Goal: Task Accomplishment & Management: Use online tool/utility

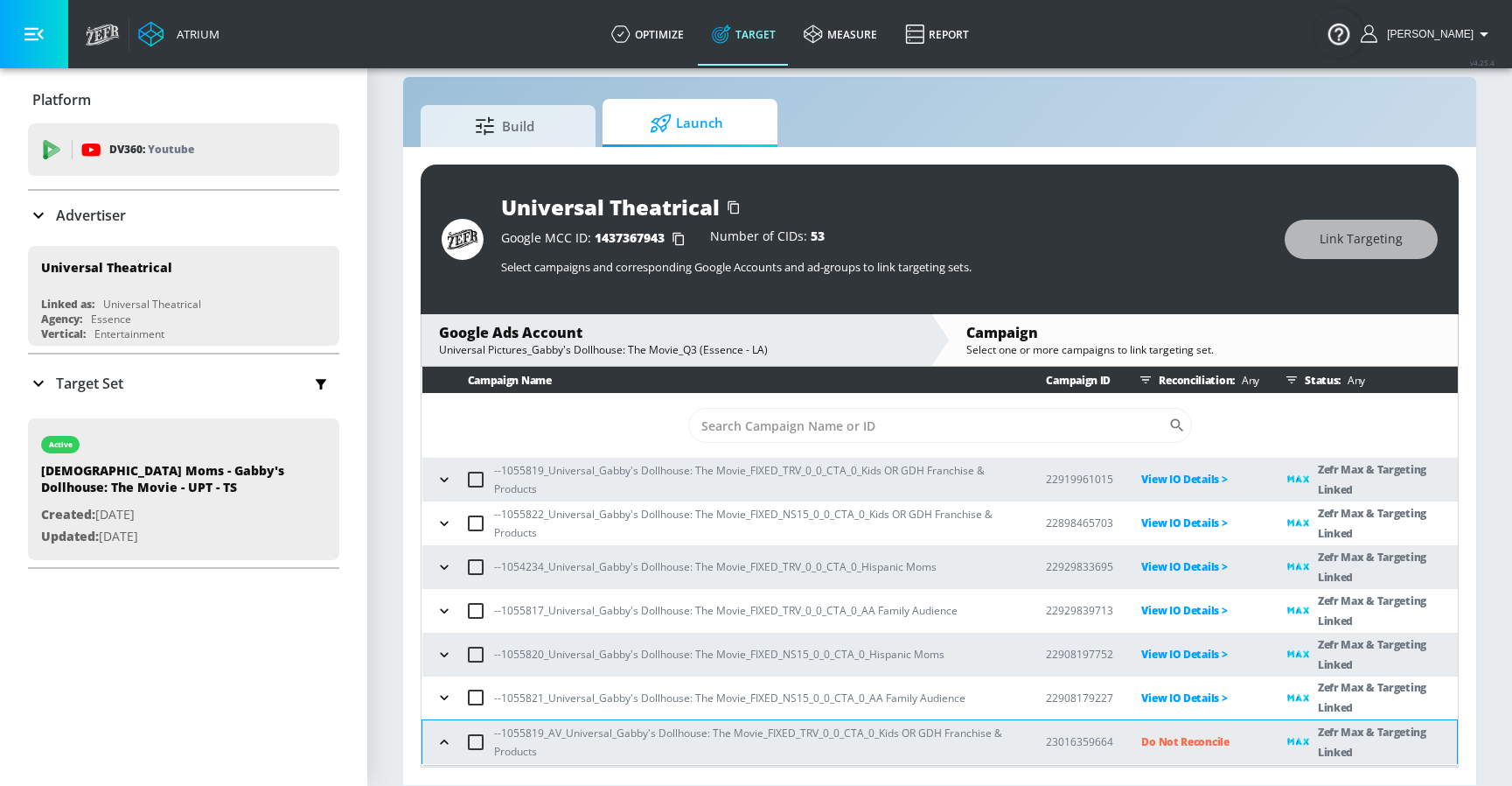
scroll to position [91, 0]
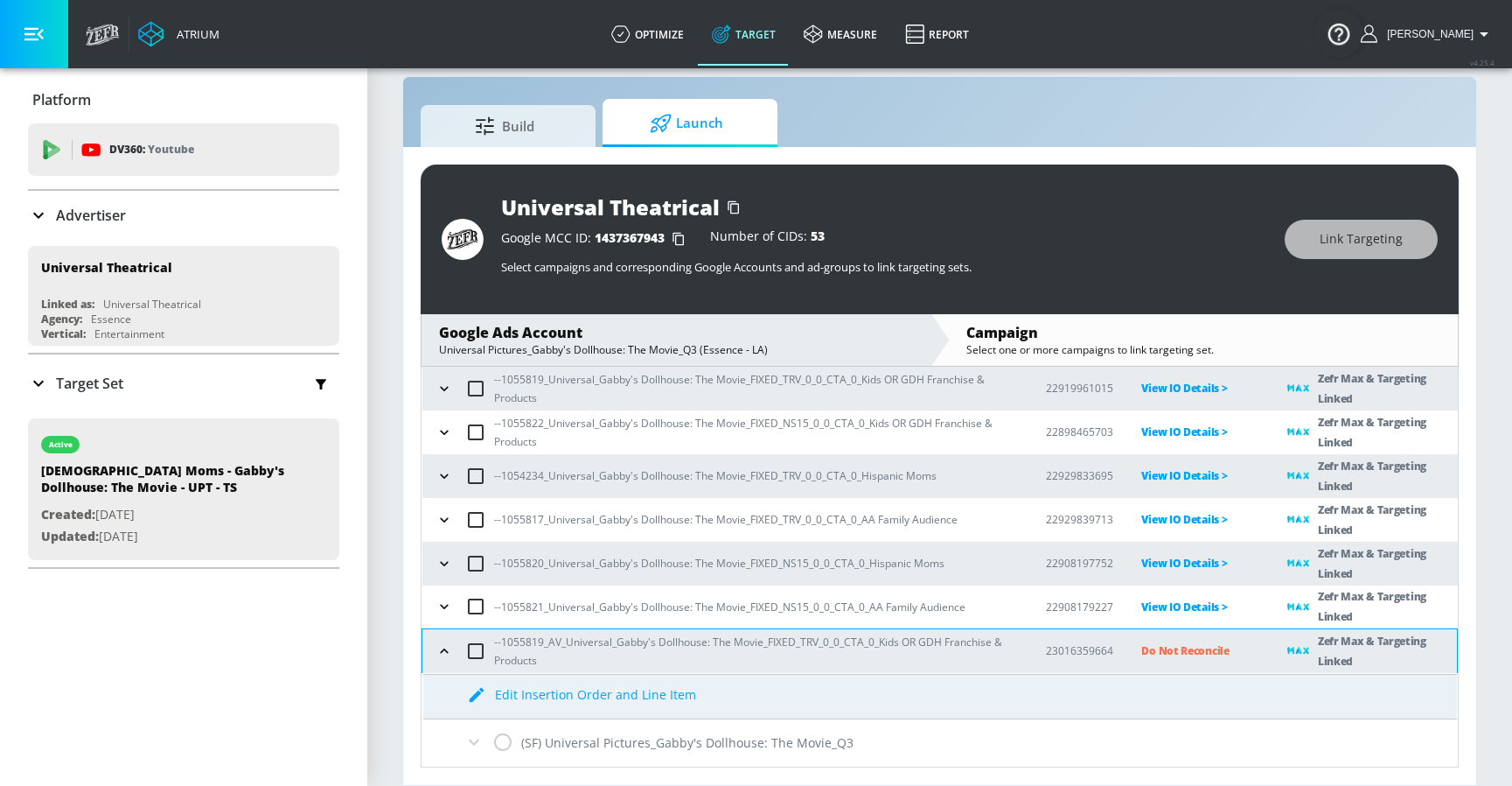
click at [703, 128] on span "Launch" at bounding box center [686, 123] width 133 height 42
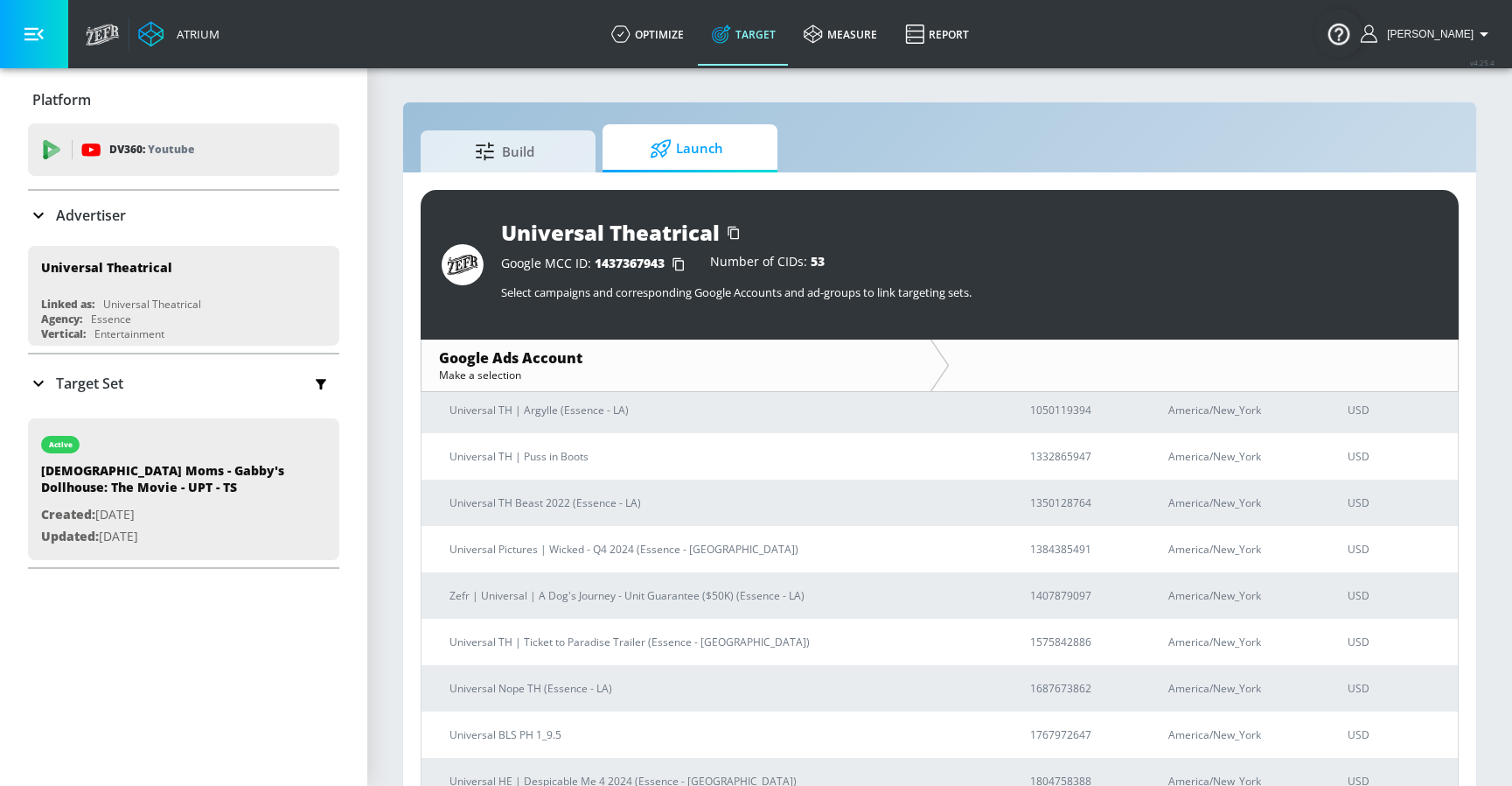
click at [774, 40] on link "Target" at bounding box center [744, 34] width 92 height 63
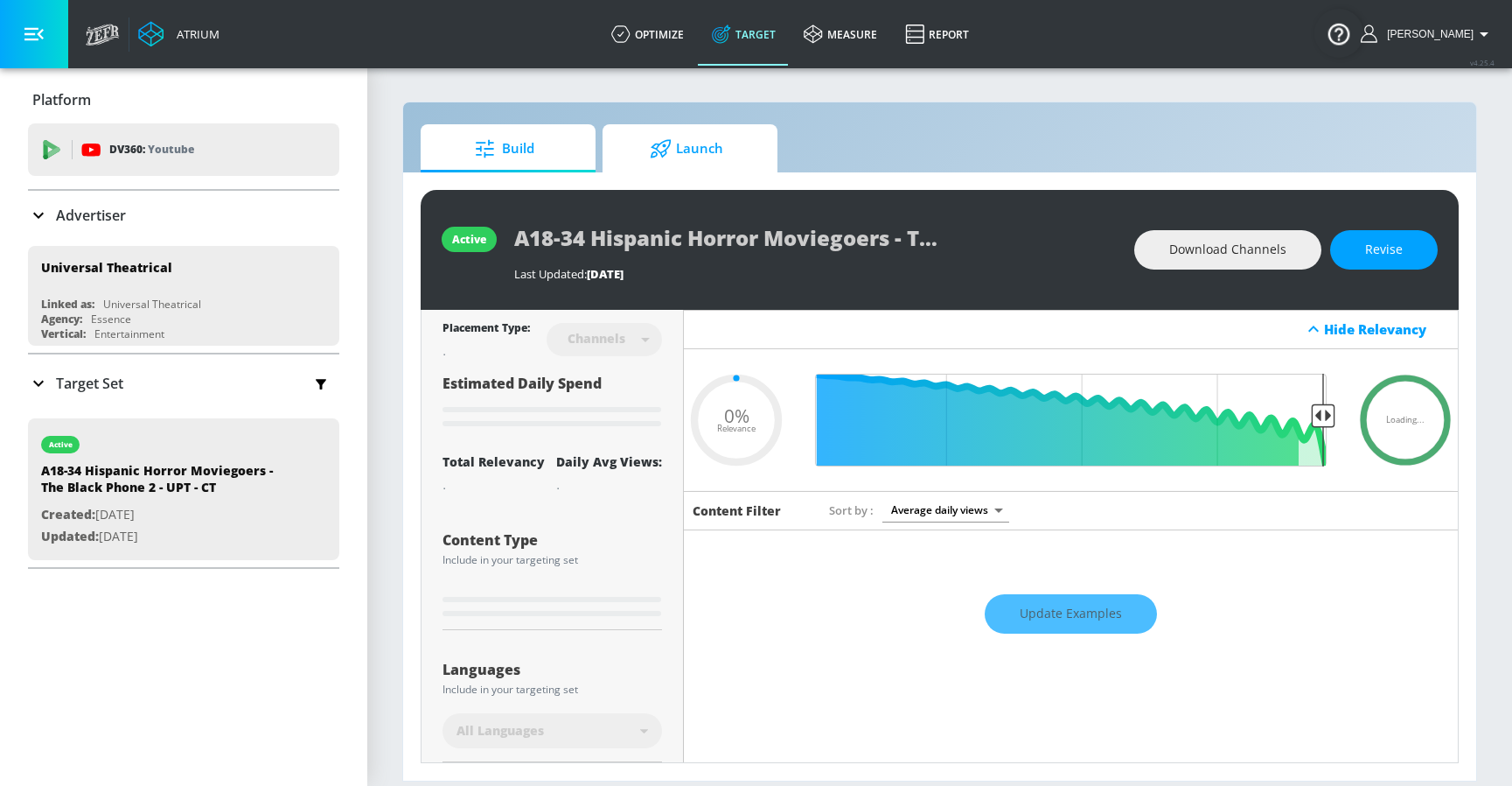
type input "0.05"
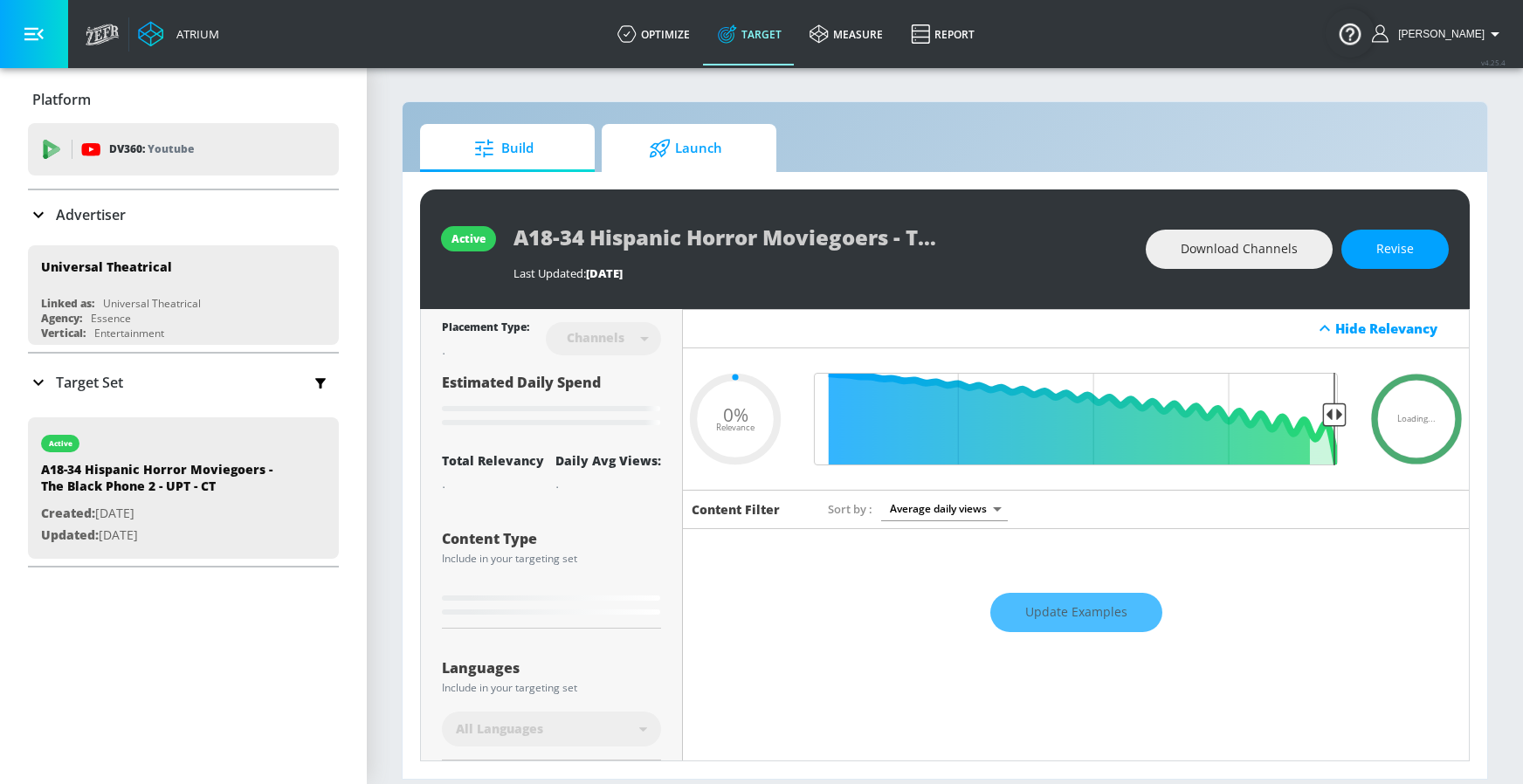
click at [670, 142] on icon at bounding box center [660, 148] width 20 height 19
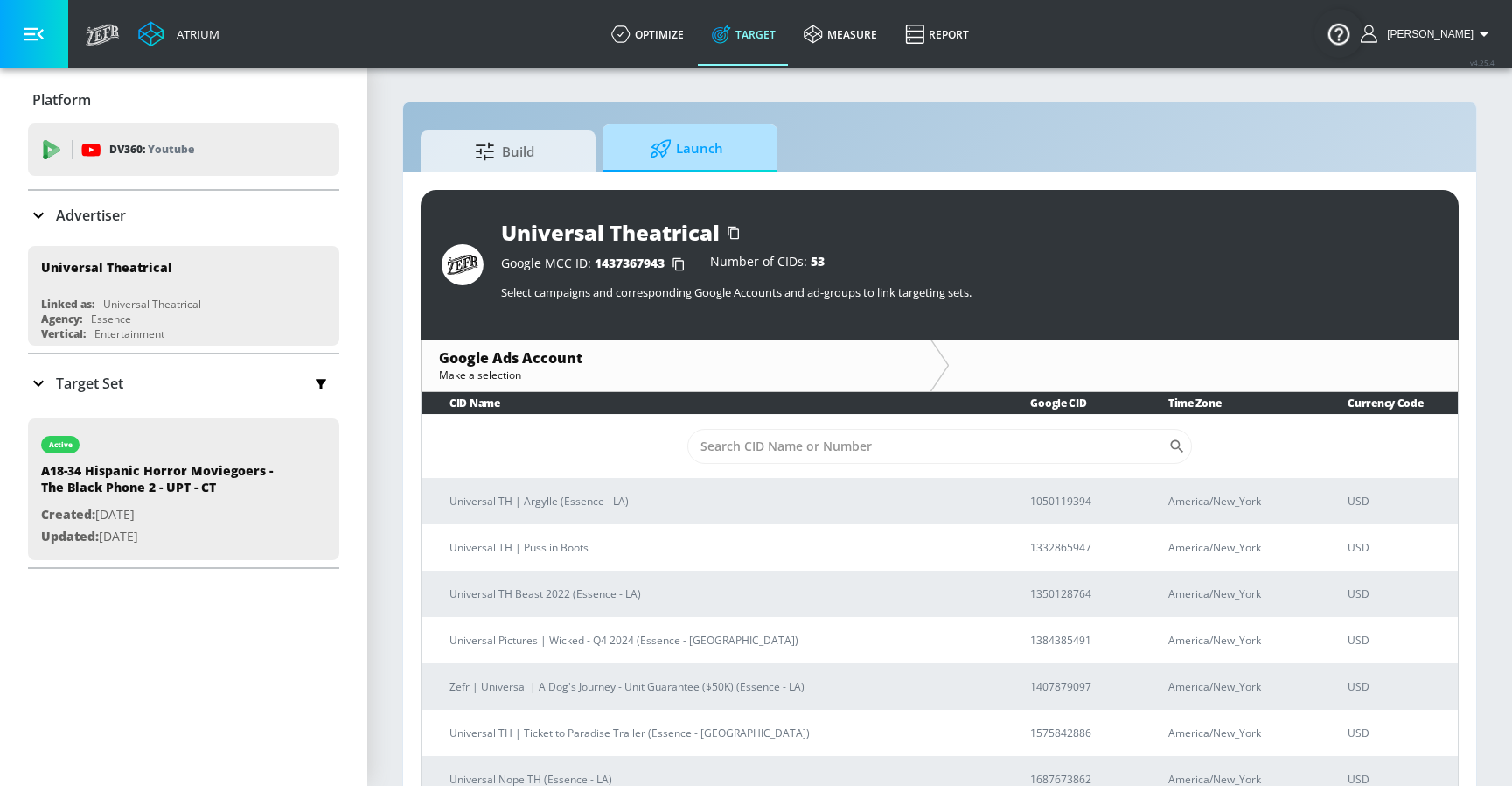
click at [670, 143] on icon at bounding box center [661, 148] width 20 height 19
click at [703, 135] on span "Launch" at bounding box center [686, 148] width 133 height 42
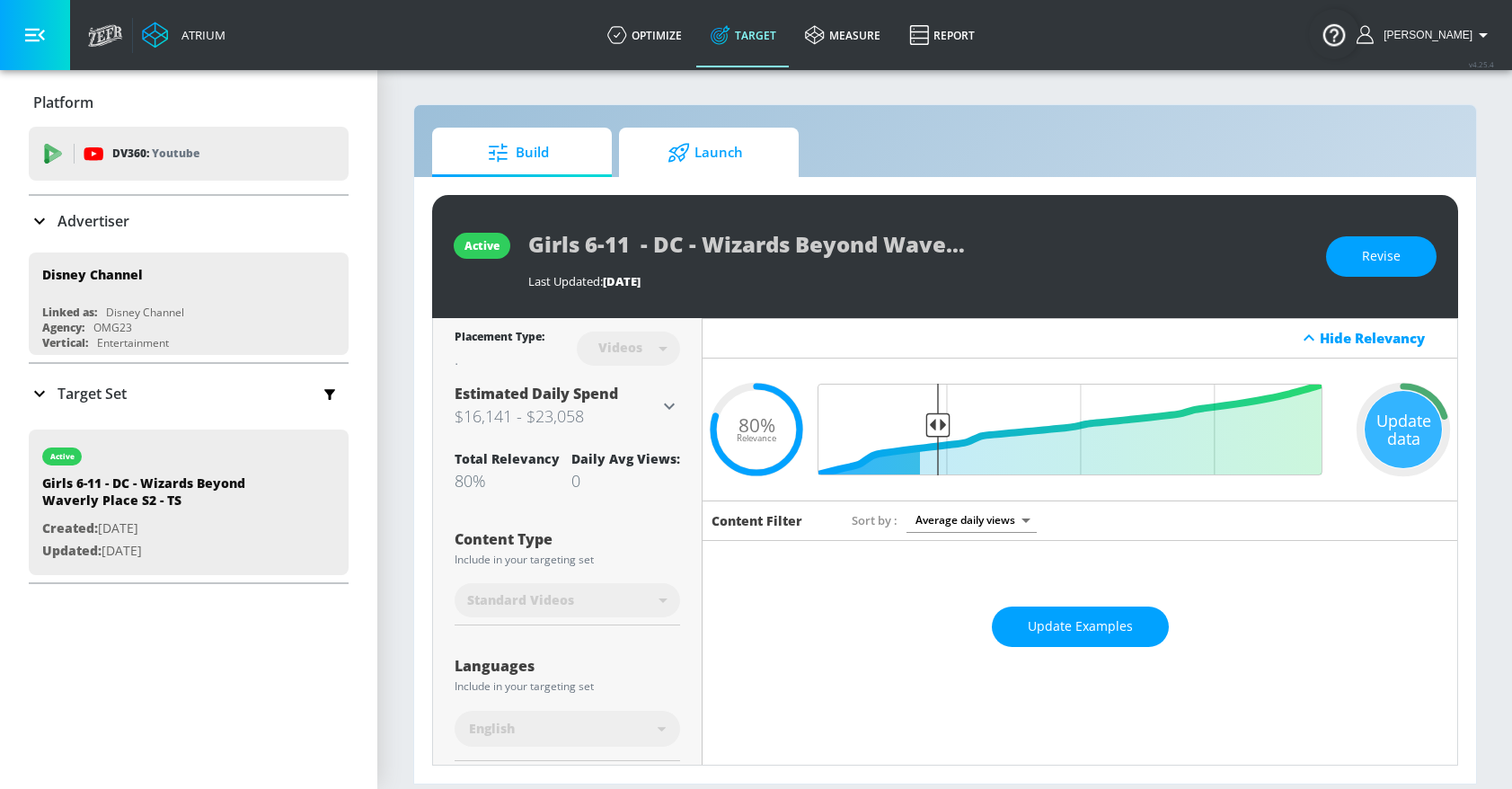
click at [704, 154] on span "Launch" at bounding box center [705, 152] width 136 height 43
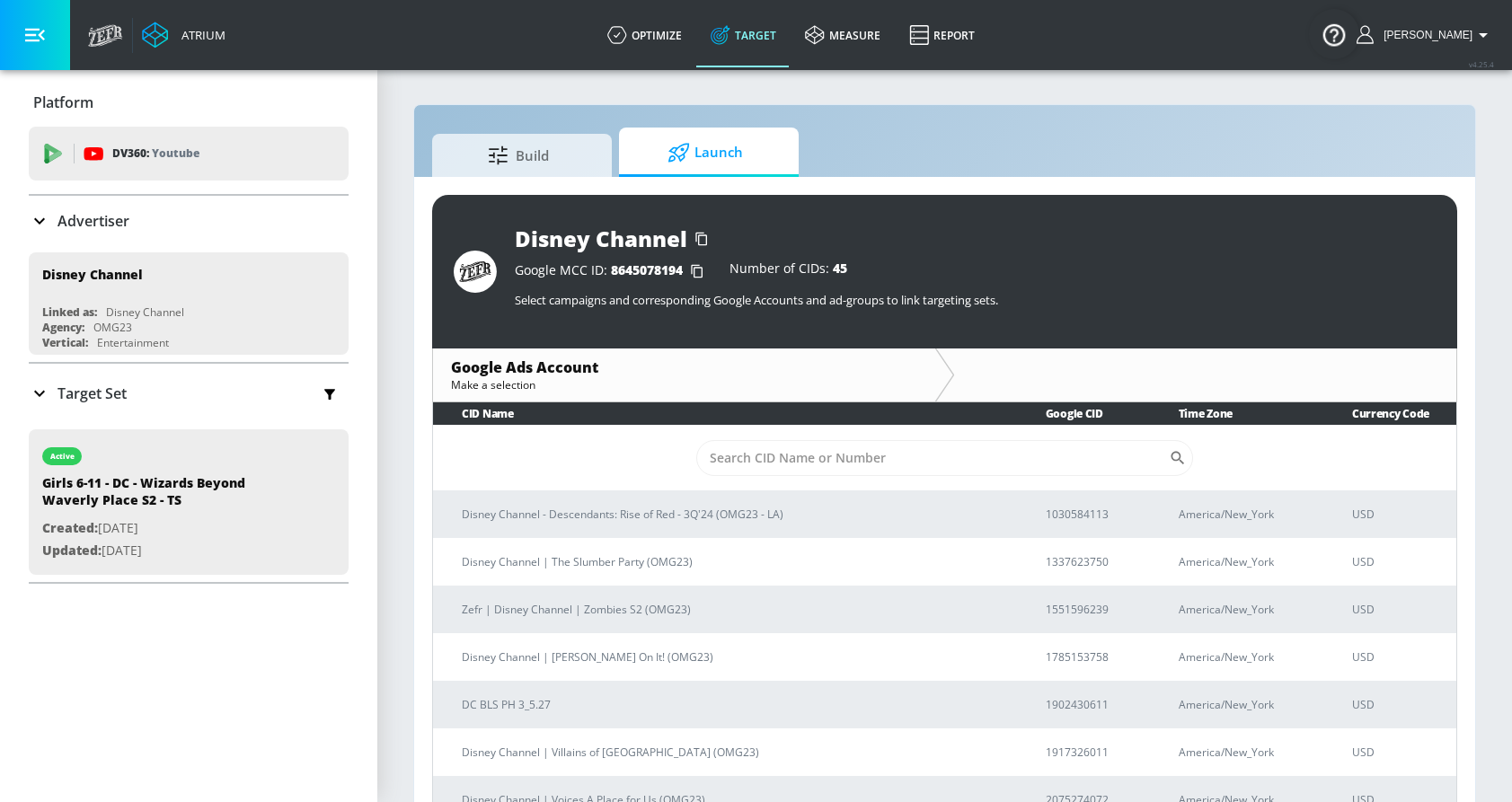
click at [725, 142] on span "Launch" at bounding box center [705, 152] width 136 height 43
click at [734, 170] on span "Launch" at bounding box center [705, 152] width 136 height 43
click at [724, 154] on span "Launch" at bounding box center [705, 152] width 136 height 43
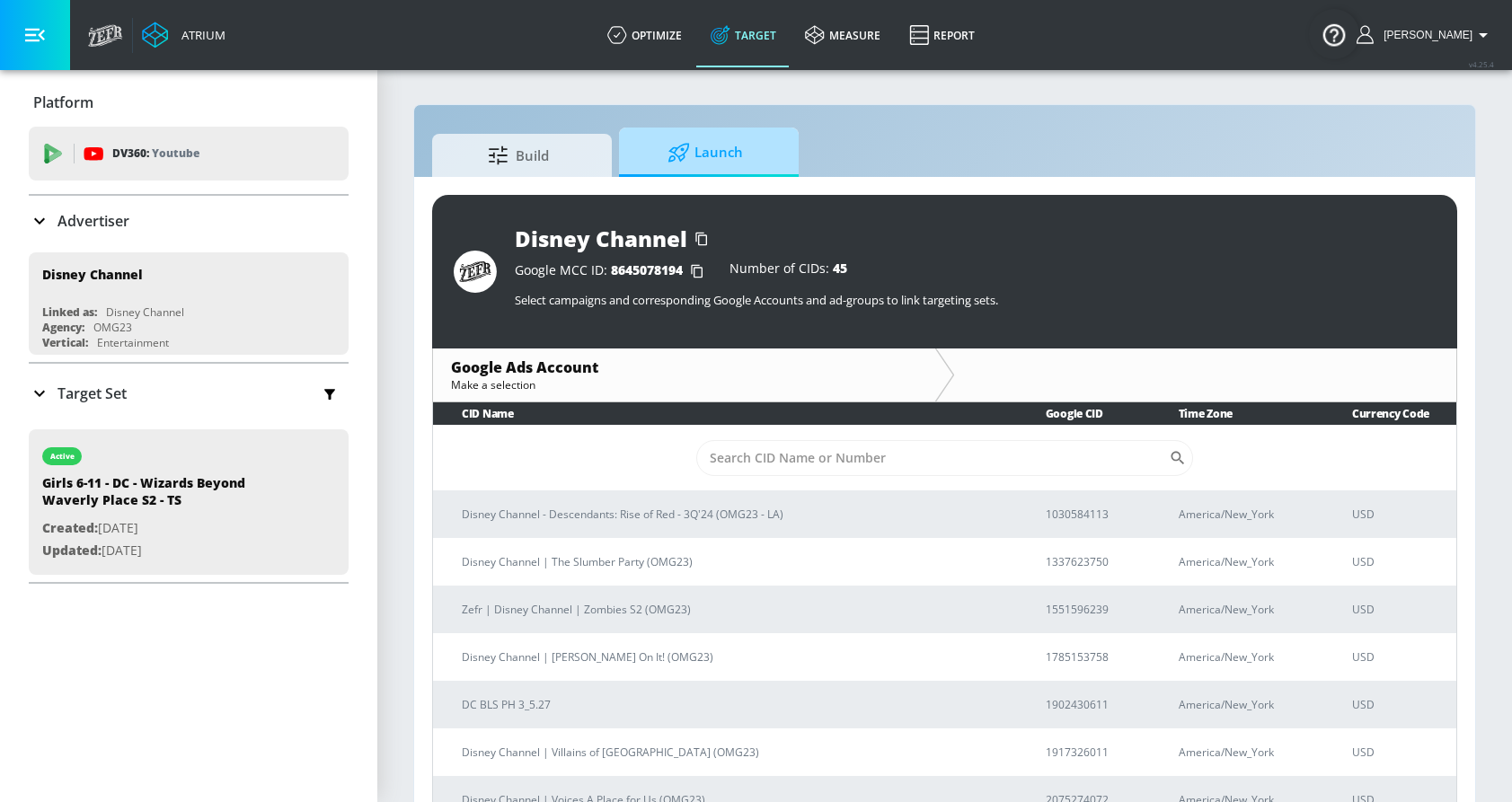
click at [724, 154] on span "Launch" at bounding box center [705, 152] width 136 height 43
click at [708, 152] on span "Launch" at bounding box center [705, 152] width 136 height 43
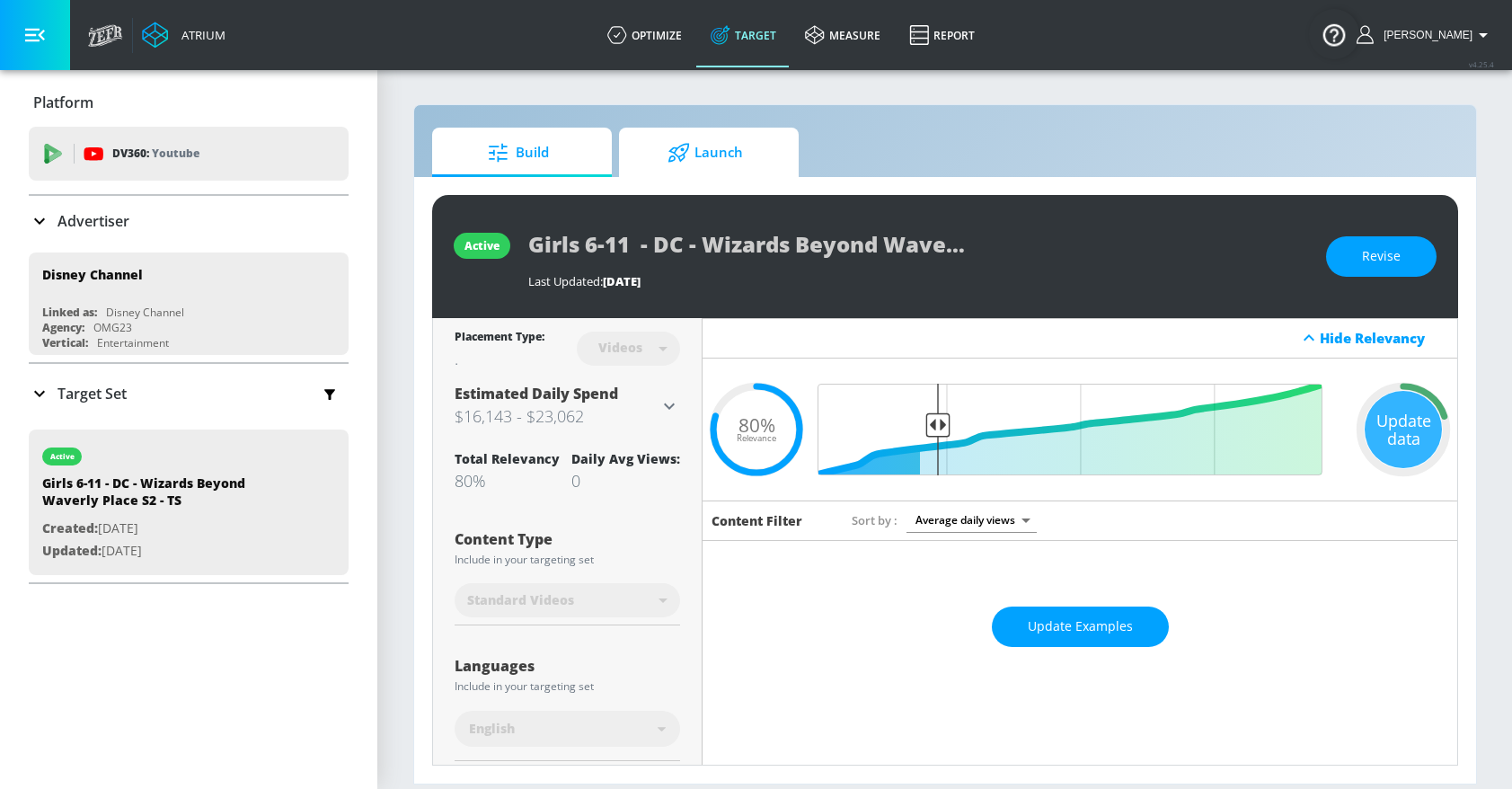
click at [752, 145] on span "Launch" at bounding box center [705, 152] width 136 height 43
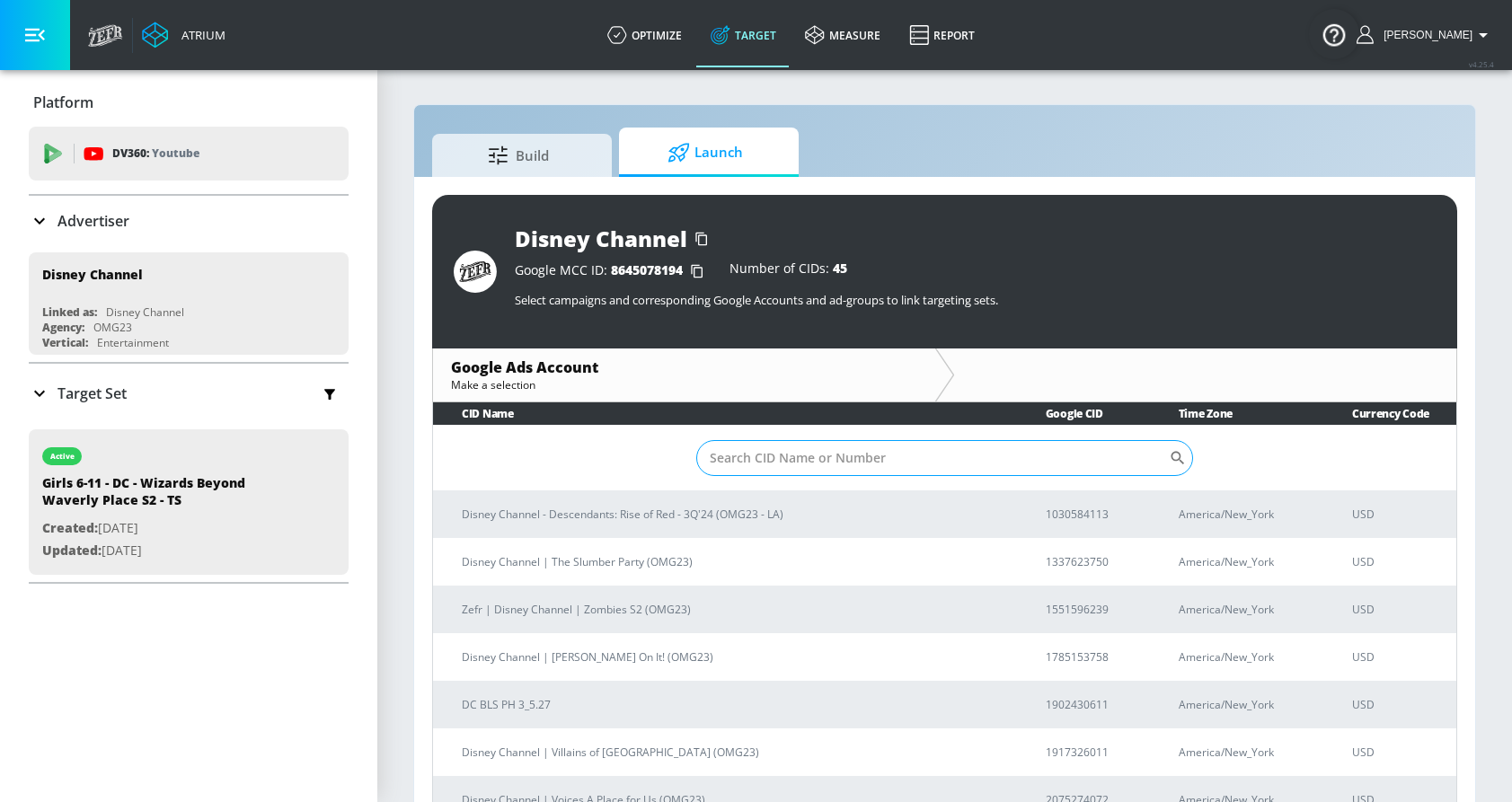
click at [1066, 451] on input "Sort By" at bounding box center [932, 457] width 473 height 35
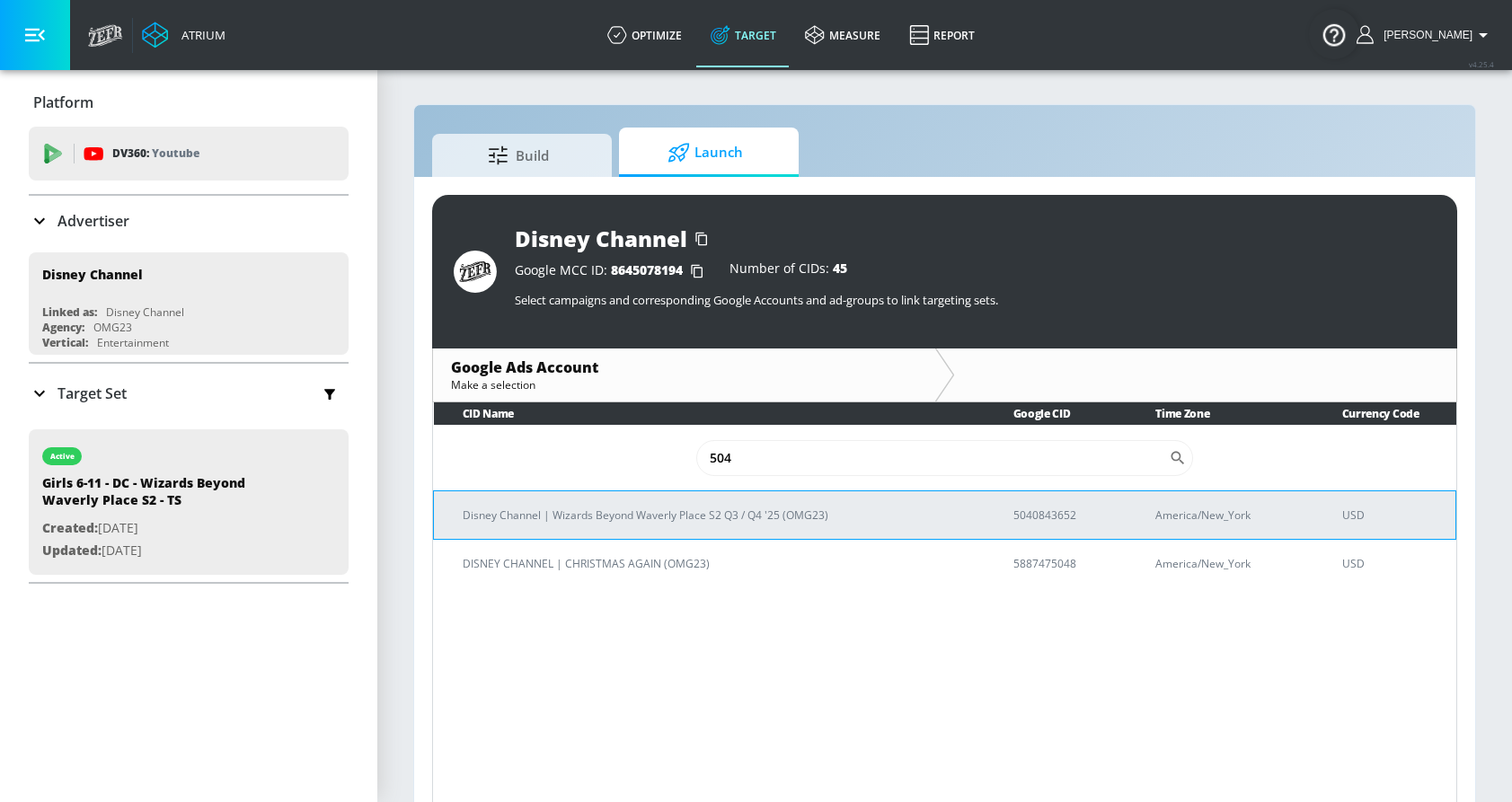
type input "504"
click at [768, 512] on p "Disney Channel | Wizards Beyond Waverly Place S2 Q3 / Q4 '25 (OMG23)" at bounding box center [717, 515] width 508 height 19
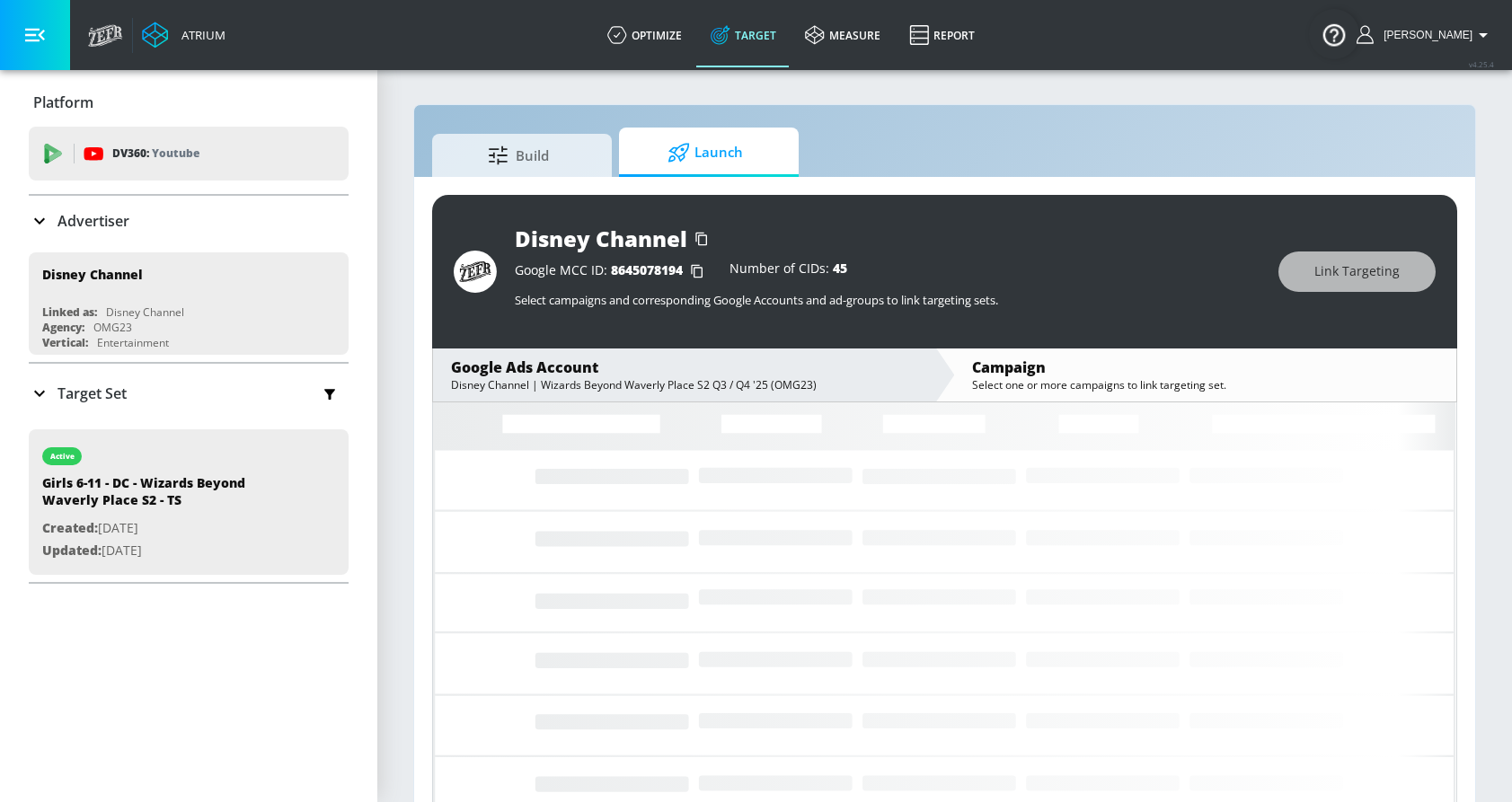
click at [707, 149] on span "Launch" at bounding box center [705, 152] width 136 height 43
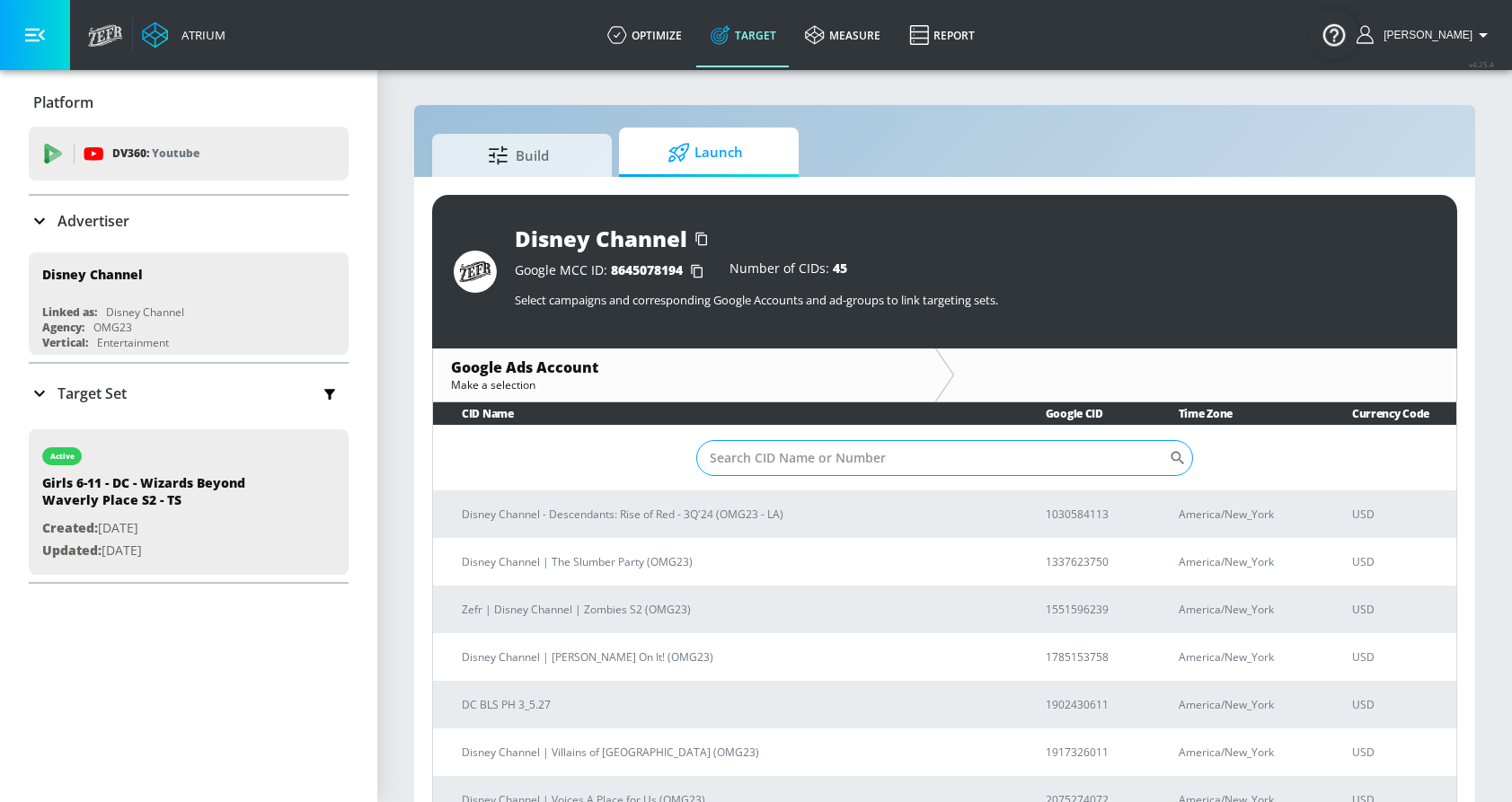
click at [927, 455] on input "Sort By" at bounding box center [932, 457] width 473 height 35
type input "504"
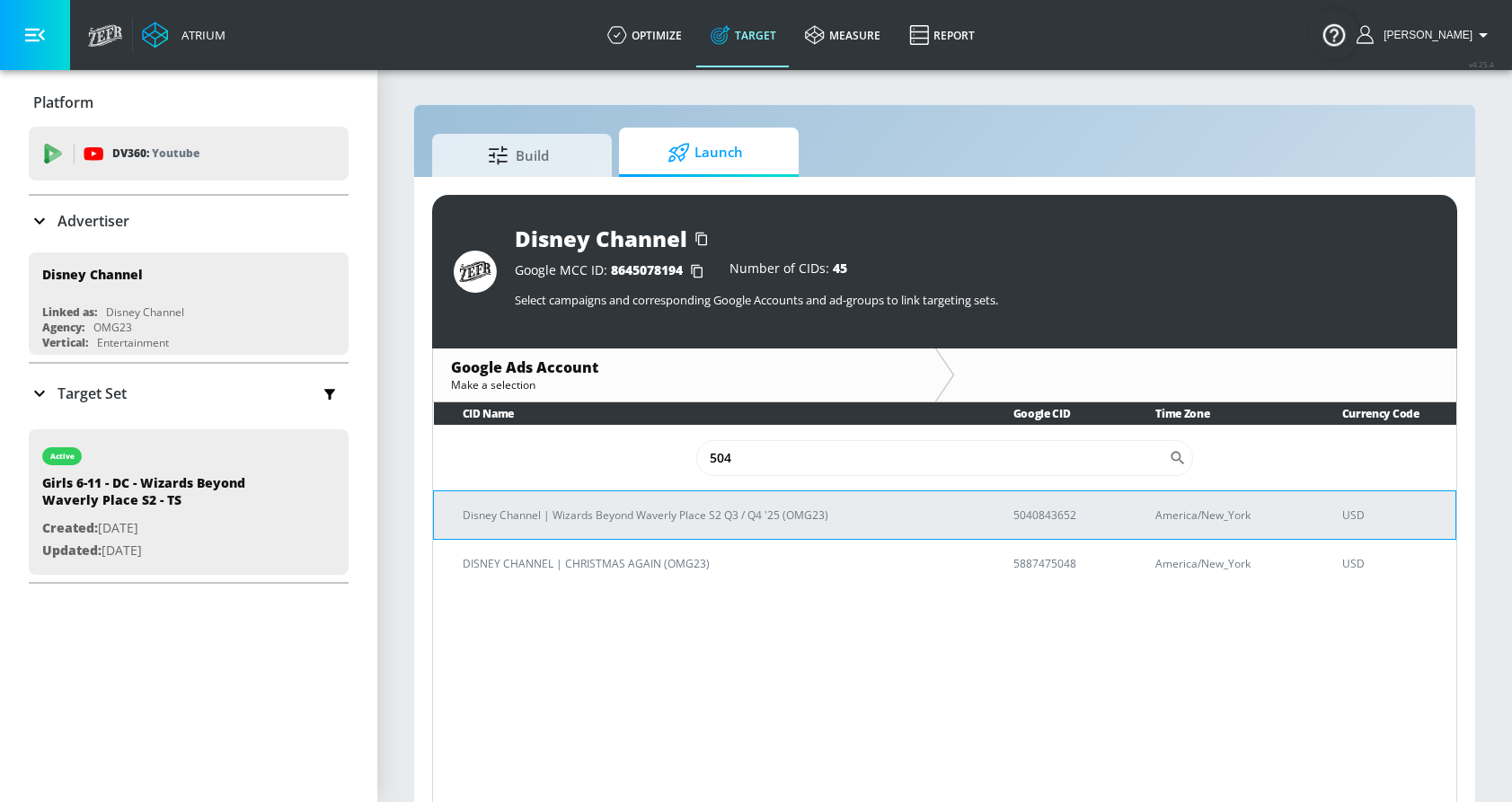
click at [1017, 514] on p "5040843652" at bounding box center [1063, 515] width 100 height 19
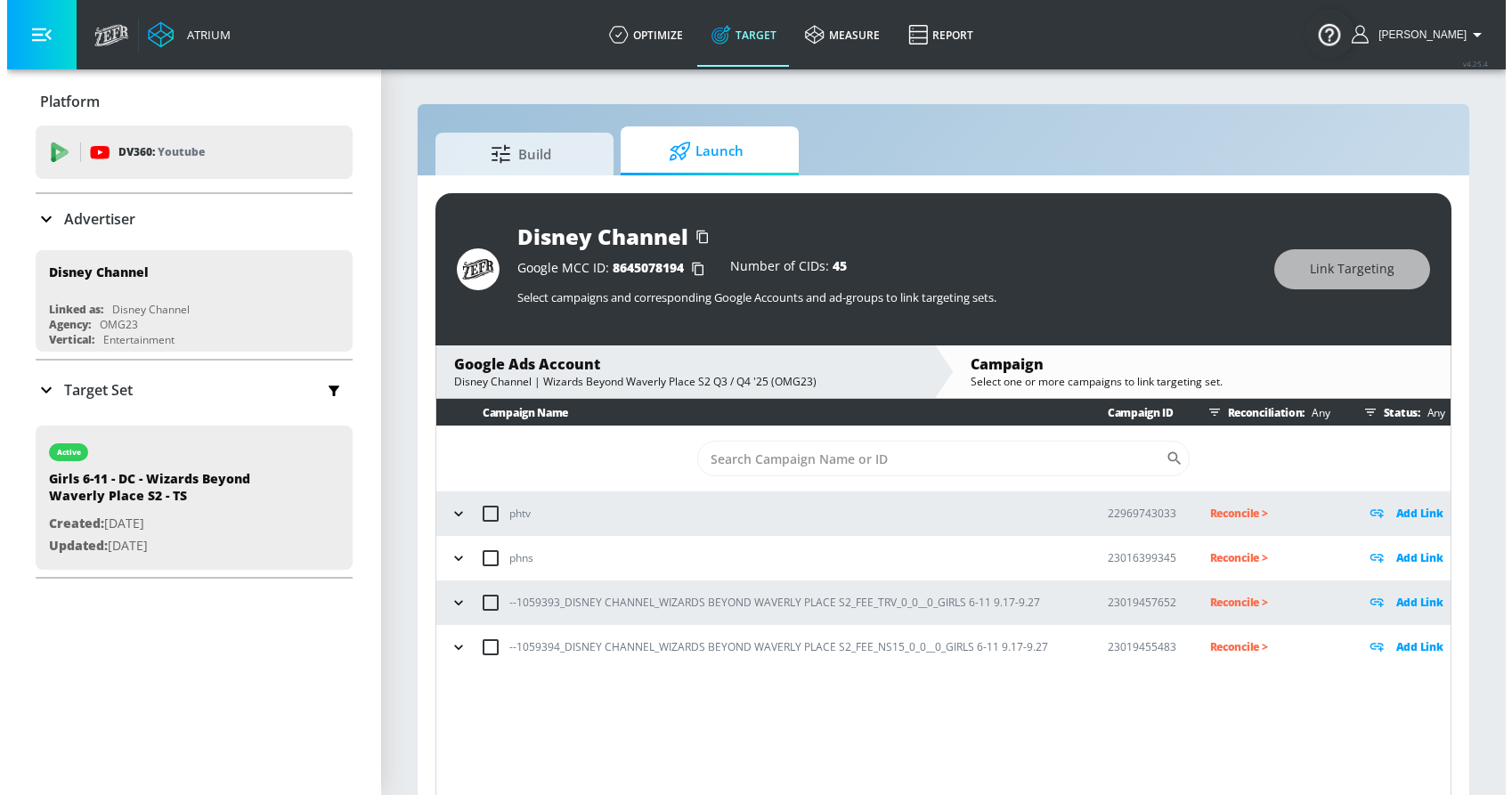
scroll to position [26, 0]
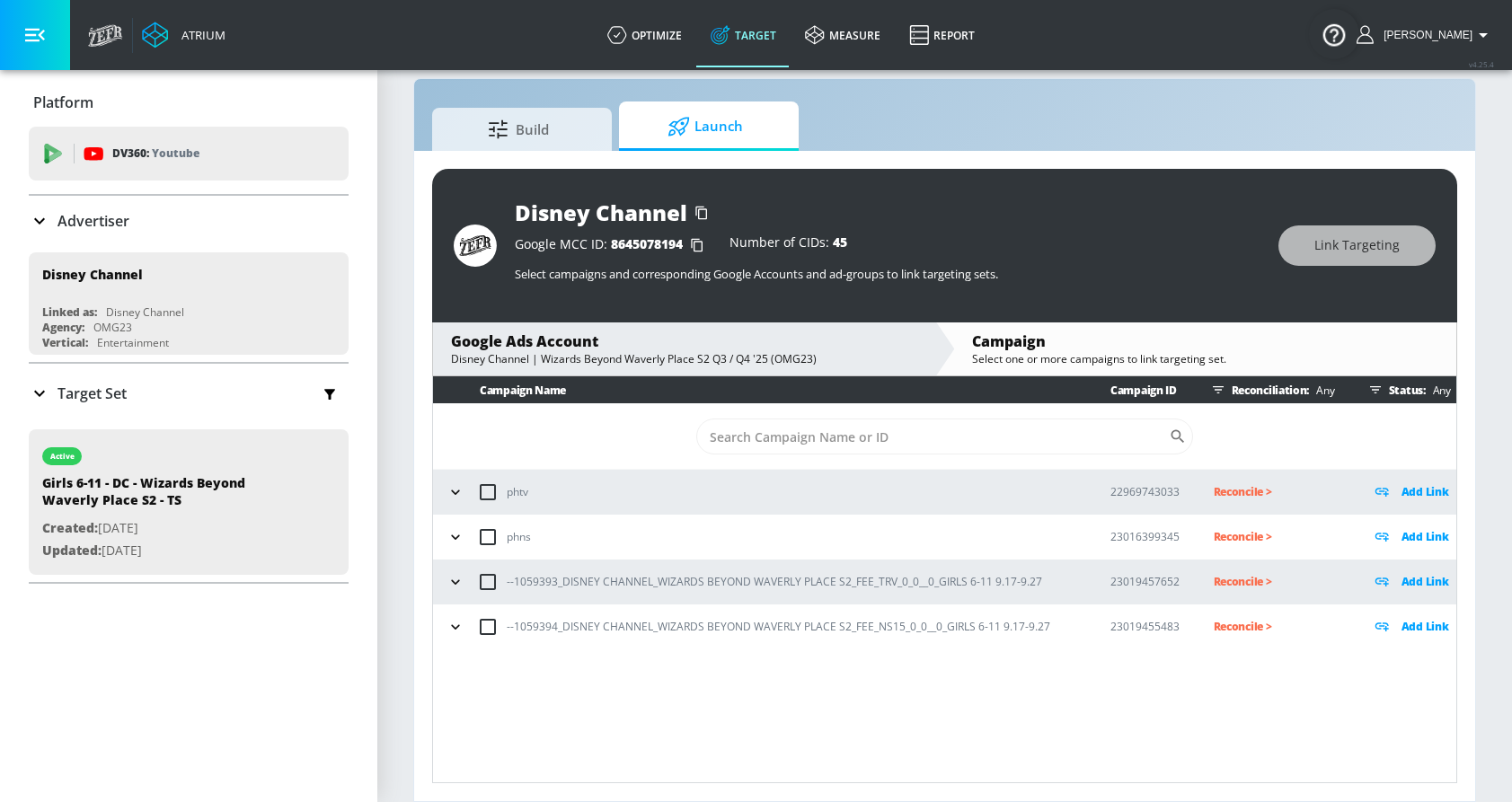
click at [455, 580] on icon "button" at bounding box center [456, 582] width 18 height 18
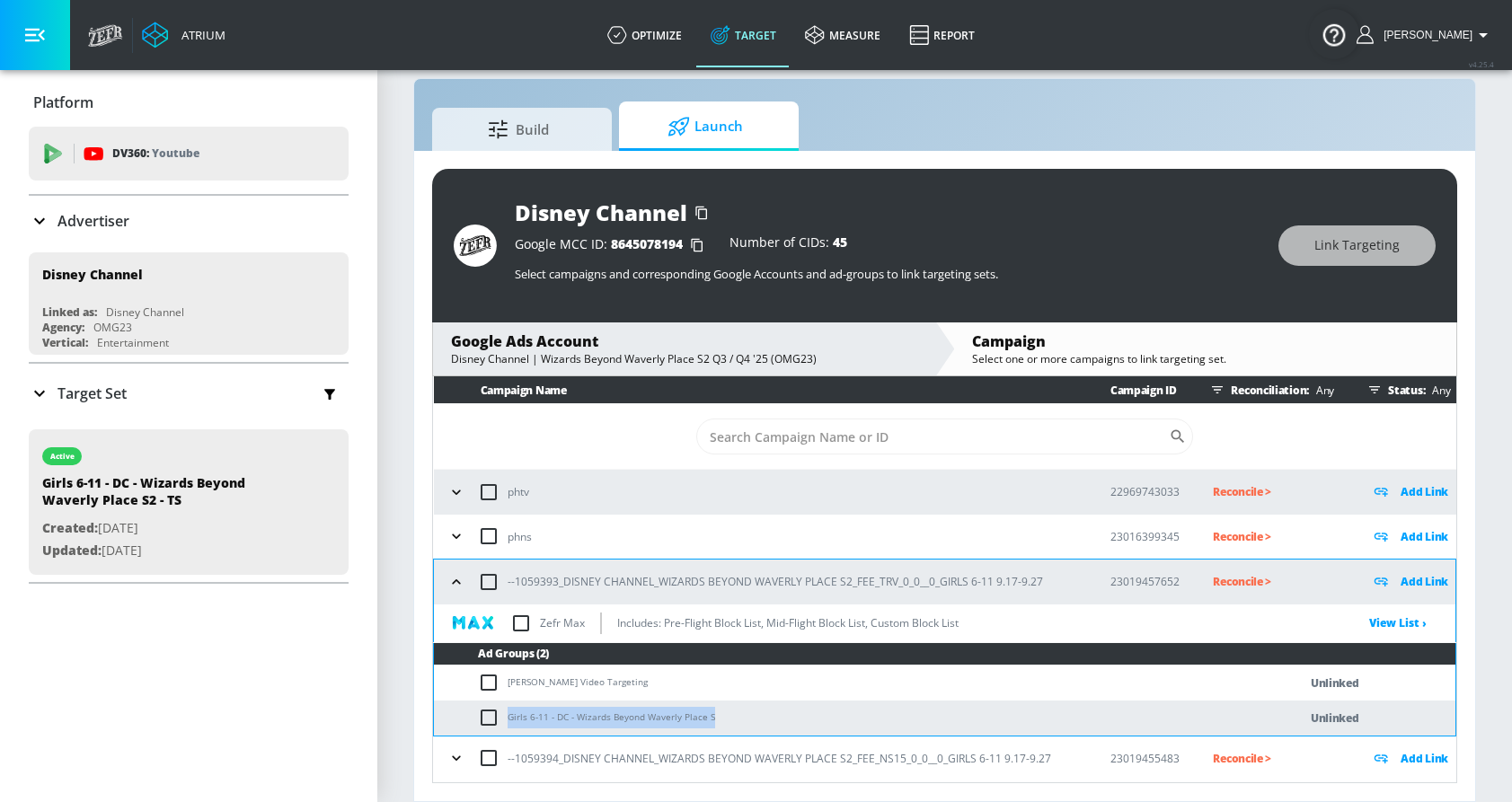
drag, startPoint x: 509, startPoint y: 716, endPoint x: 721, endPoint y: 714, distance: 212.0
click at [721, 714] on td "Girls 6-11 - DC - Wizards Beyond Waverly Place S" at bounding box center [847, 717] width 827 height 35
copy td "Girls 6-11 - DC - Wizards Beyond Waverly Place S"
click at [485, 723] on input "checkbox" at bounding box center [492, 717] width 30 height 22
checkbox input "true"
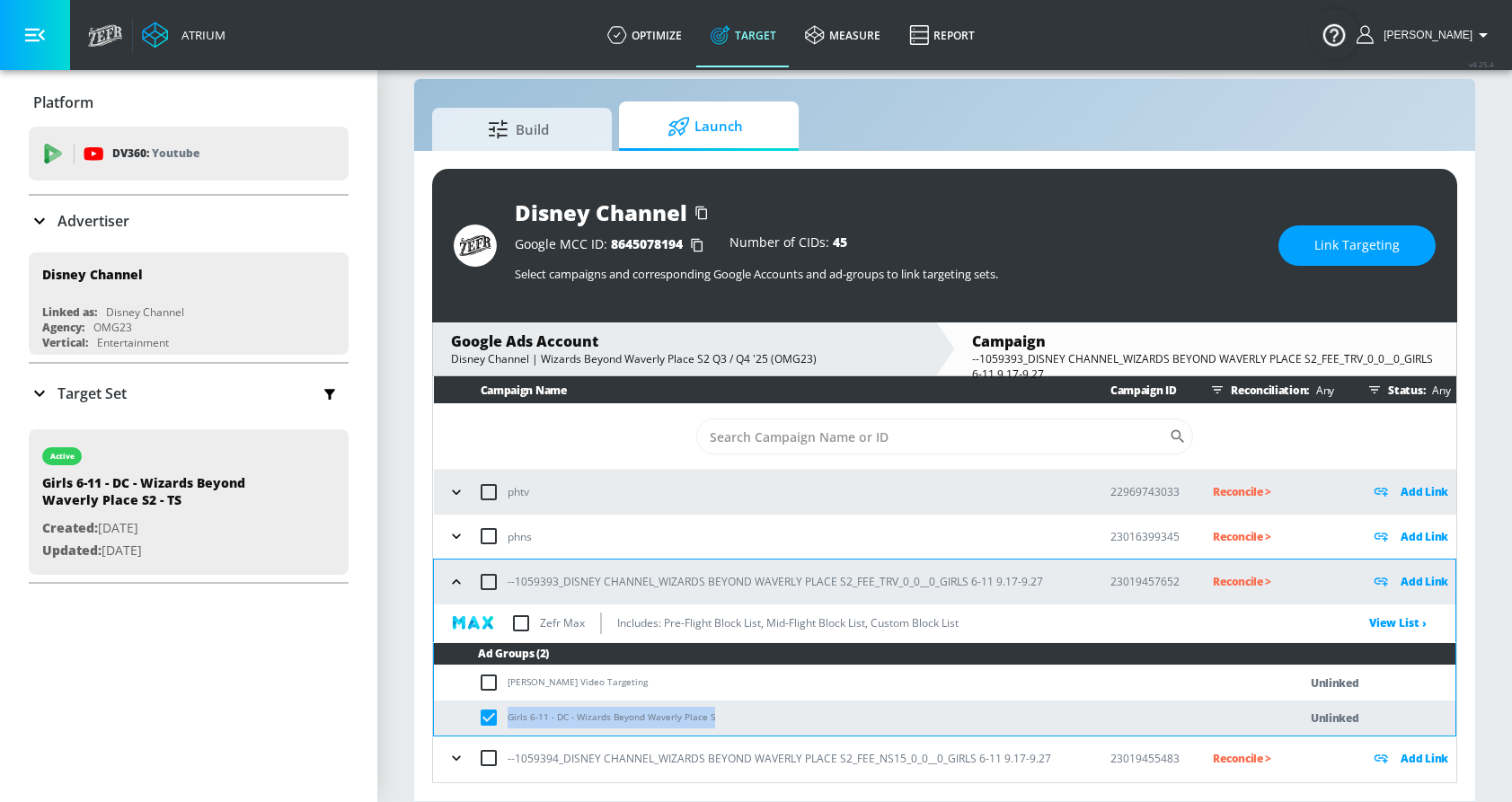
click at [1350, 256] on button "Link Targeting" at bounding box center [1356, 246] width 157 height 40
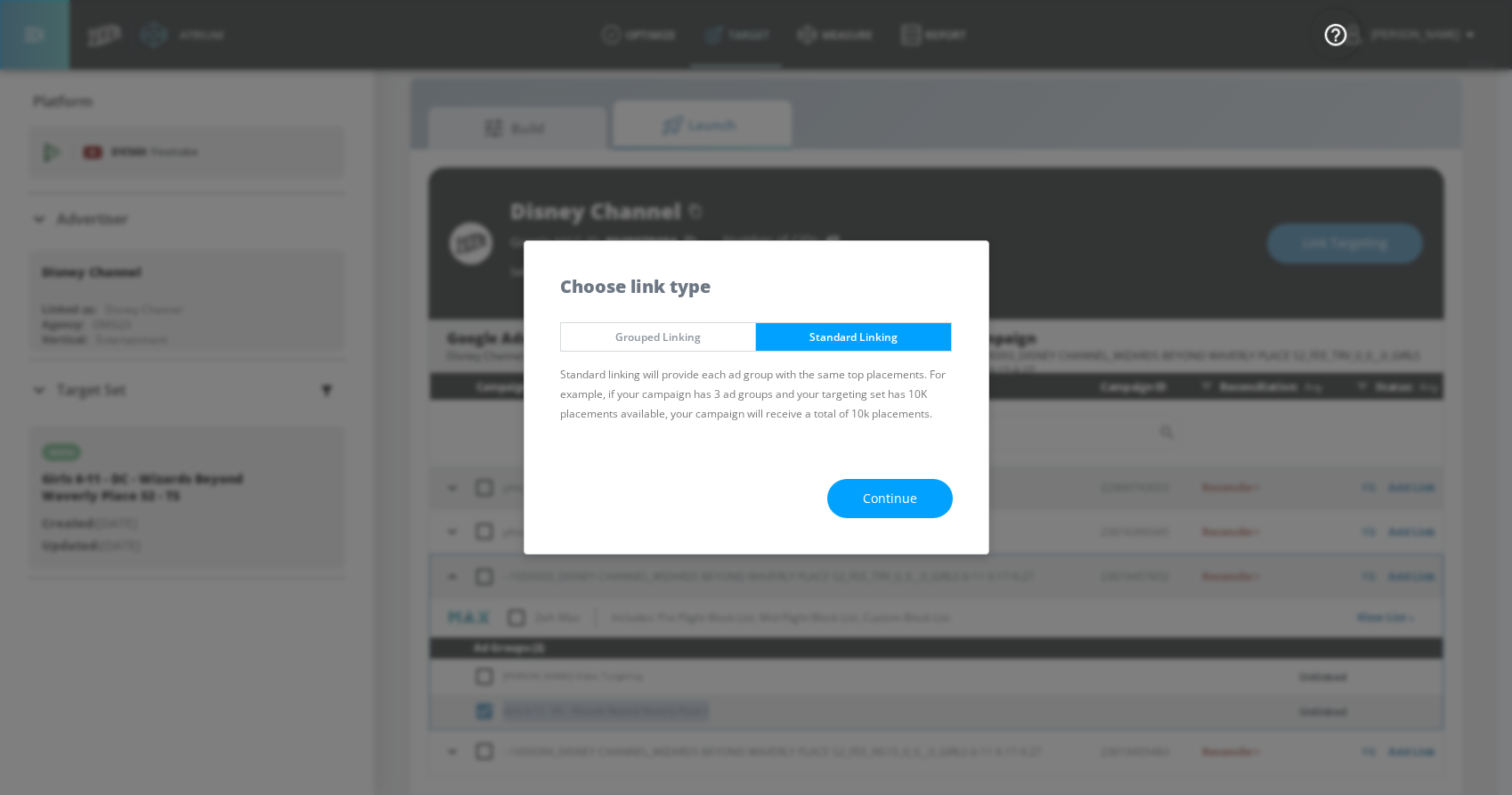
click at [858, 483] on button "Continue" at bounding box center [889, 498] width 125 height 40
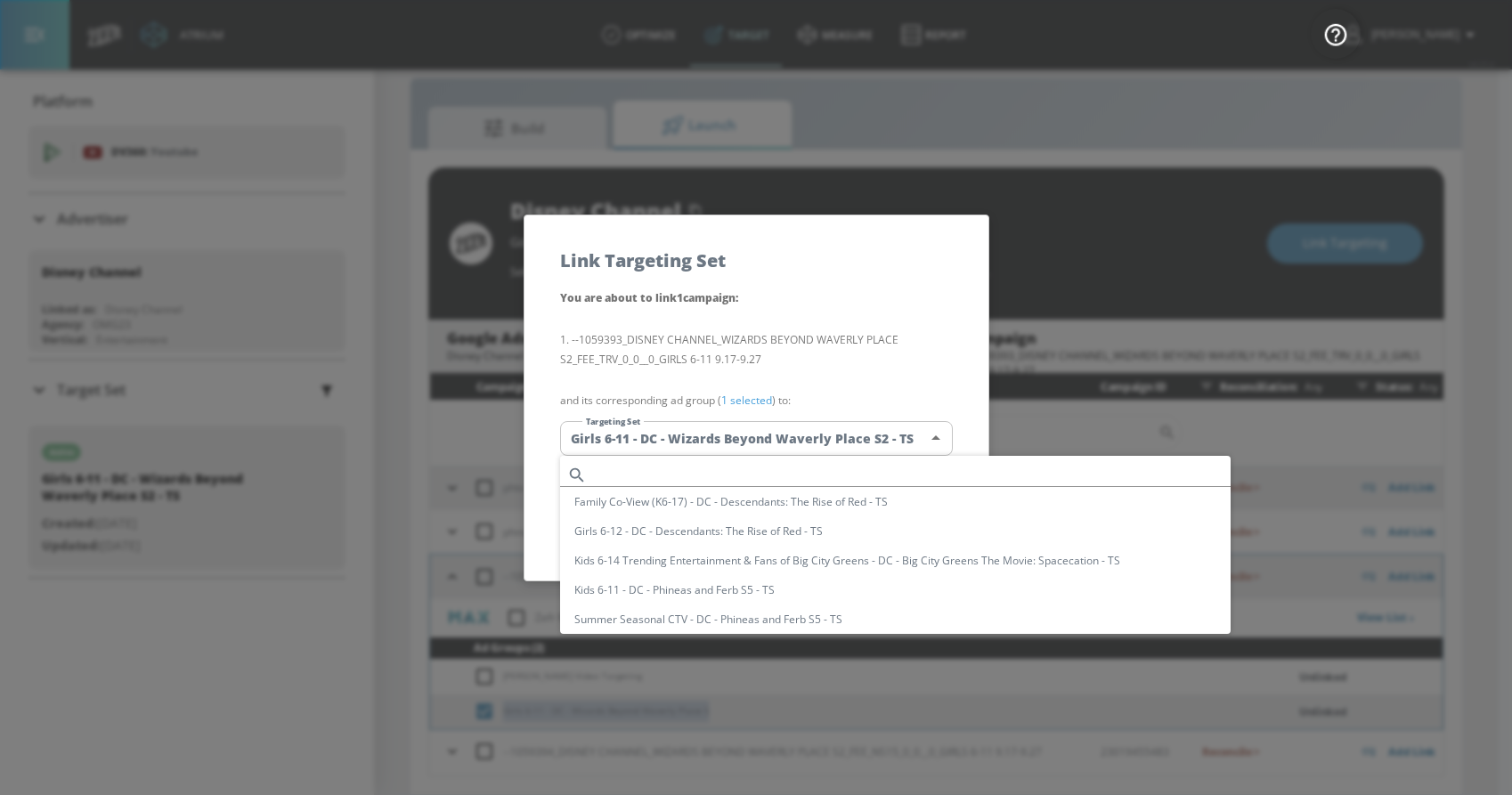
click at [736, 427] on body "Atrium optimize Target measure Report optimize Target measure Report v 4.25.4 […" at bounding box center [756, 384] width 1512 height 820
click at [692, 471] on input "text" at bounding box center [912, 474] width 637 height 24
paste input "Girls 6-11 - DC - Wizards Beyond Waverly Place S"
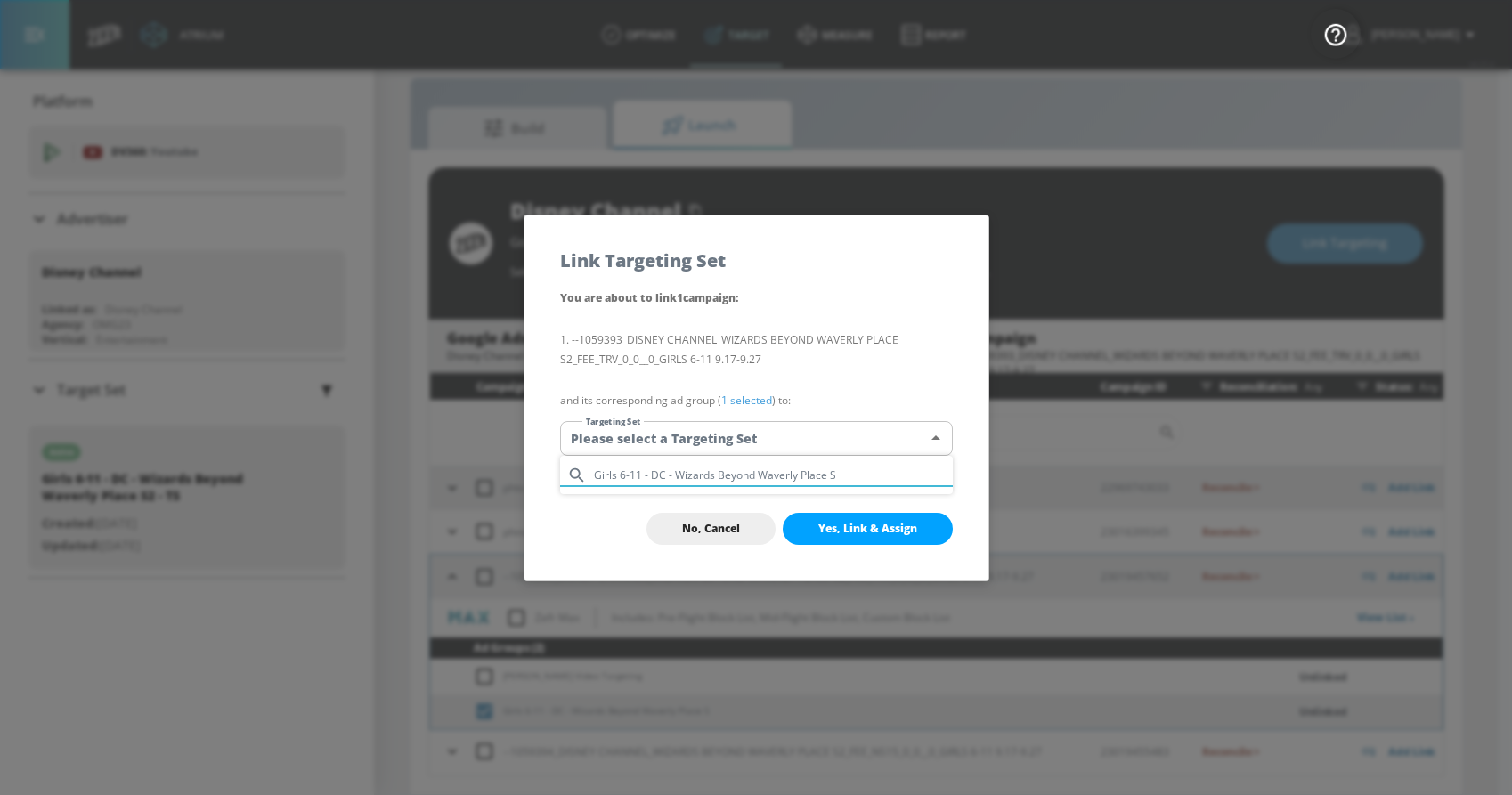
type input "Girls 6-11 - DC - Wizards Beyond Waverly Place S"
click at [622, 513] on div at bounding box center [756, 398] width 1512 height 795
click at [672, 443] on body "Atrium optimize Target measure Report optimize Target measure Report v 4.25.4 […" at bounding box center [756, 384] width 1512 height 820
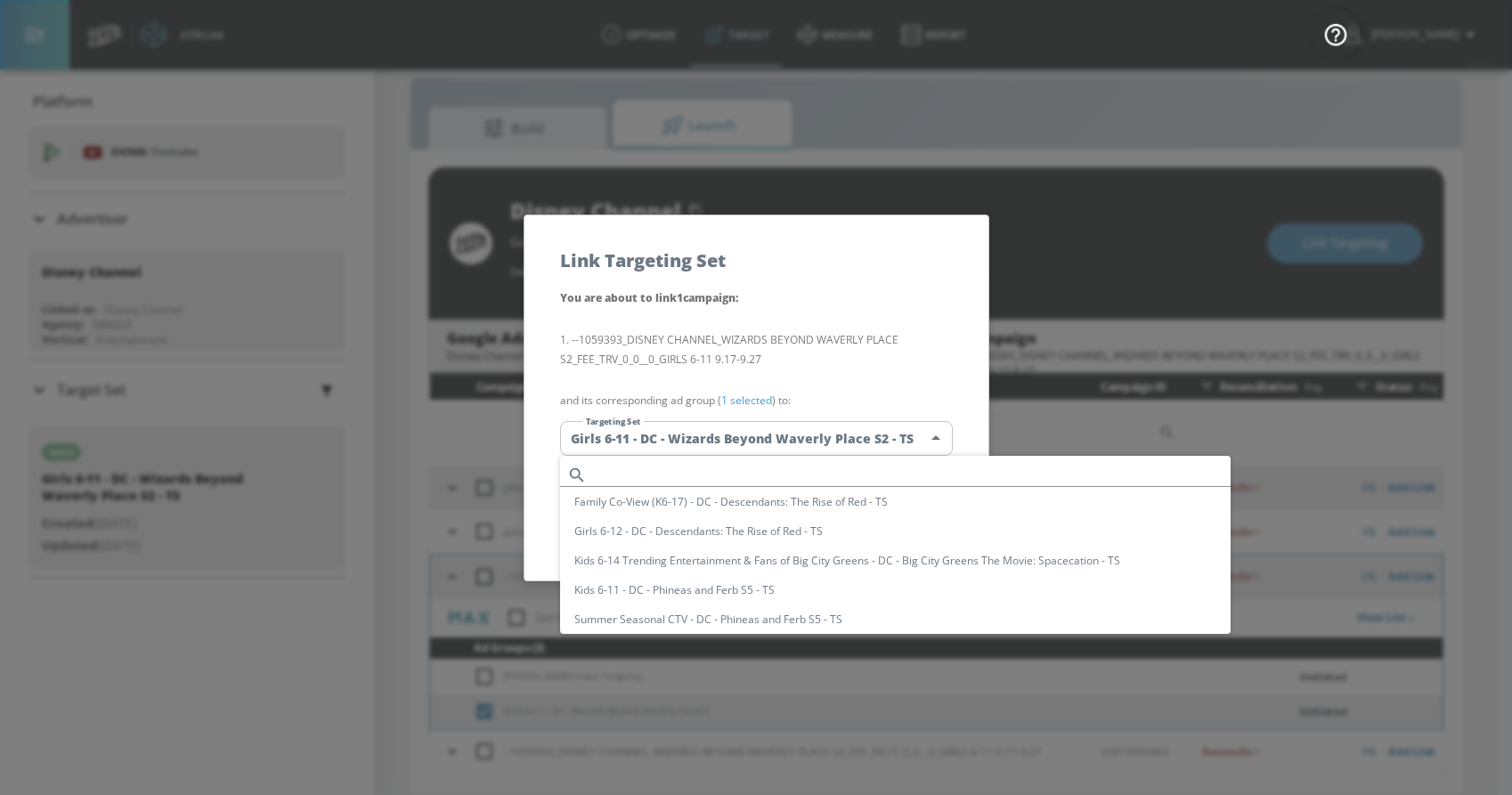
click at [634, 471] on input "text" at bounding box center [912, 474] width 637 height 24
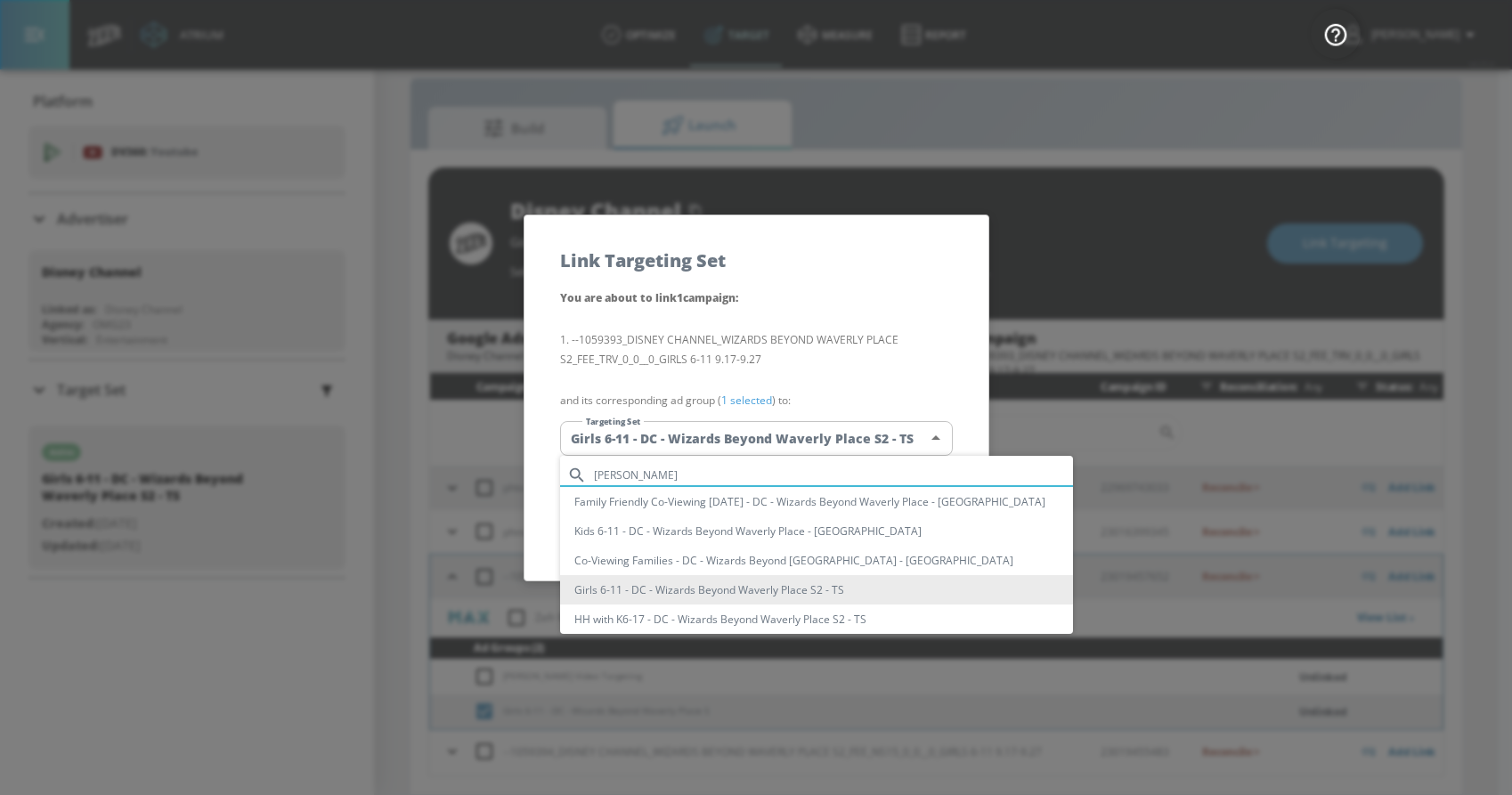
type input "[PERSON_NAME]"
click at [671, 588] on li "Girls 6-11 - DC - Wizards Beyond Waverly Place S2 - TS" at bounding box center [816, 589] width 513 height 30
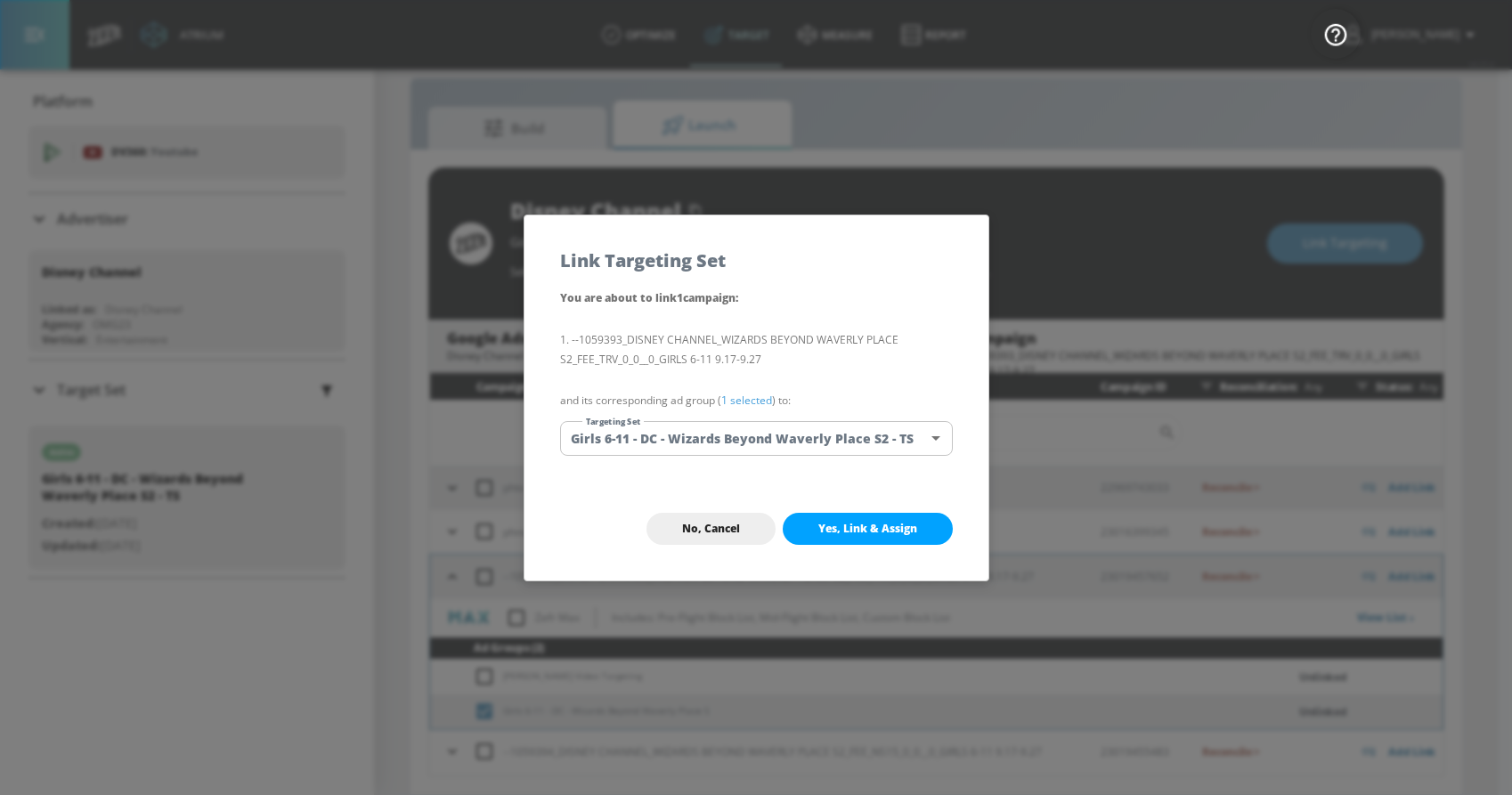
click at [655, 498] on div "No, Cancel Yes, Link & Assign" at bounding box center [756, 528] width 463 height 104
click at [824, 531] on span "Yes, Link & Assign" at bounding box center [867, 529] width 99 height 14
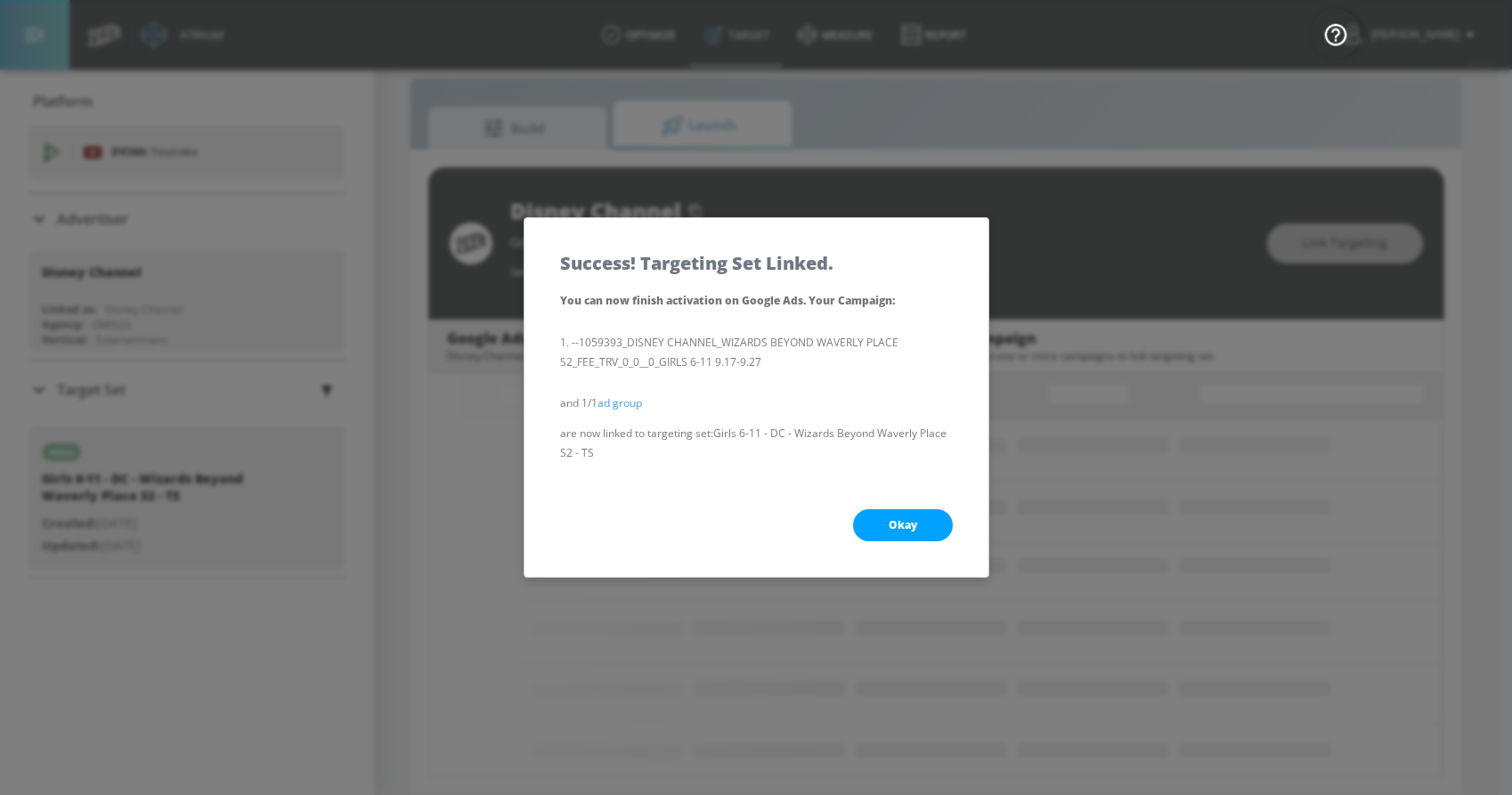
click at [878, 514] on button "Okay" at bounding box center [903, 525] width 100 height 32
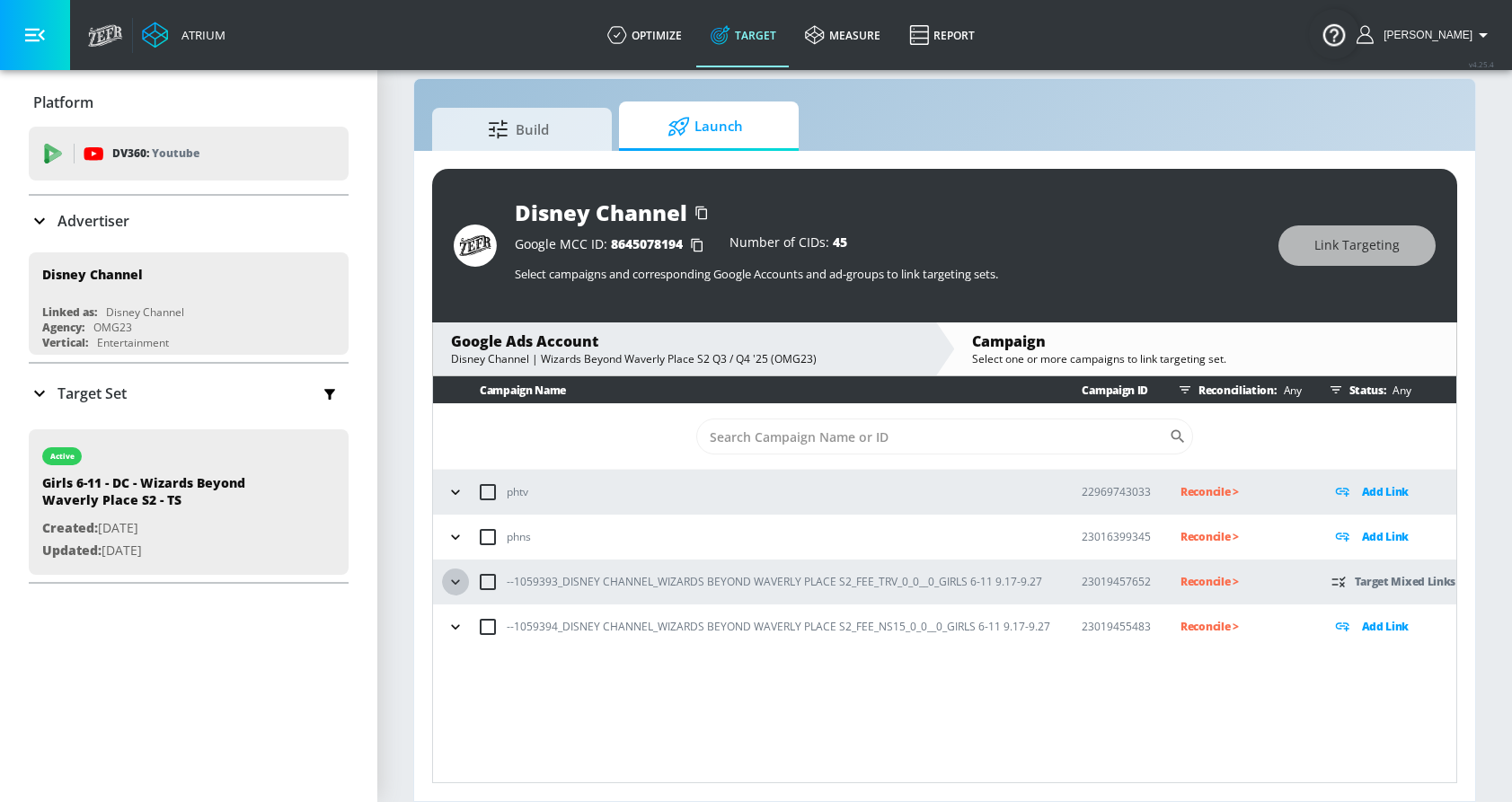
click at [450, 579] on icon "button" at bounding box center [456, 582] width 18 height 18
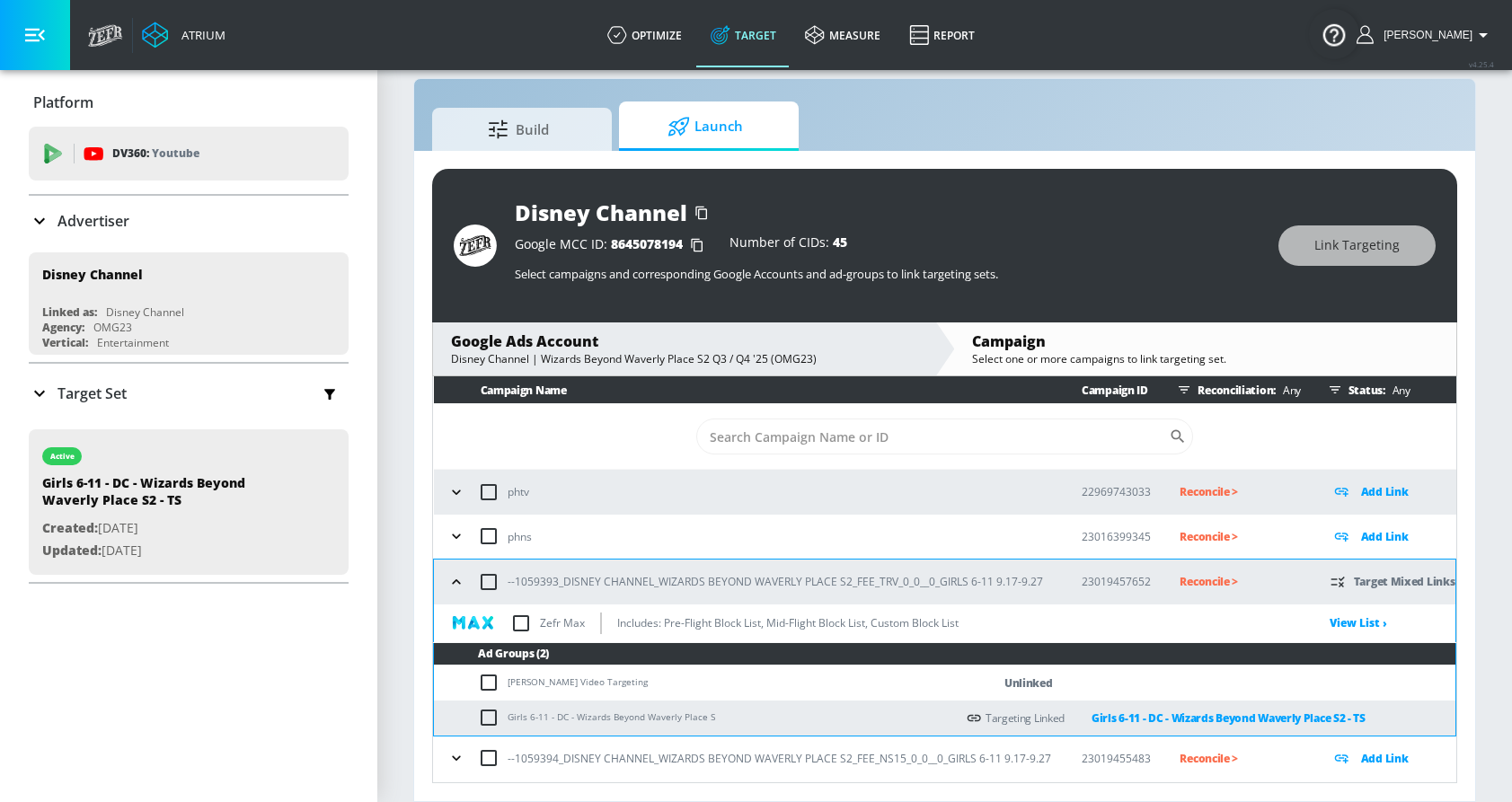
click at [457, 756] on icon "button" at bounding box center [457, 757] width 18 height 18
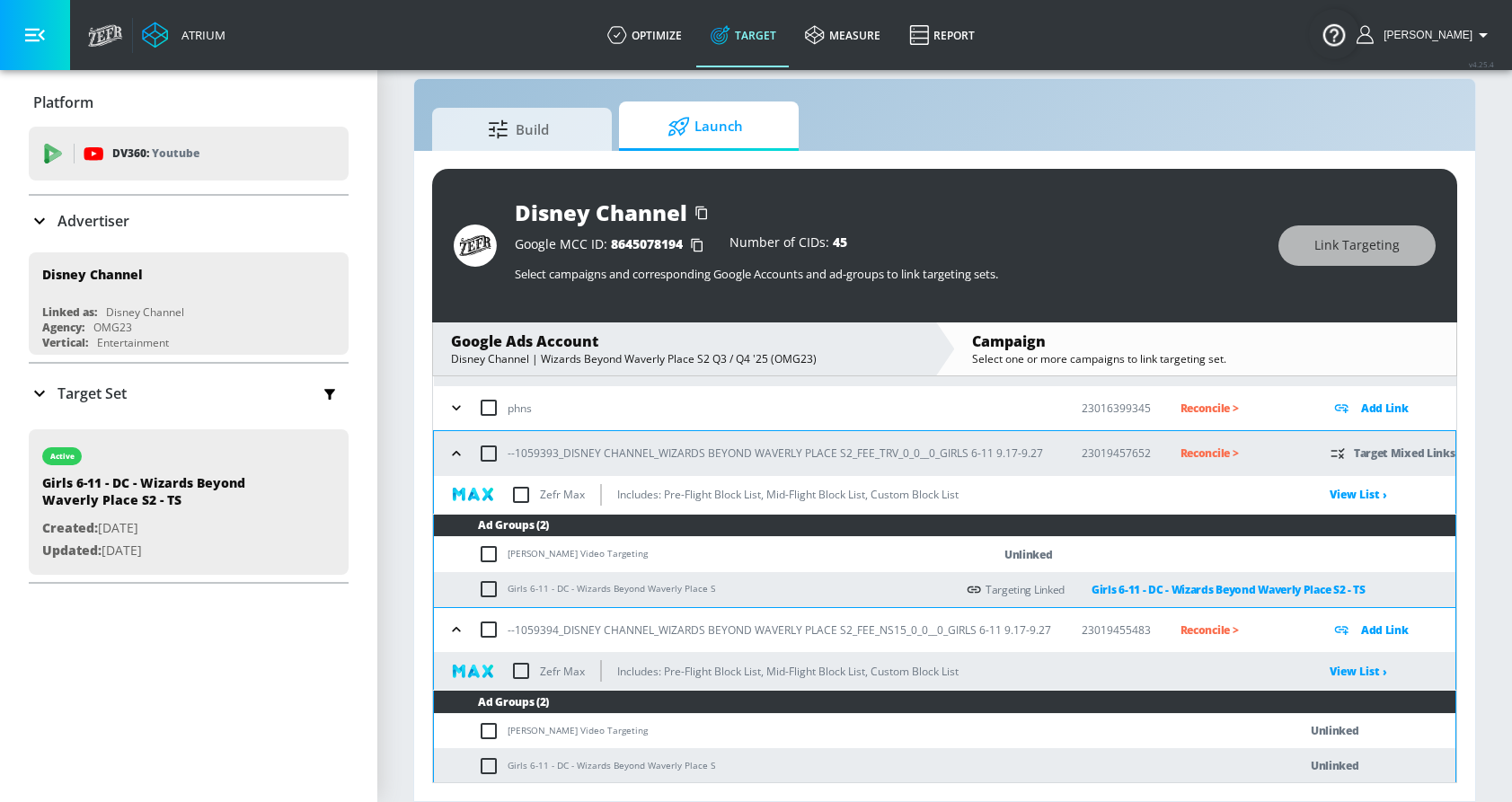
scroll to position [130, 0]
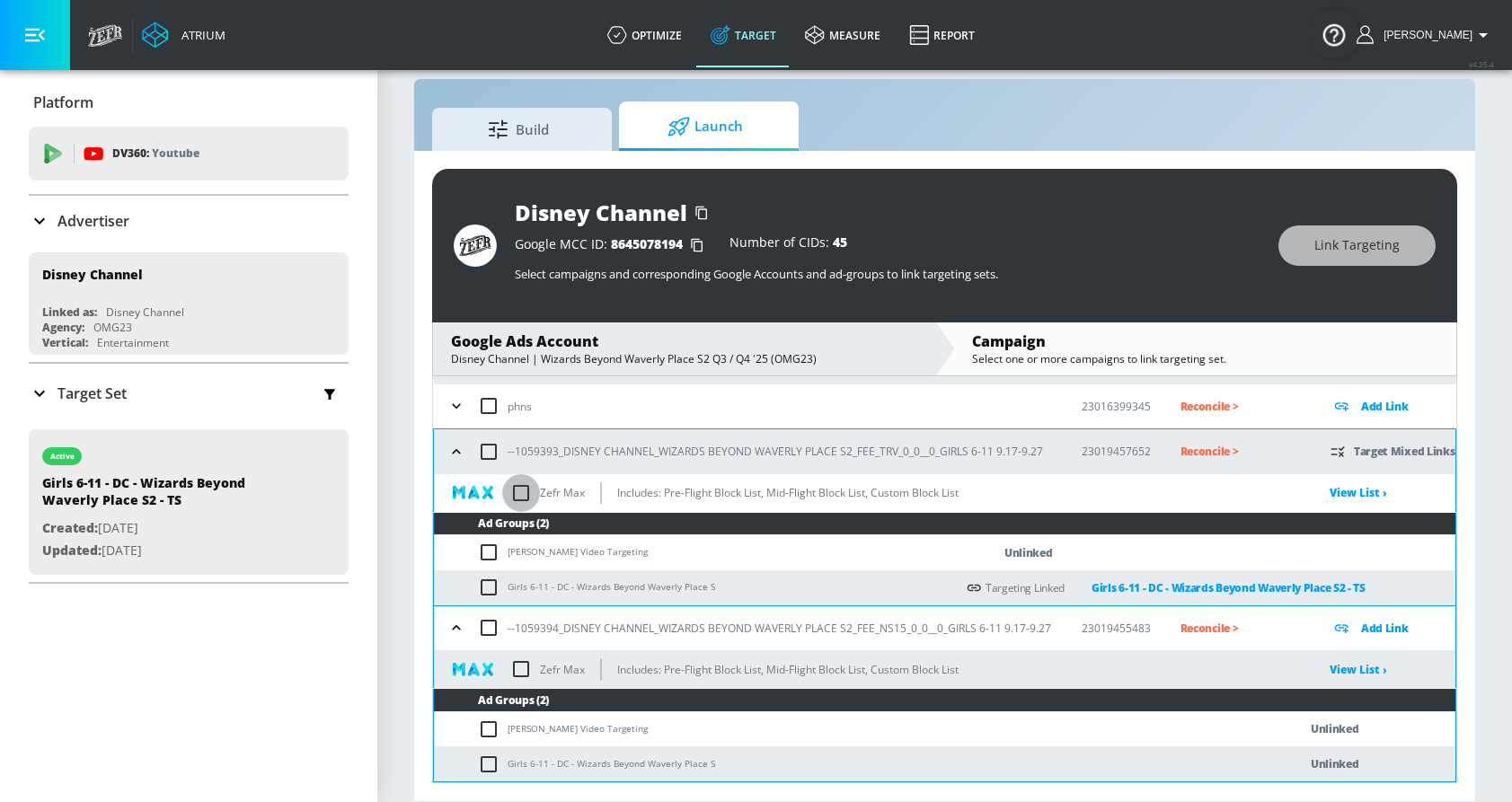
click at [519, 496] on input "checkbox" at bounding box center [520, 492] width 37 height 37
checkbox input "true"
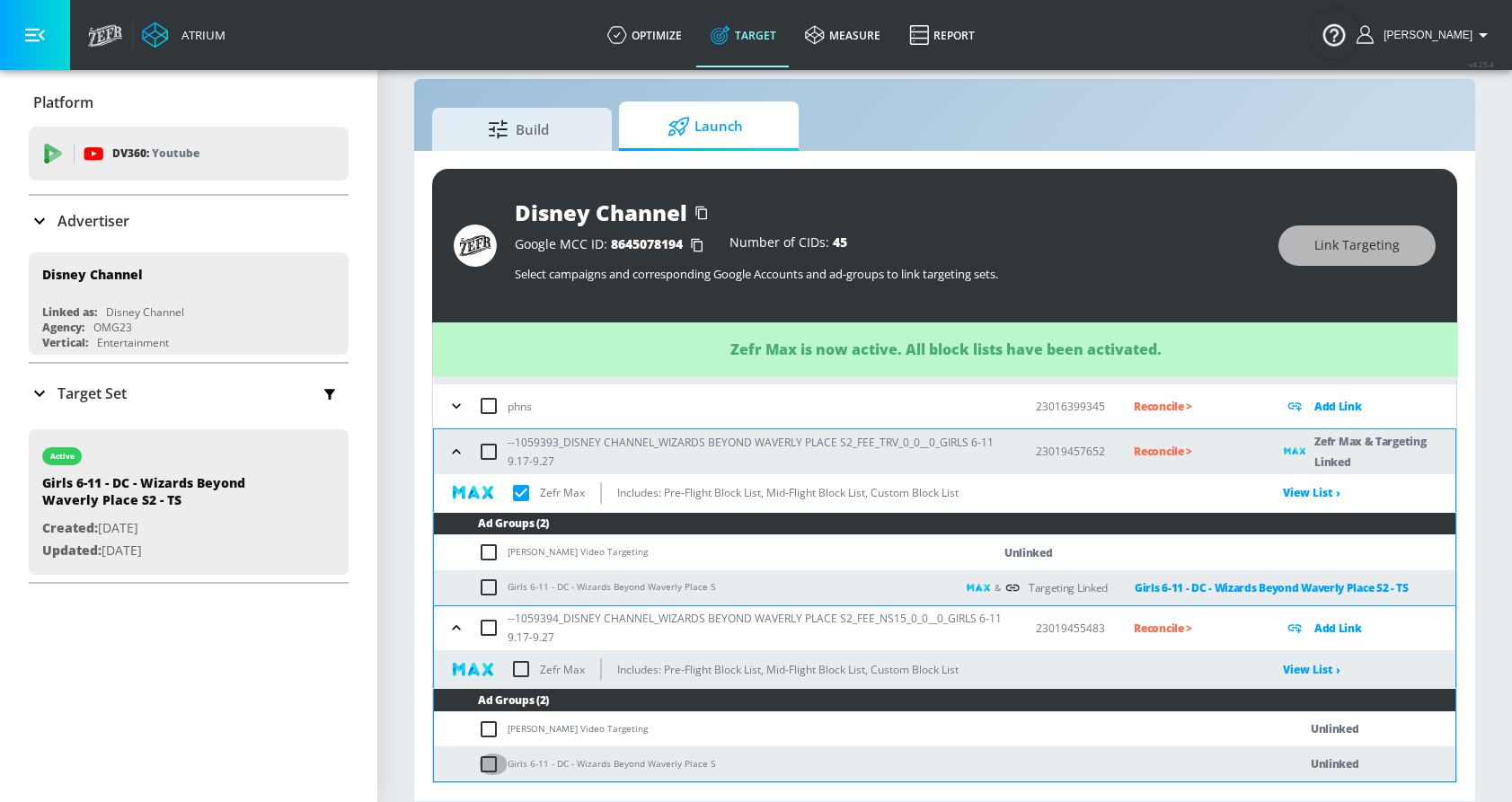
click at [484, 766] on input "checkbox" at bounding box center [492, 764] width 30 height 22
checkbox input "true"
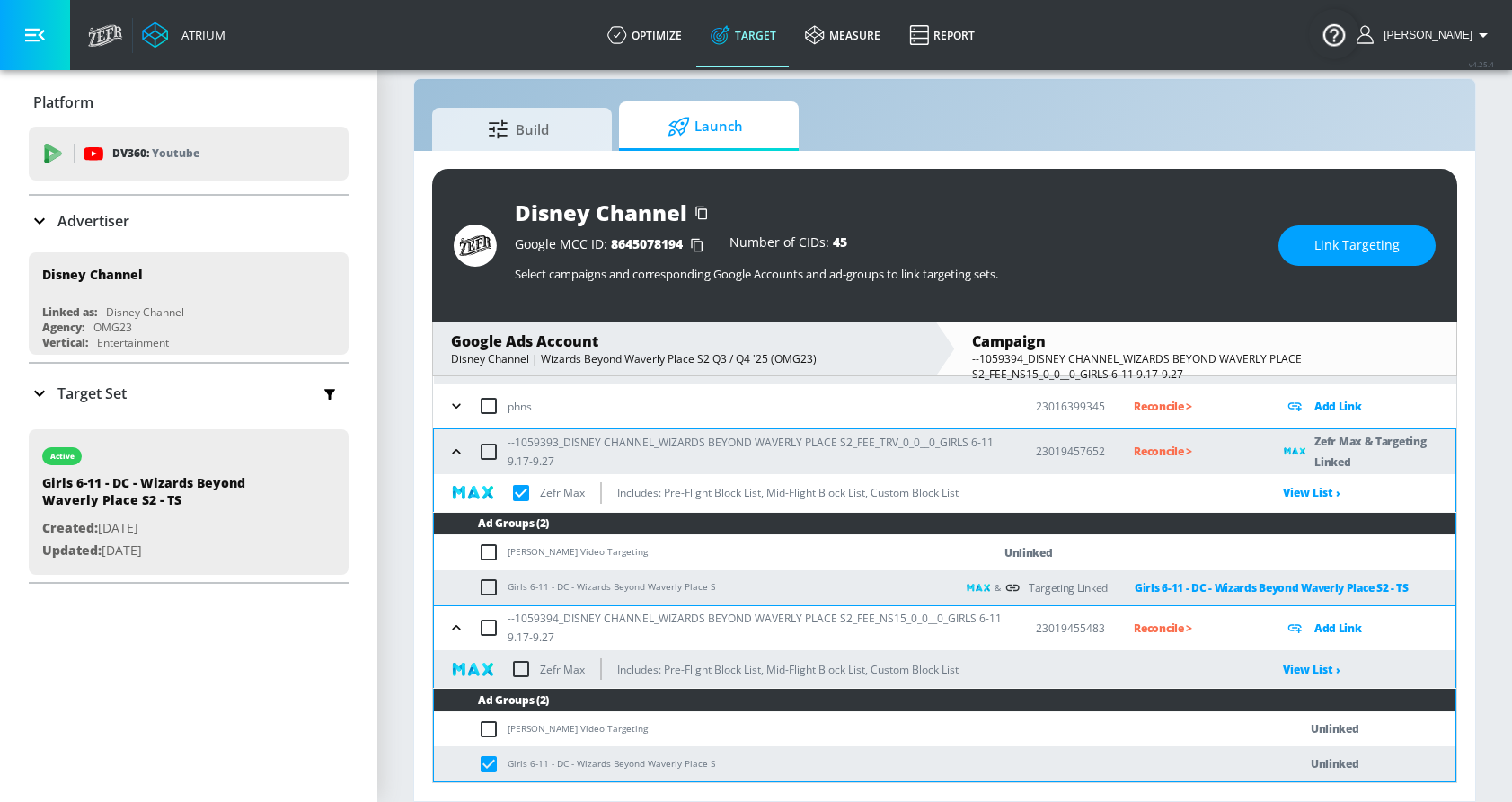
click at [1324, 253] on span "Link Targeting" at bounding box center [1357, 246] width 86 height 23
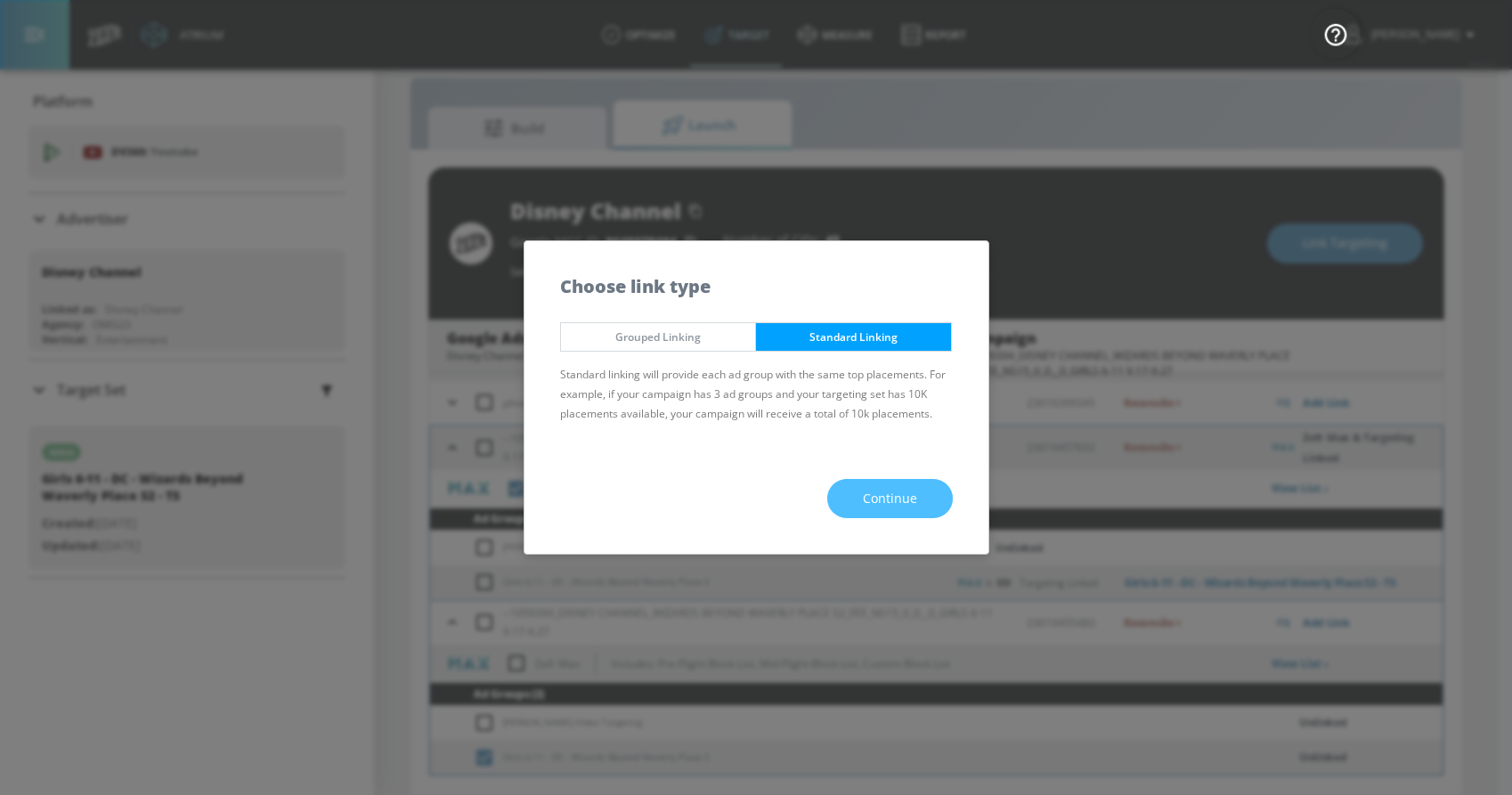
drag, startPoint x: 864, startPoint y: 489, endPoint x: 854, endPoint y: 487, distance: 10.2
click at [864, 489] on span "Continue" at bounding box center [890, 498] width 54 height 23
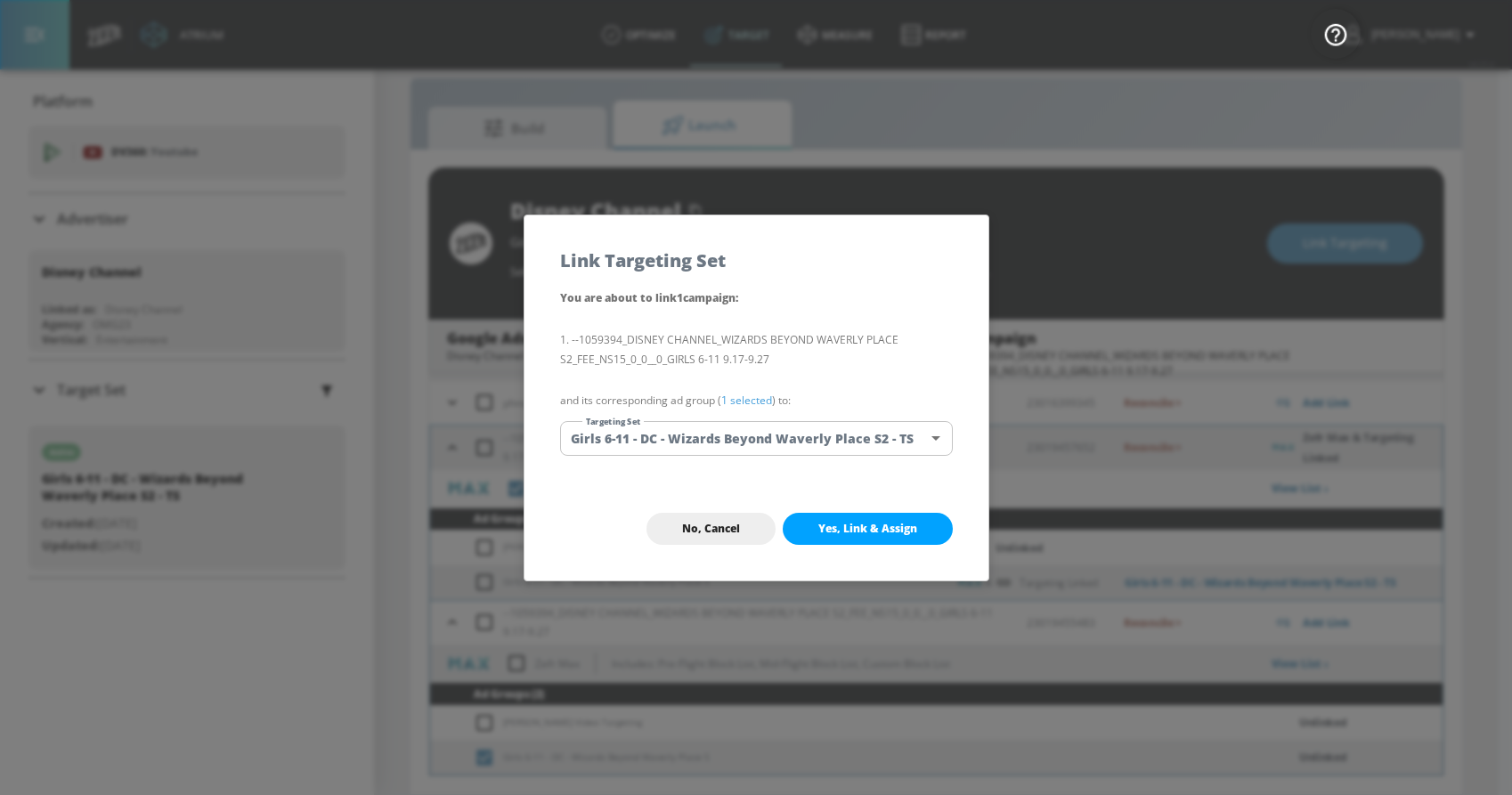
click at [848, 531] on span "Yes, Link & Assign" at bounding box center [867, 529] width 99 height 14
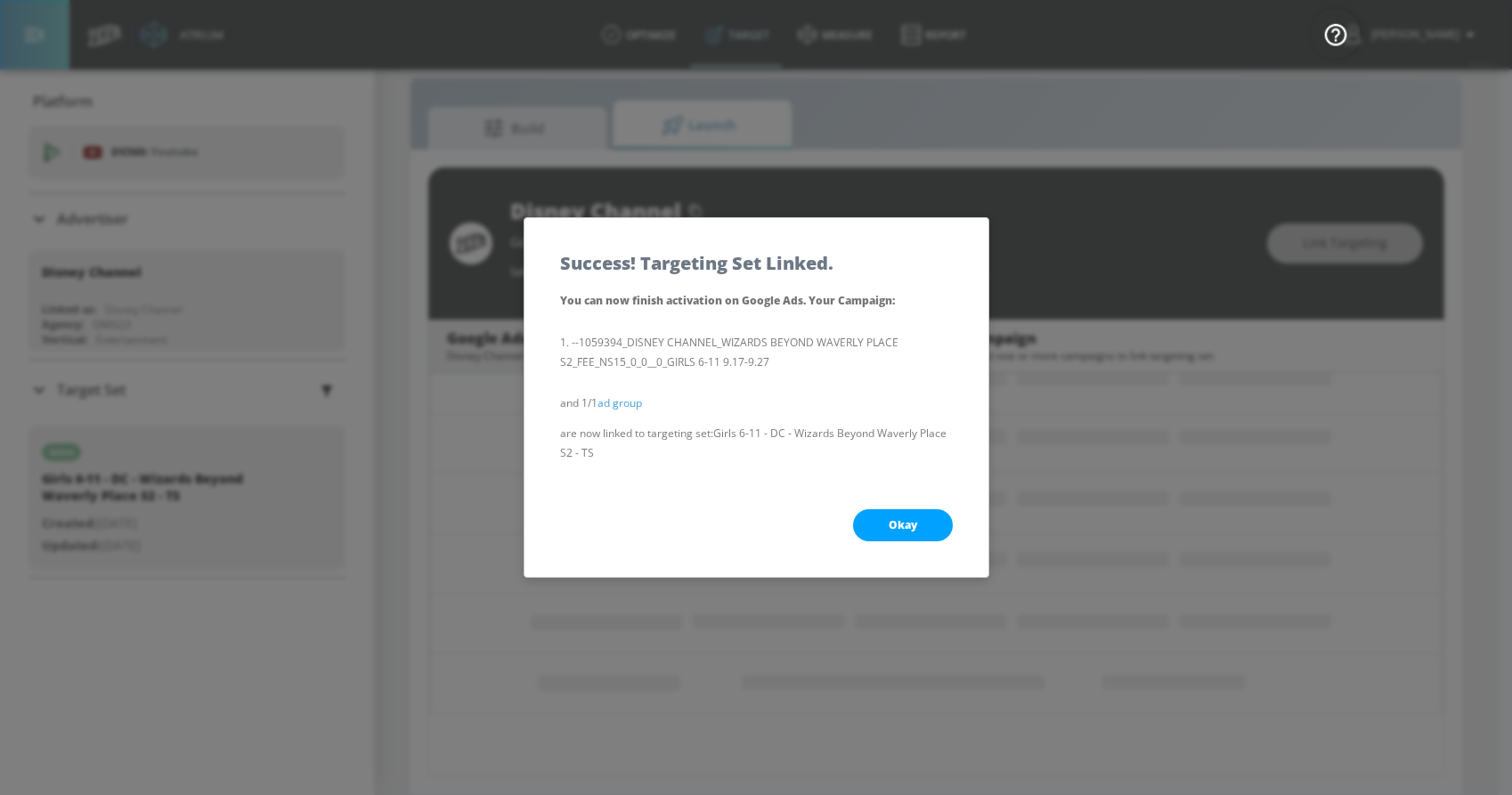
click at [882, 514] on button "Okay" at bounding box center [903, 525] width 100 height 32
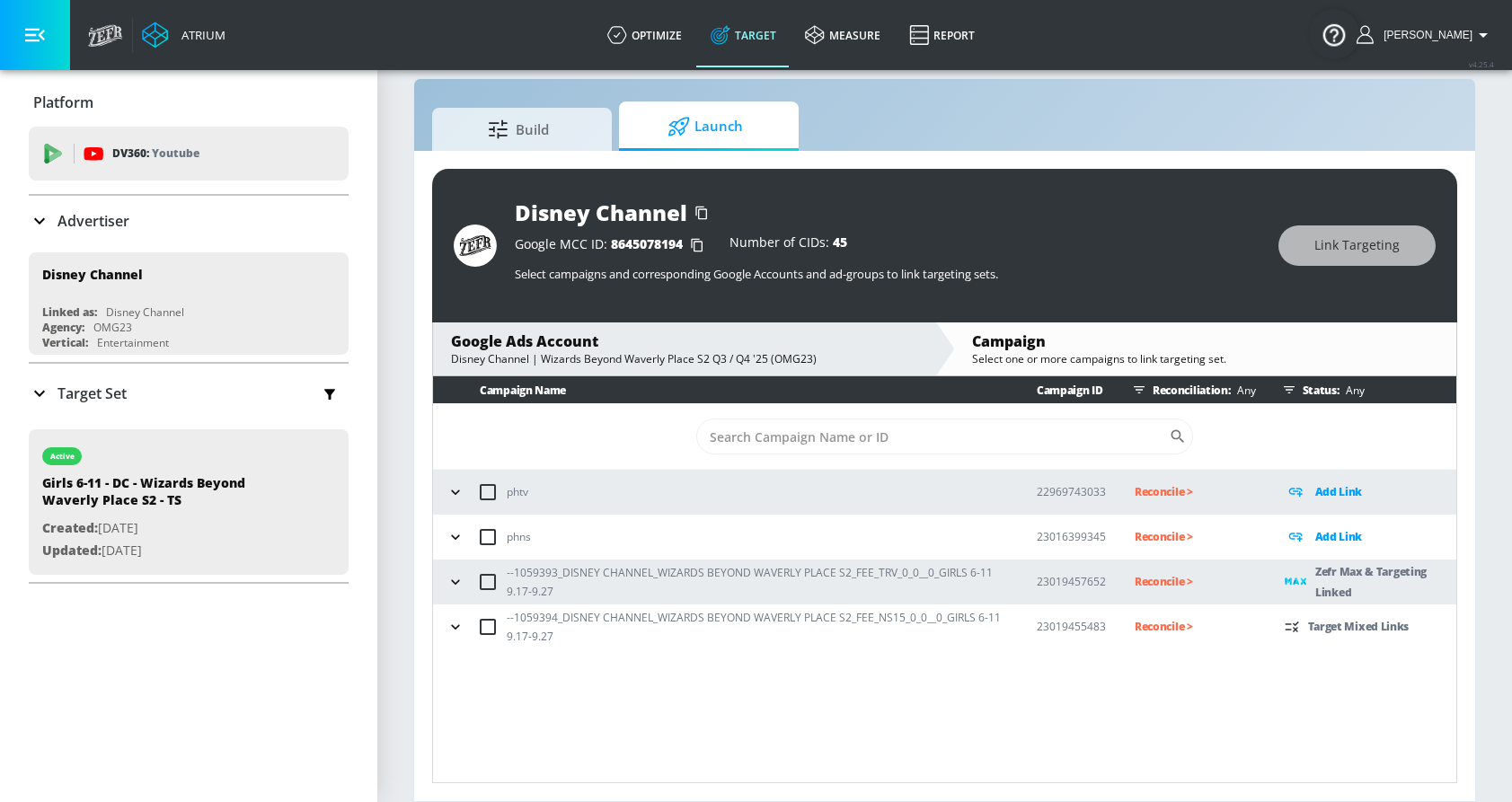
scroll to position [0, 0]
click at [457, 624] on icon "button" at bounding box center [456, 627] width 18 height 18
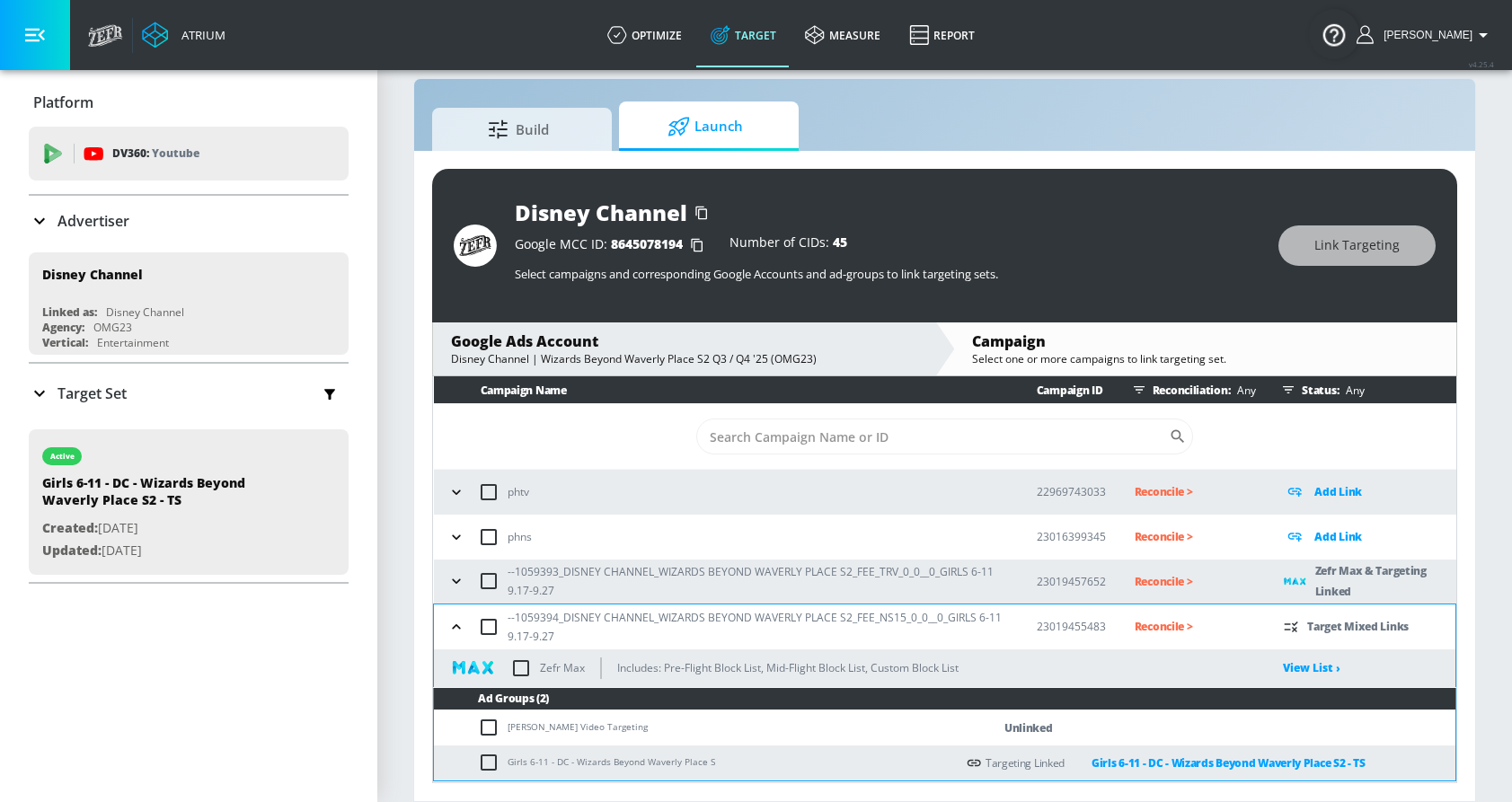
click at [523, 673] on input "checkbox" at bounding box center [520, 667] width 37 height 37
checkbox input "true"
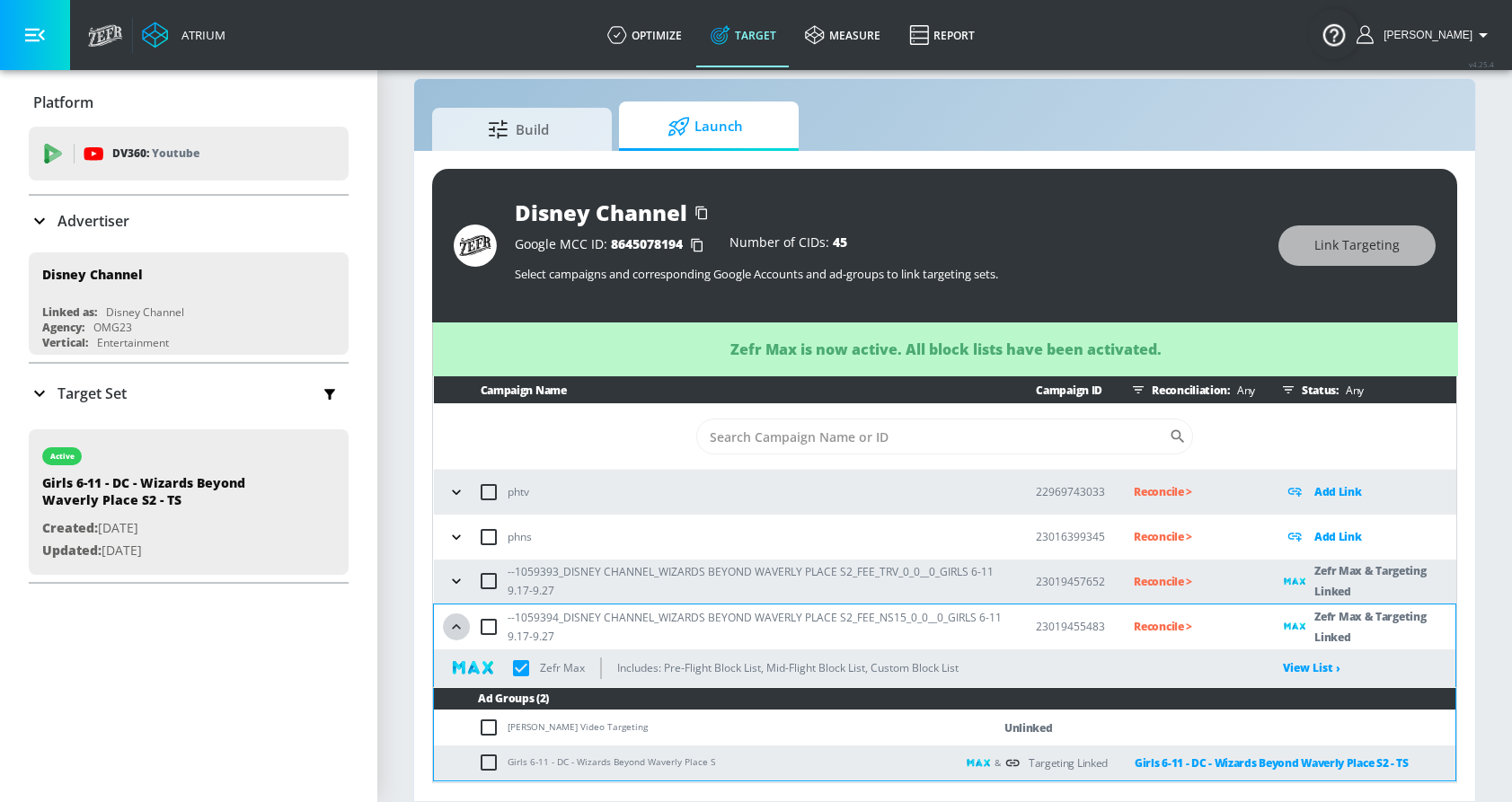
click at [457, 615] on button "button" at bounding box center [457, 627] width 27 height 27
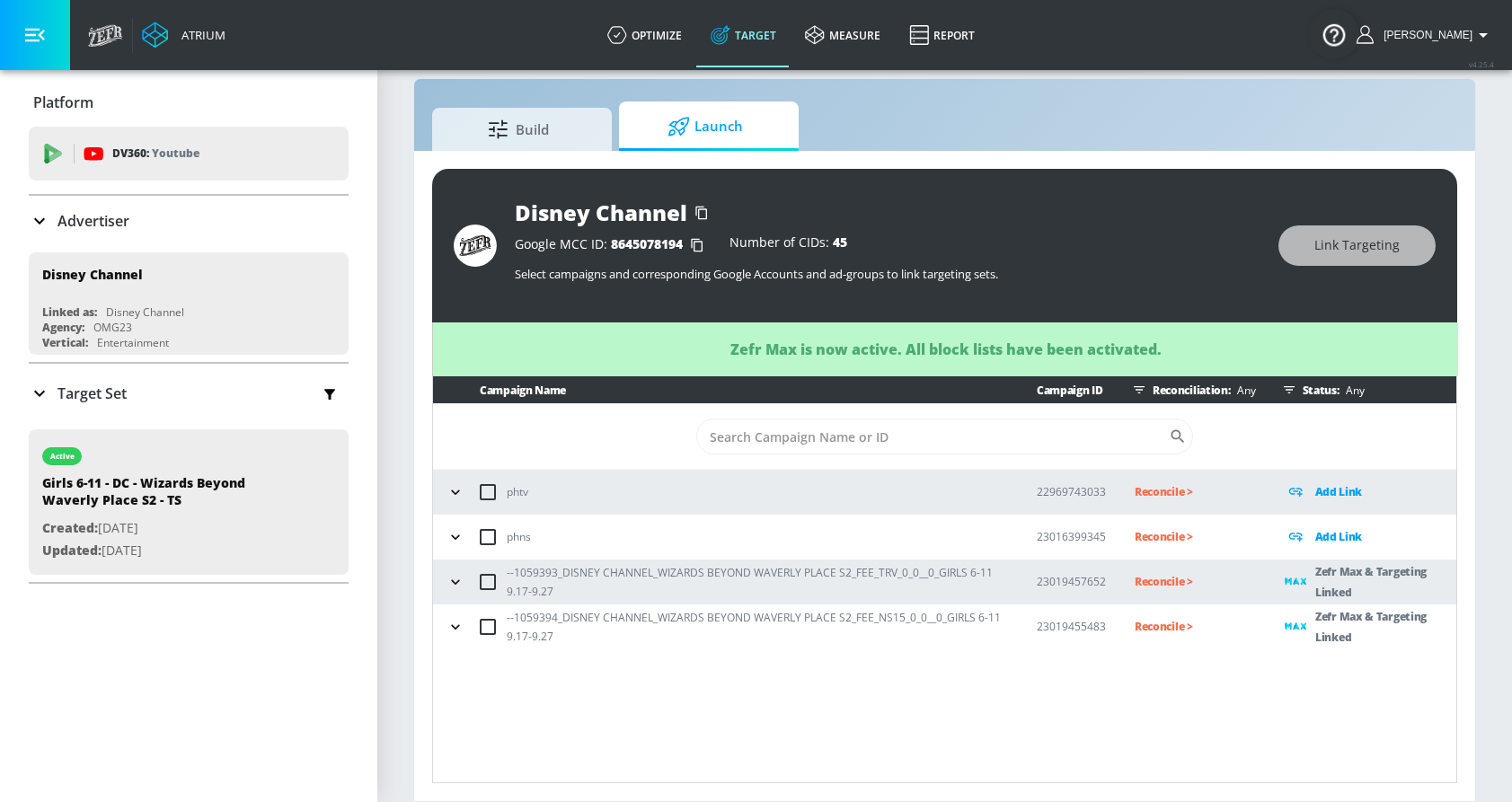
click at [1144, 580] on p "Reconcile >" at bounding box center [1194, 581] width 121 height 21
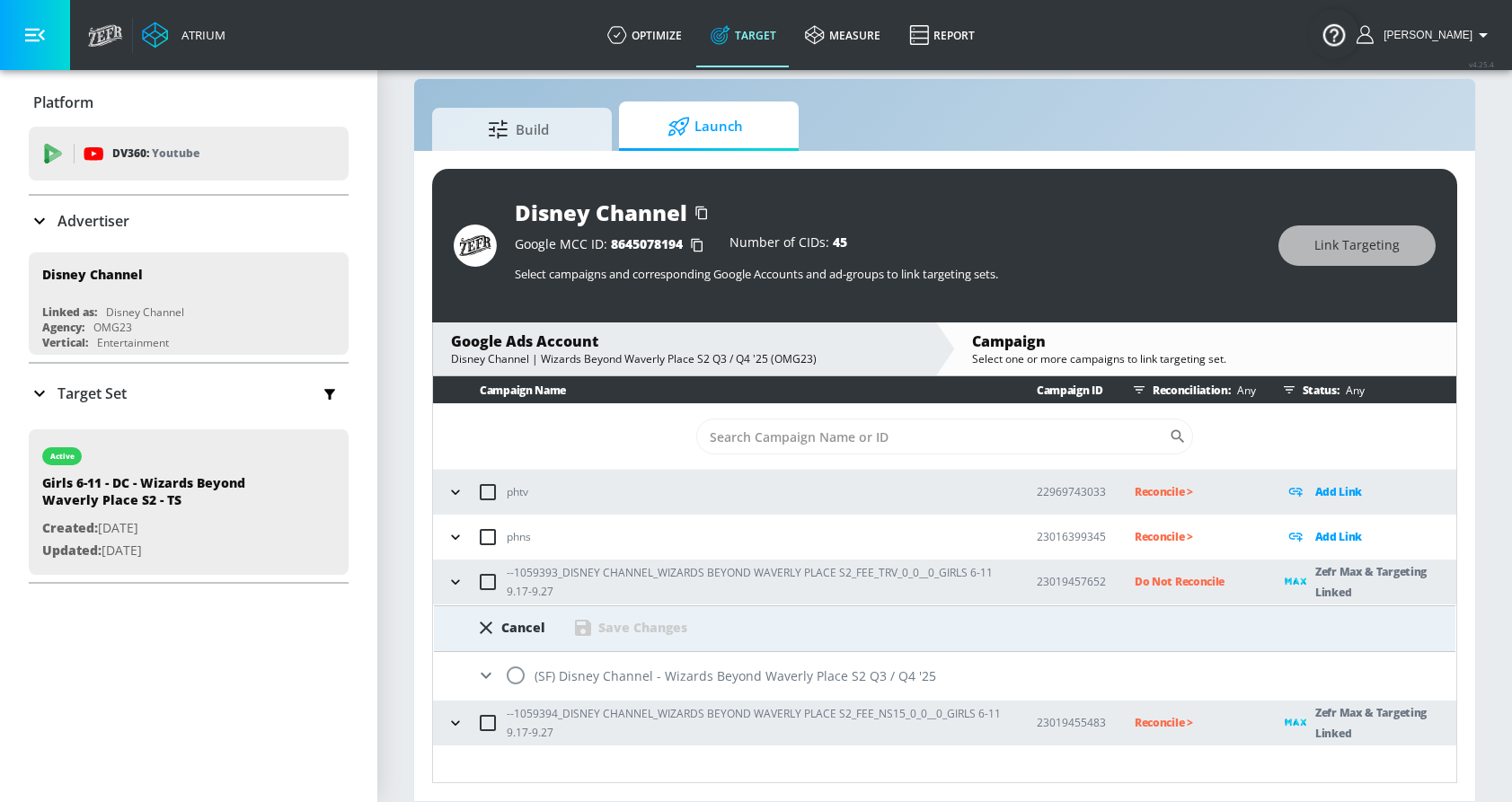
click at [518, 675] on input "radio" at bounding box center [515, 675] width 37 height 37
radio input "true"
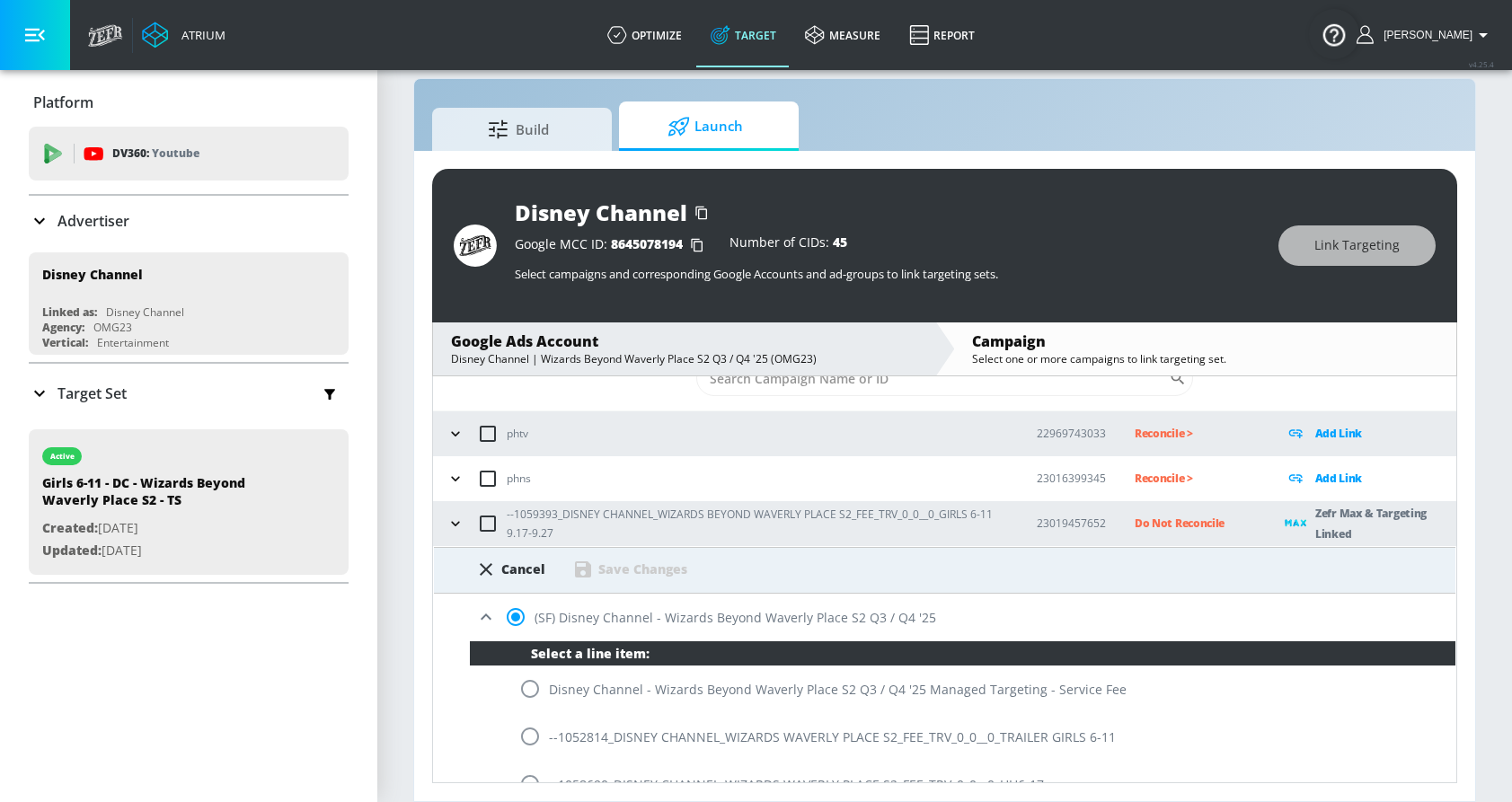
scroll to position [82, 0]
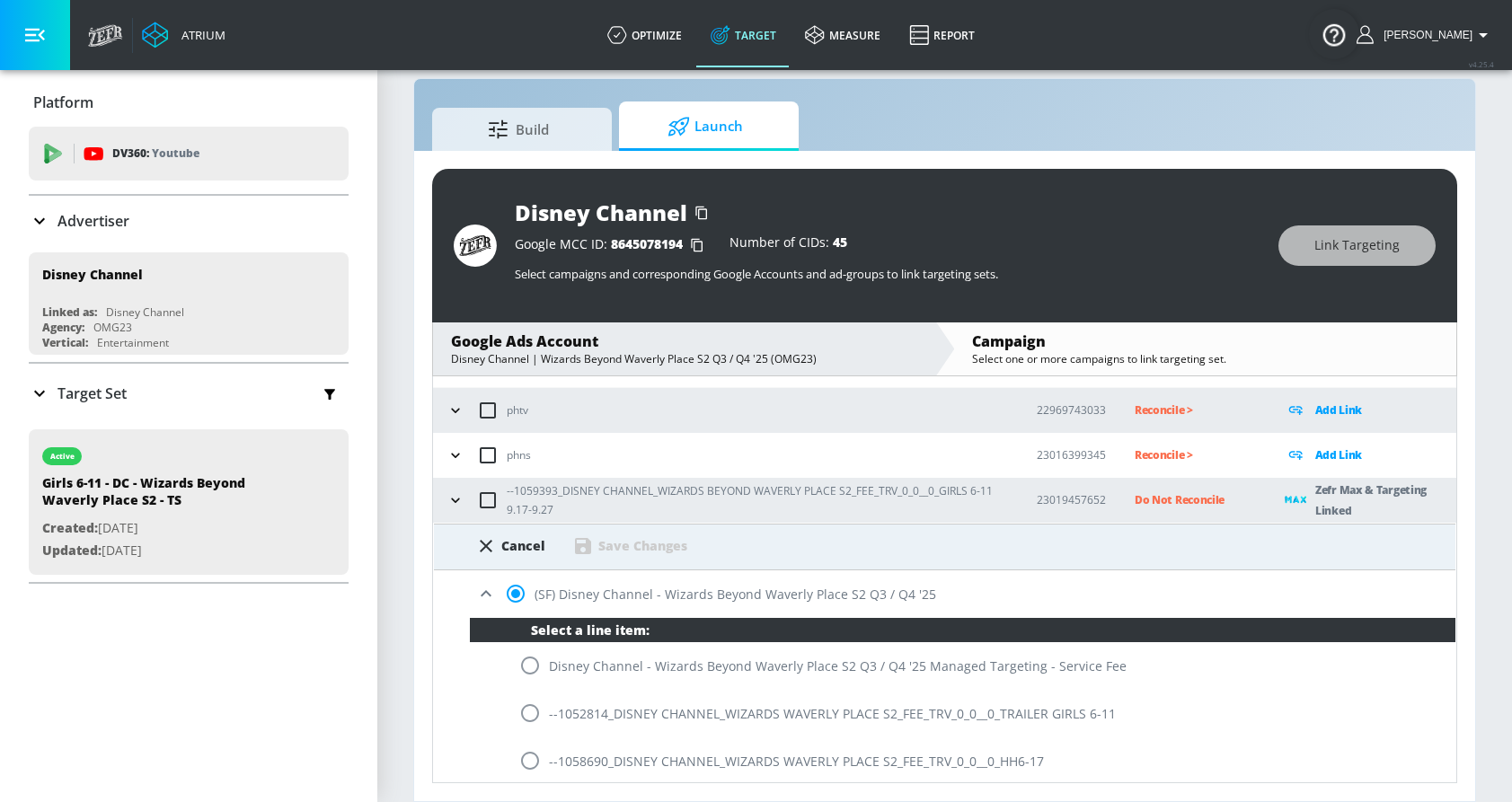
click at [521, 487] on p "--1059393_DISNEY CHANNEL_WIZARDS BEYOND WAVERLY PLACE S2_FEE_TRV_0_0__0_GIRLS 6…" at bounding box center [757, 499] width 501 height 37
copy p "1059393_DISNEY"
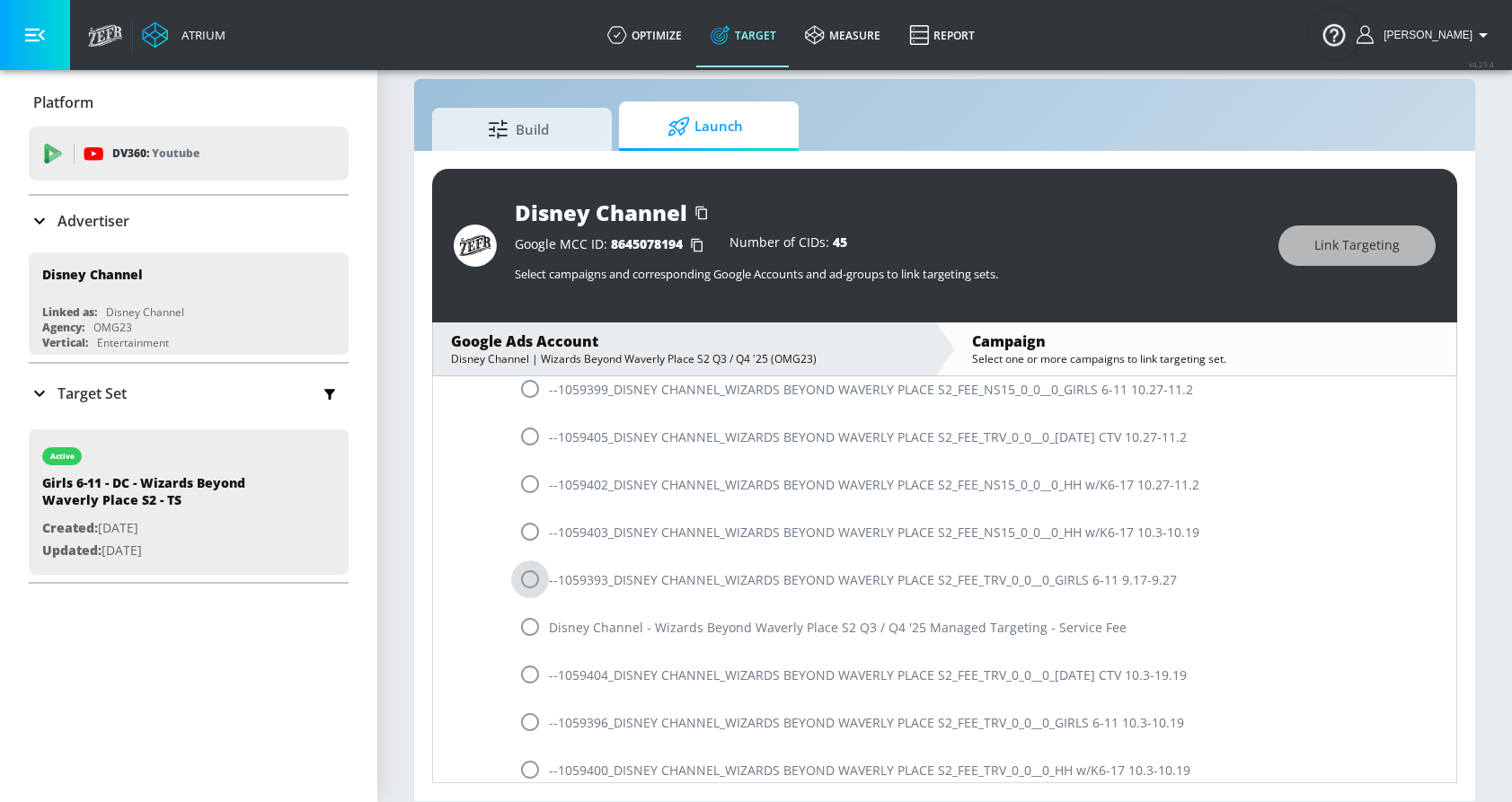
click at [528, 583] on input "radio" at bounding box center [529, 578] width 37 height 37
radio input "true"
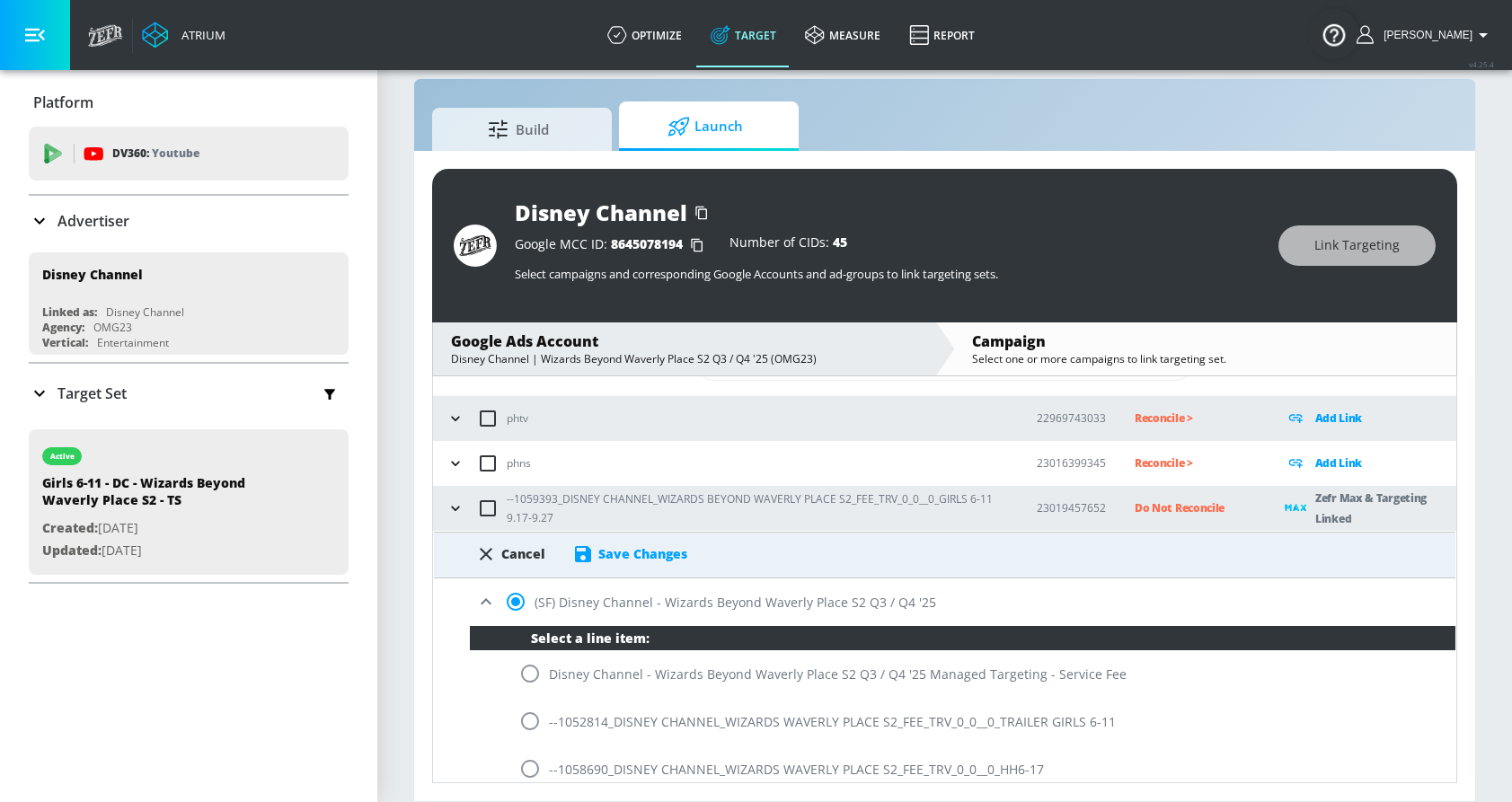
scroll to position [70, 0]
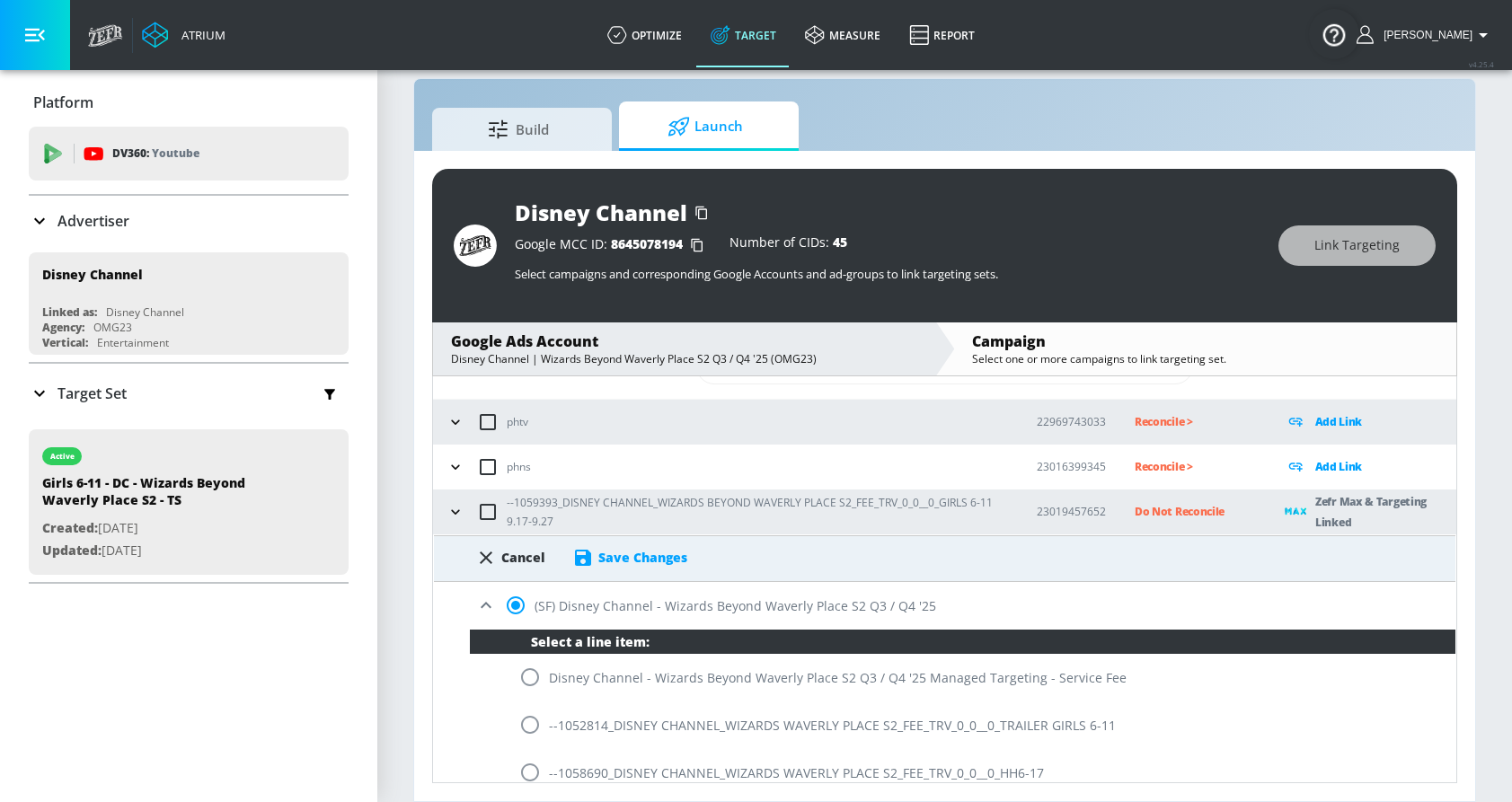
click at [632, 552] on div "Save Changes" at bounding box center [643, 556] width 89 height 17
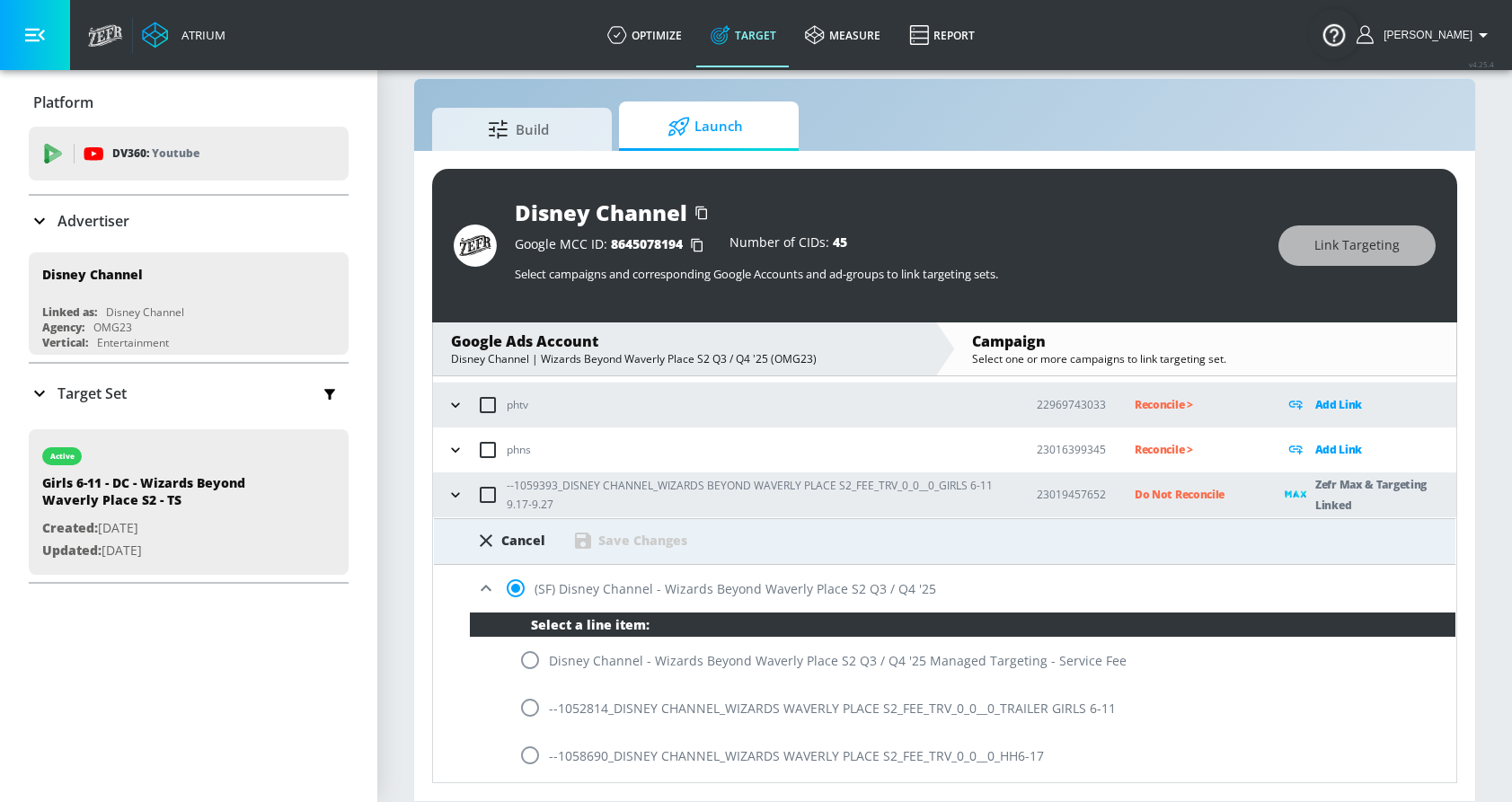
scroll to position [84, 0]
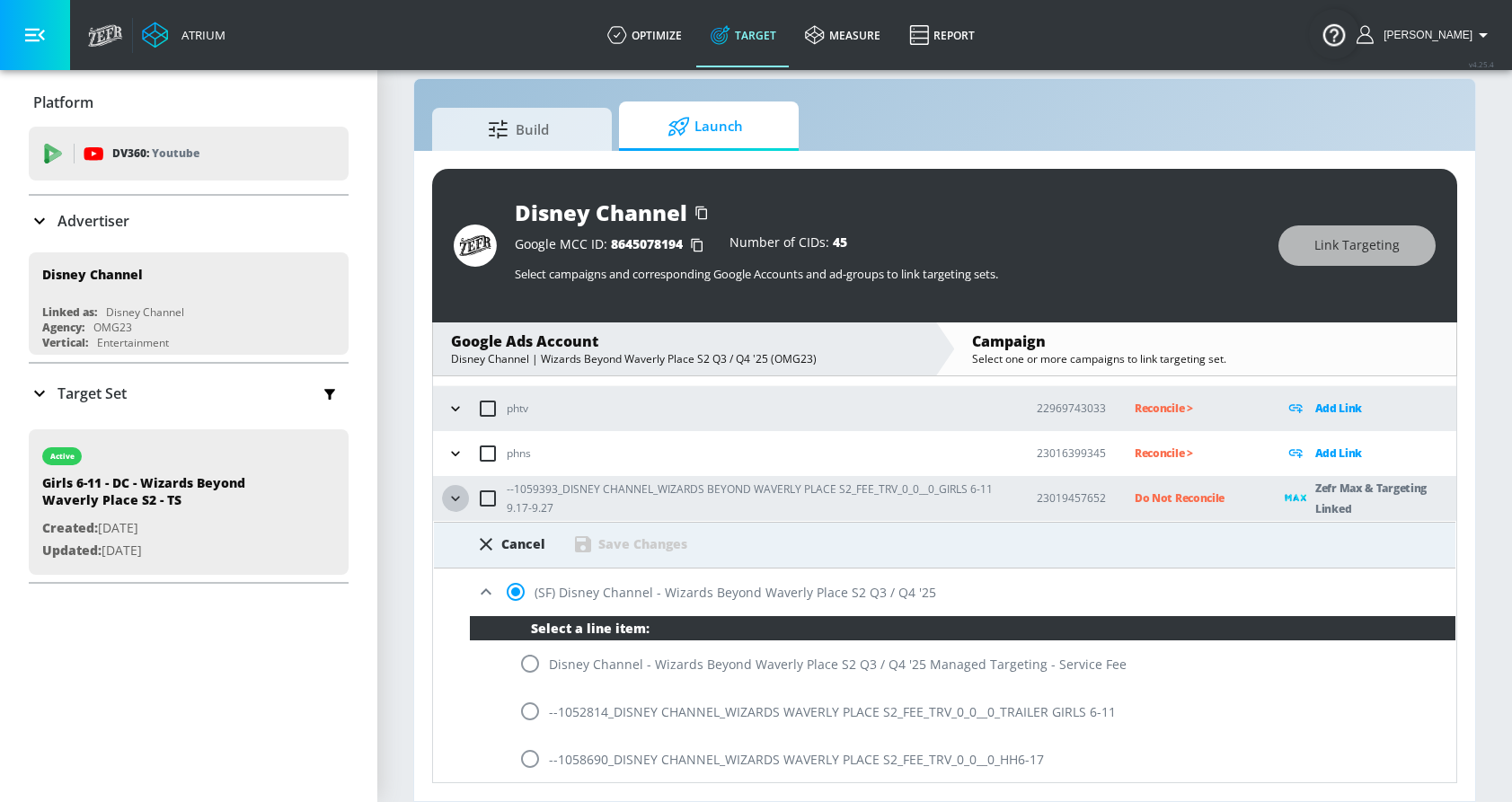
click at [459, 496] on icon "button" at bounding box center [456, 498] width 18 height 18
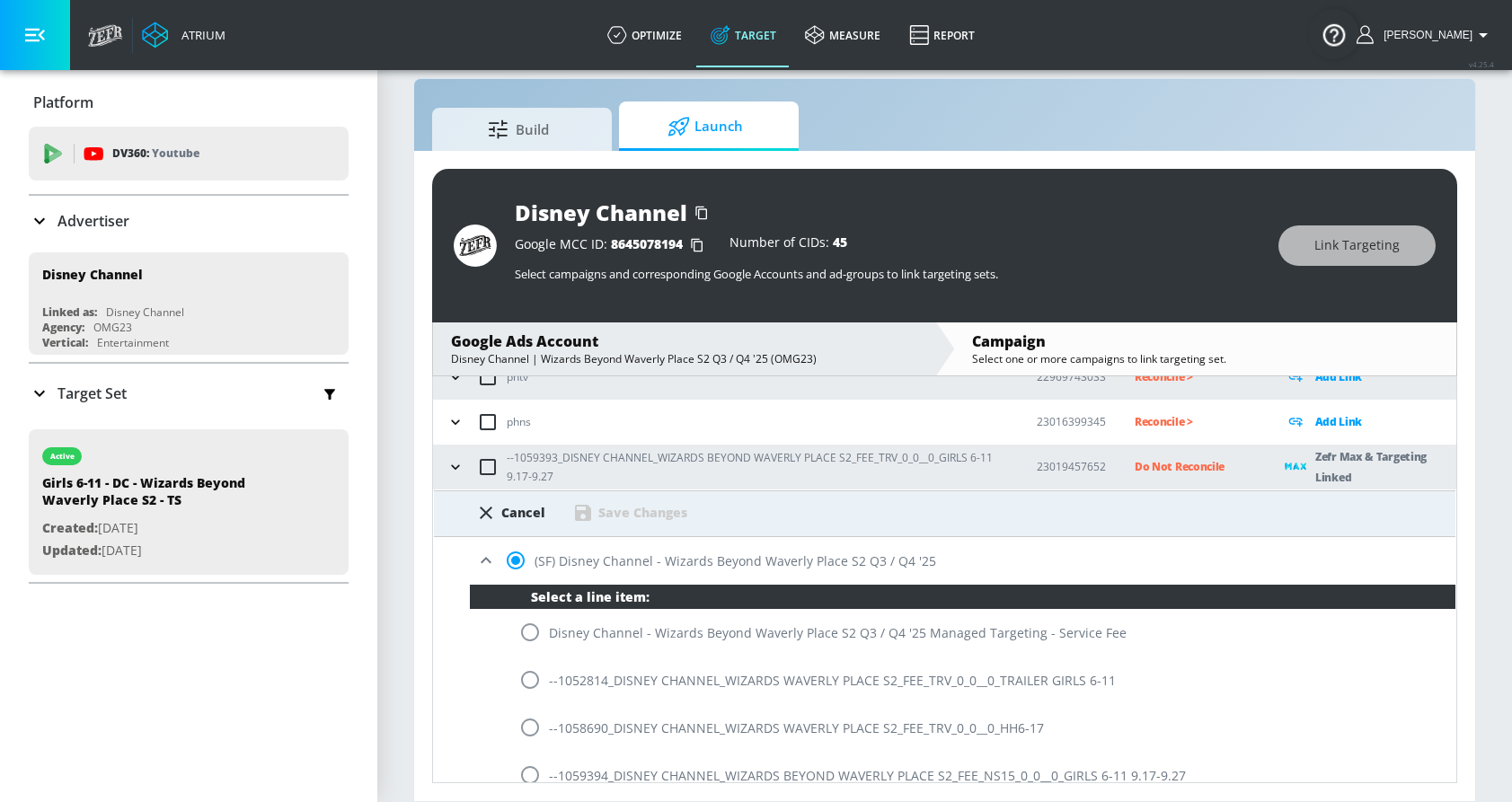
click at [453, 463] on icon "button" at bounding box center [456, 467] width 18 height 18
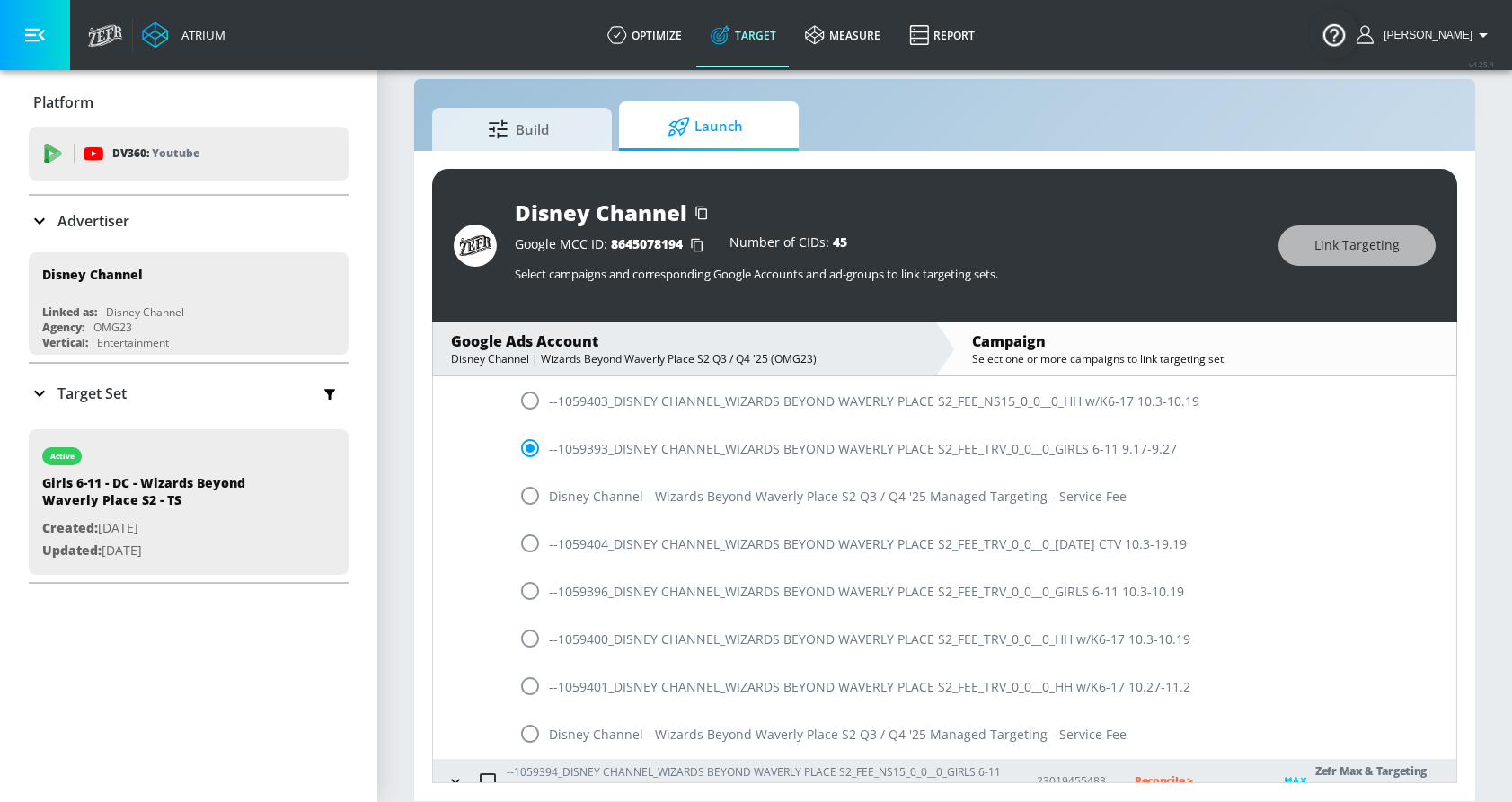
scroll to position [797, 0]
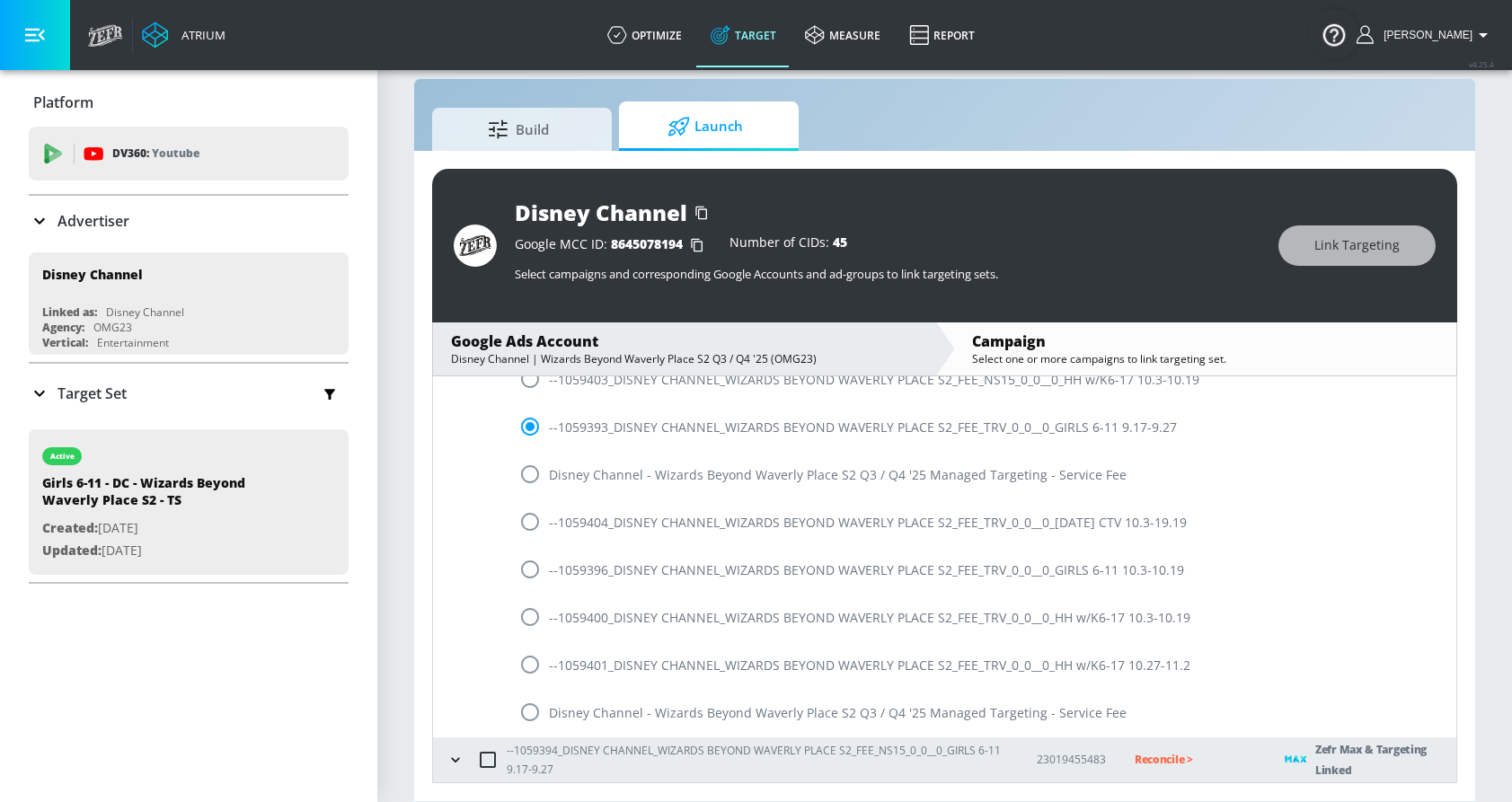
click at [455, 757] on icon "button" at bounding box center [456, 759] width 18 height 18
click at [1159, 758] on p "Reconcile >" at bounding box center [1194, 759] width 121 height 21
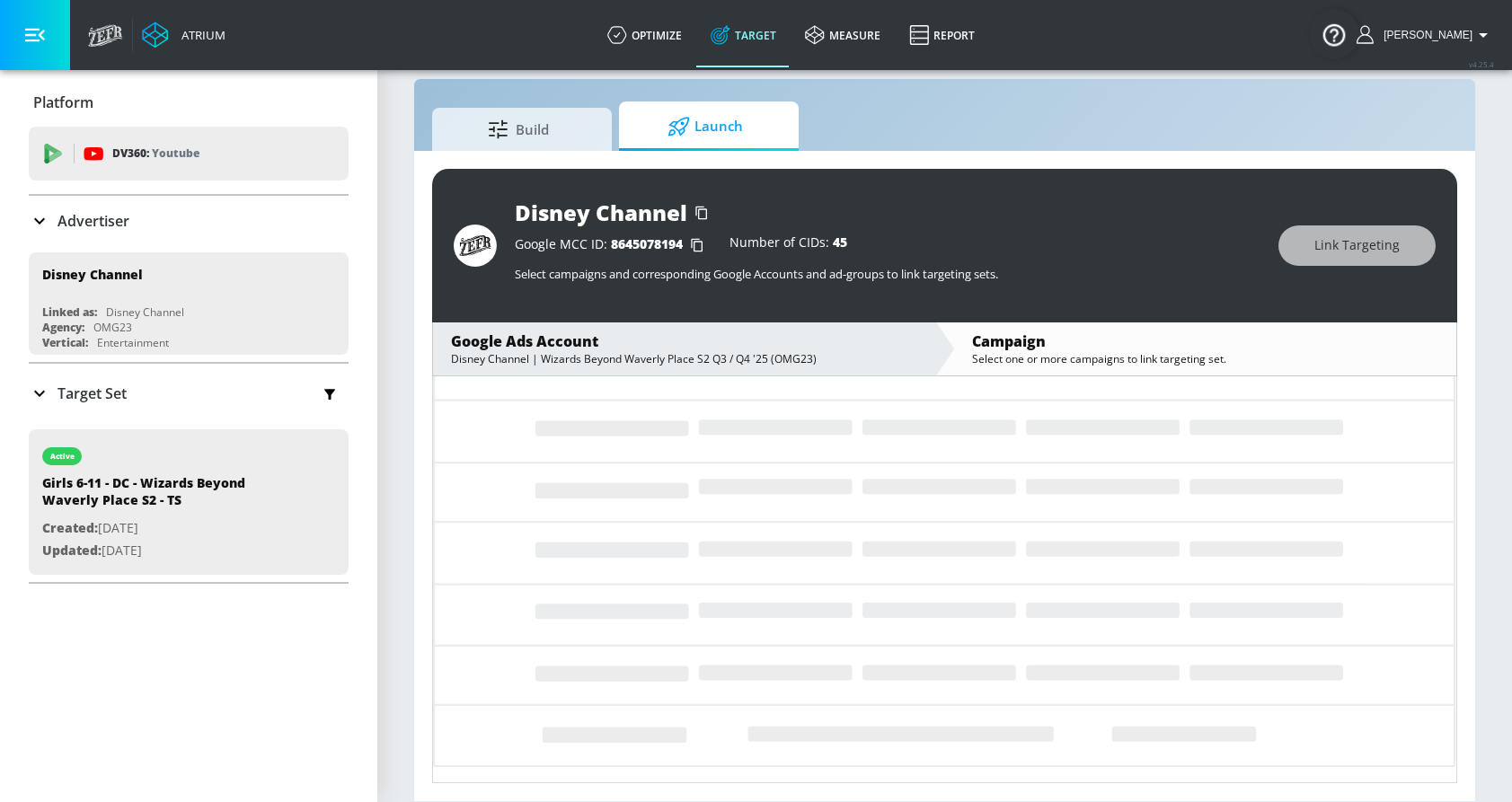
scroll to position [0, 0]
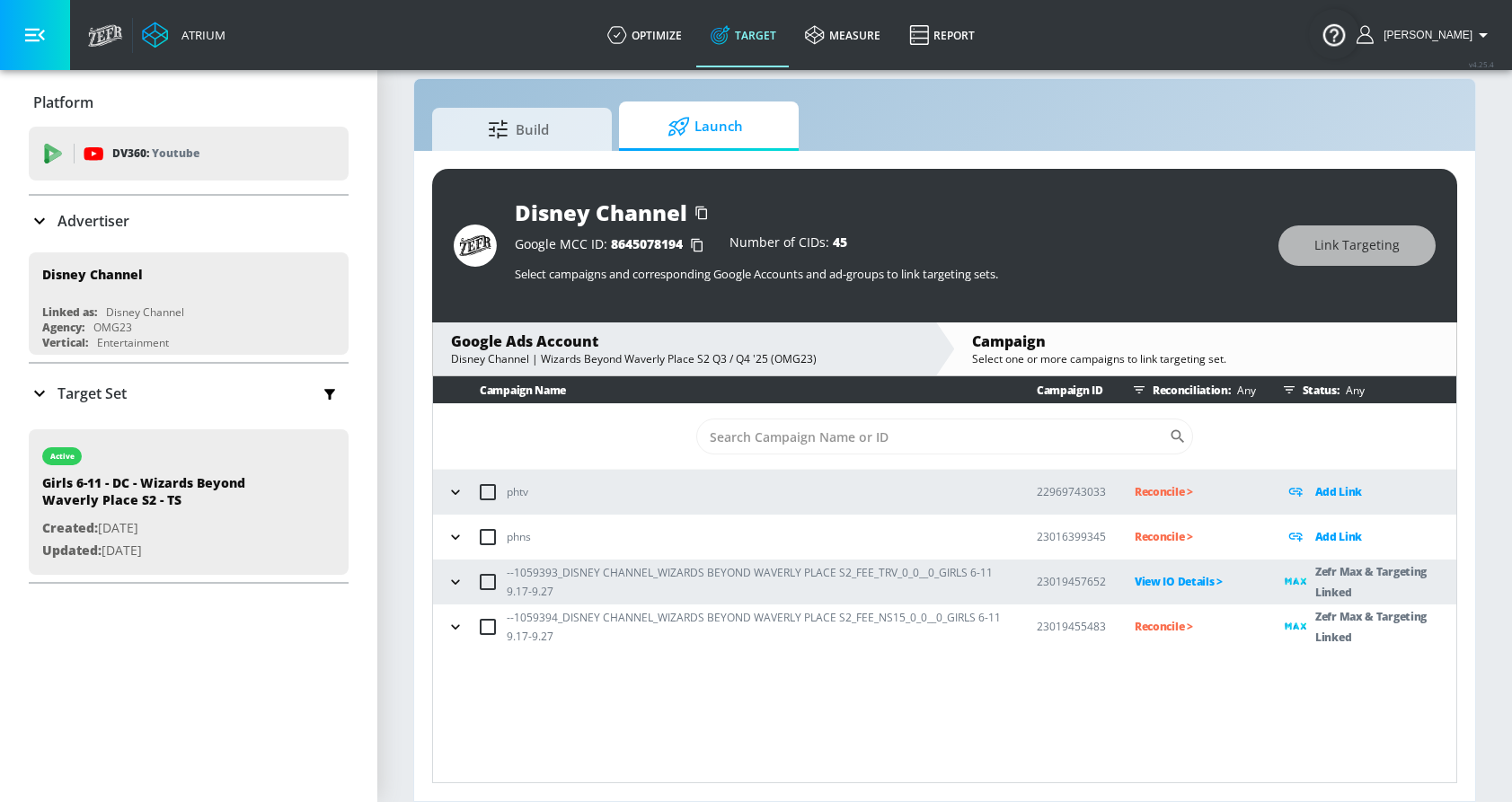
click at [1155, 627] on p "Reconcile >" at bounding box center [1194, 626] width 121 height 21
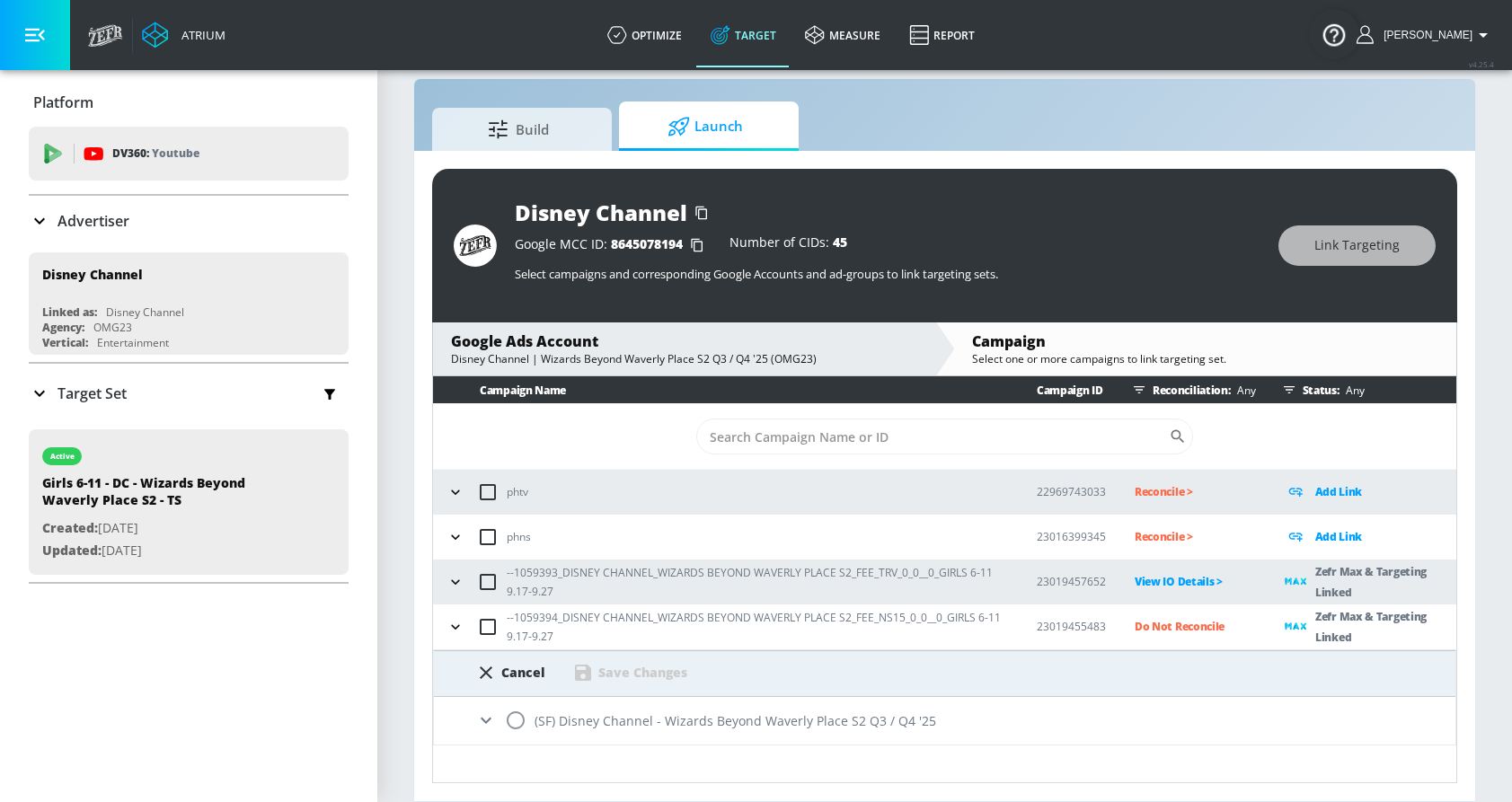
click at [518, 720] on input "radio" at bounding box center [515, 719] width 37 height 37
radio input "true"
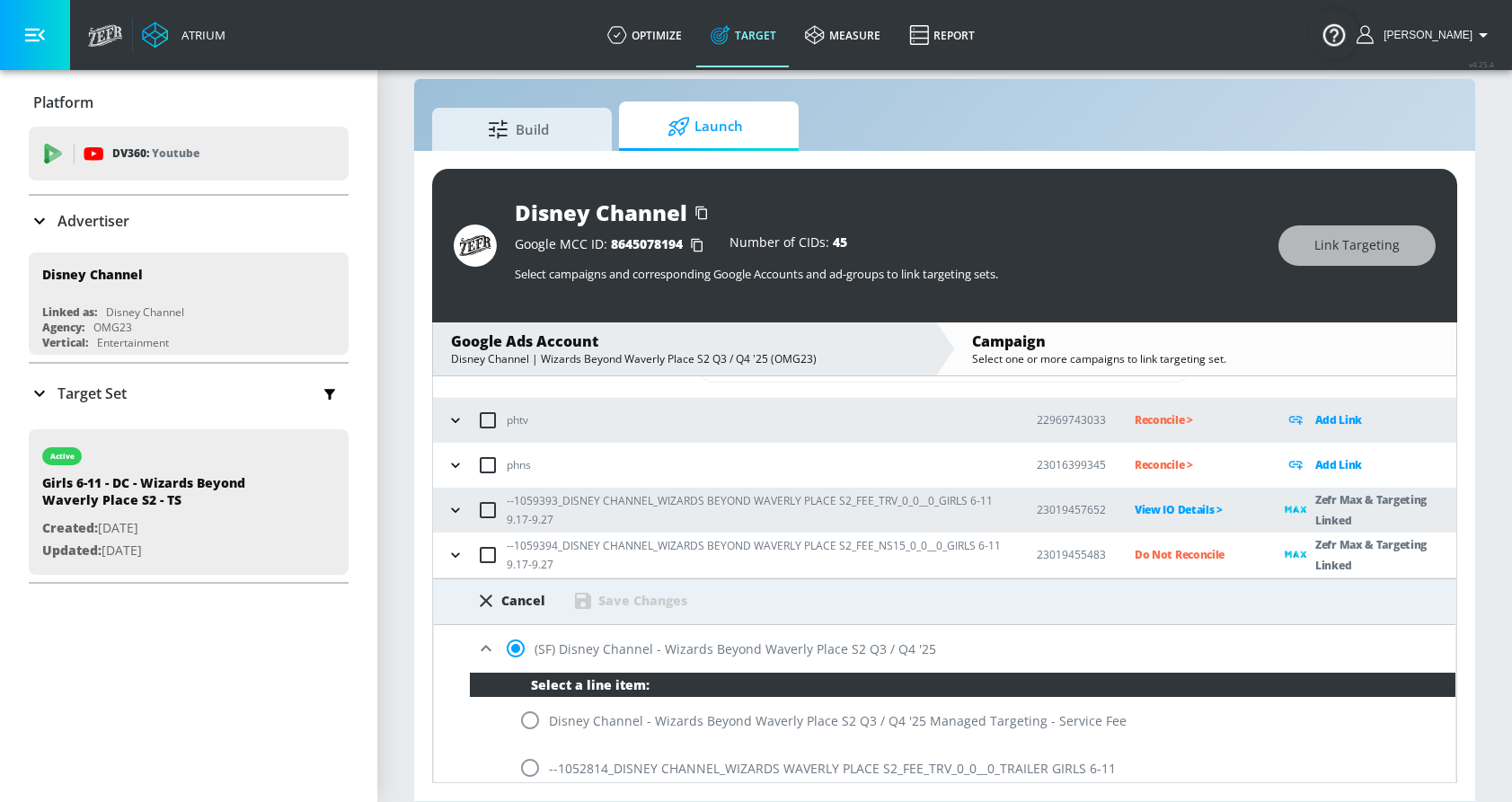
scroll to position [116, 0]
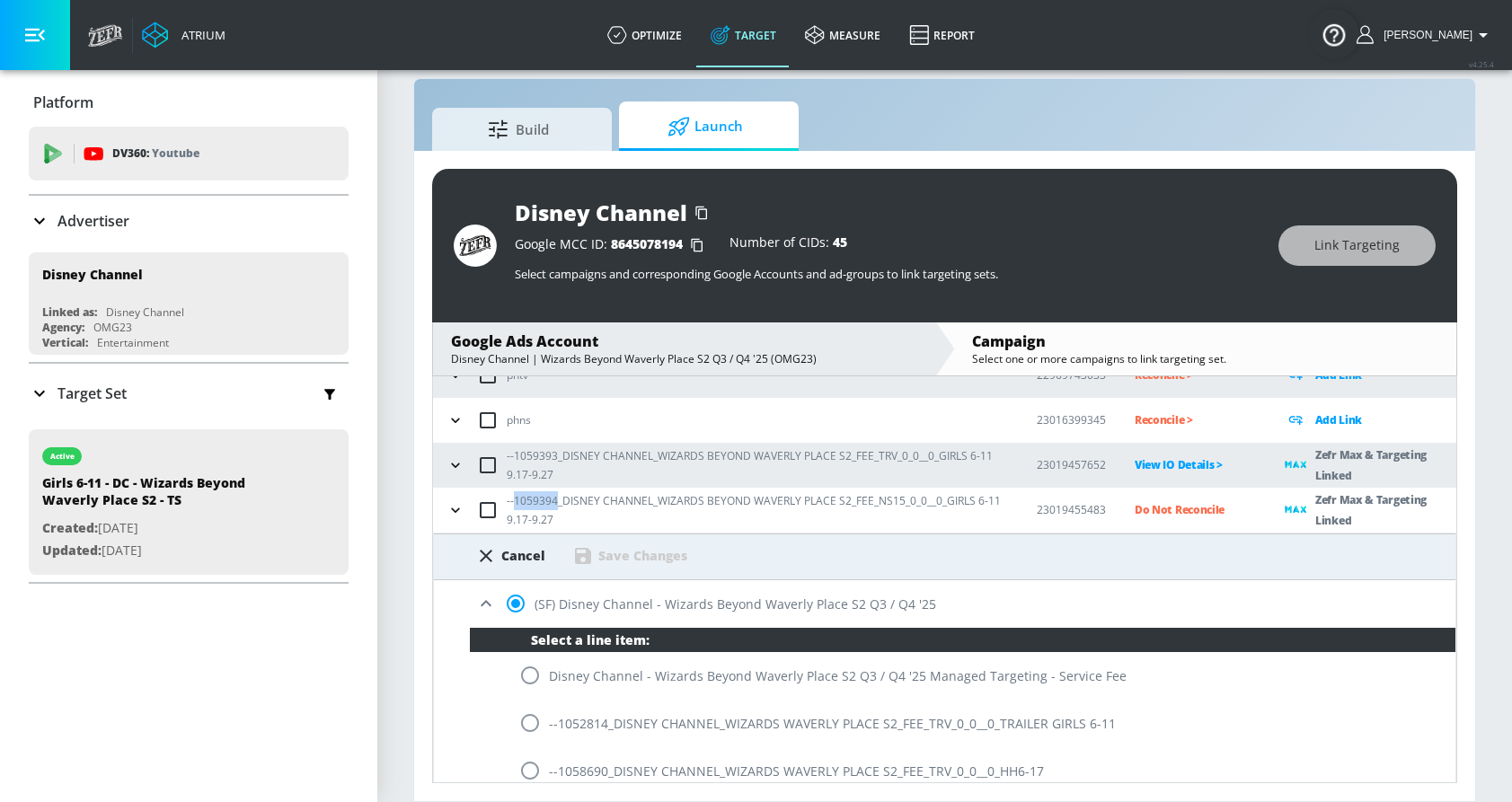
drag, startPoint x: 555, startPoint y: 500, endPoint x: 517, endPoint y: 506, distance: 38.5
click at [517, 506] on p "--1059394_DISNEY CHANNEL_WIZARDS BEYOND WAVERLY PLACE S2_FEE_NS15_0_0__0_GIRLS …" at bounding box center [757, 509] width 501 height 37
copy p "1059394"
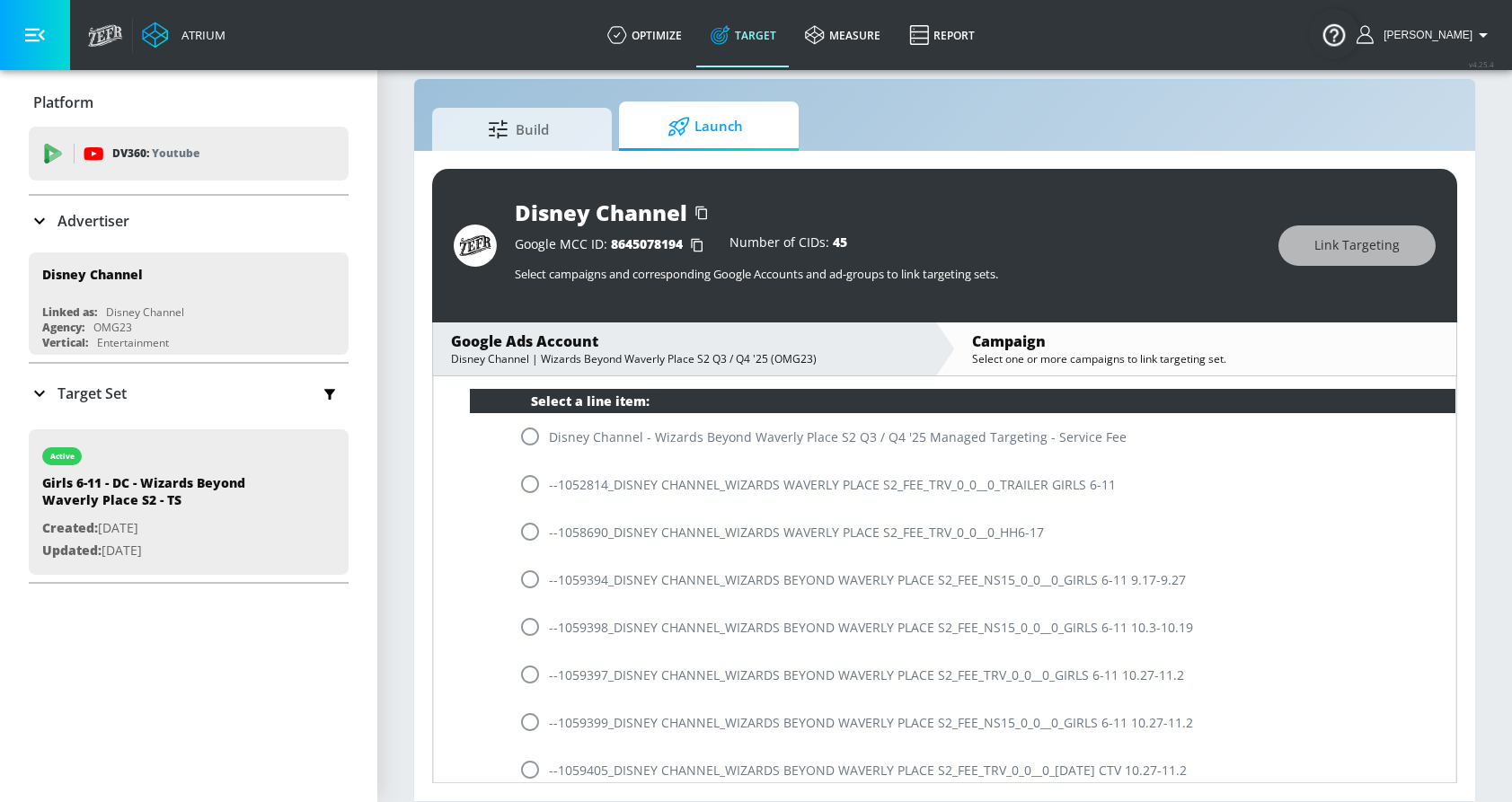
click at [530, 583] on input "radio" at bounding box center [529, 578] width 37 height 37
radio input "true"
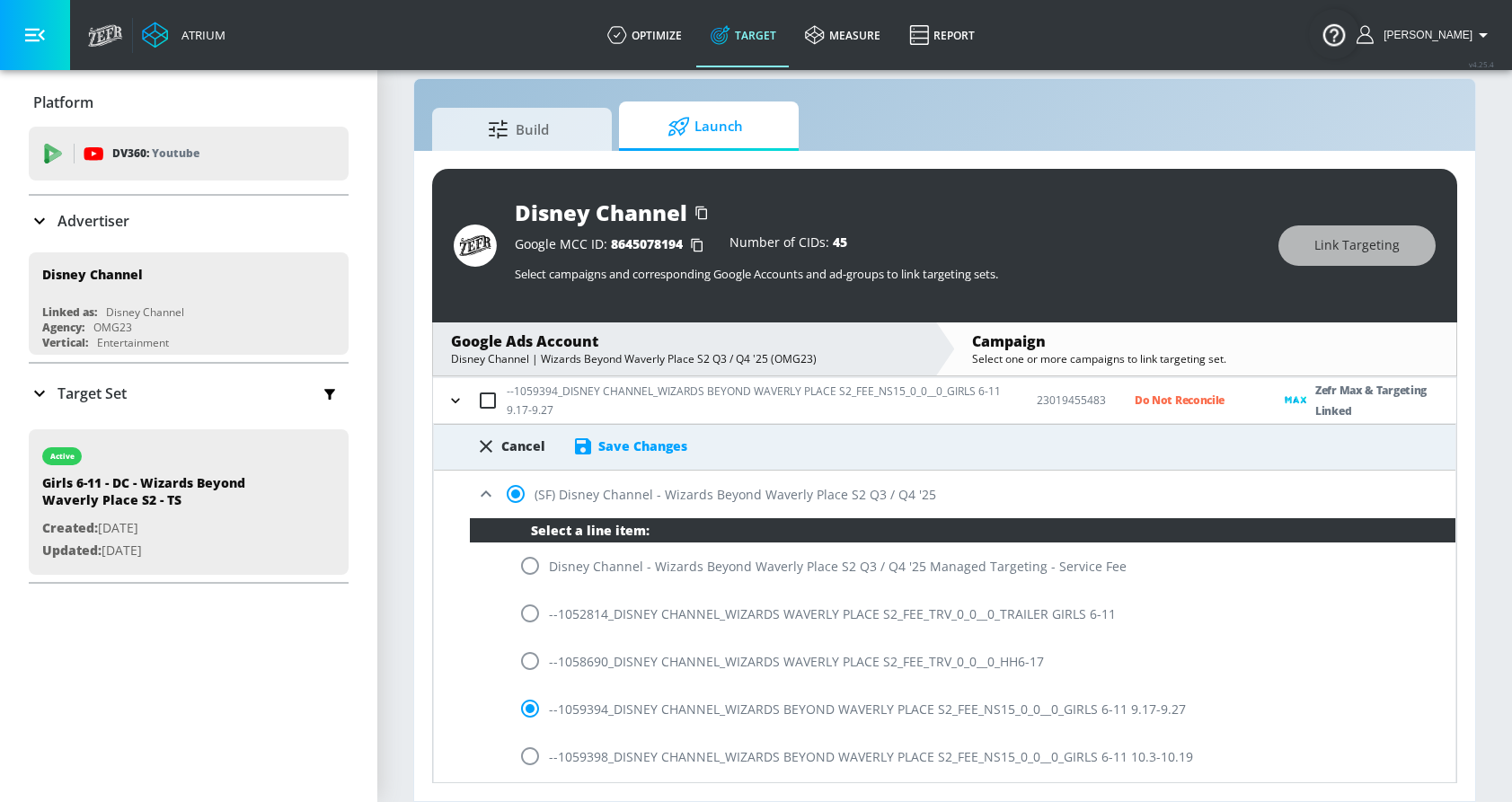
scroll to position [19, 0]
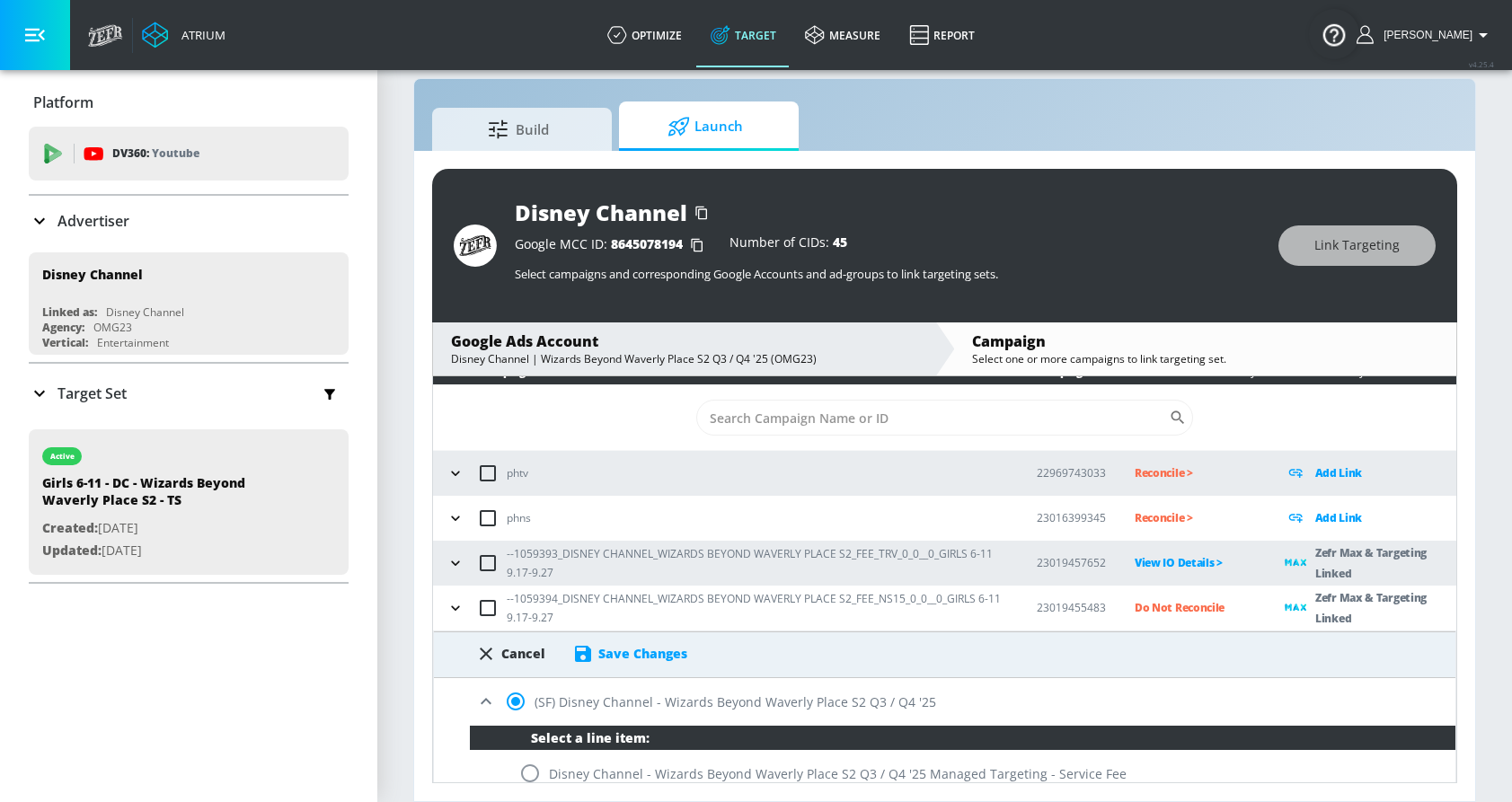
click at [634, 645] on div "Save Changes" at bounding box center [643, 653] width 89 height 17
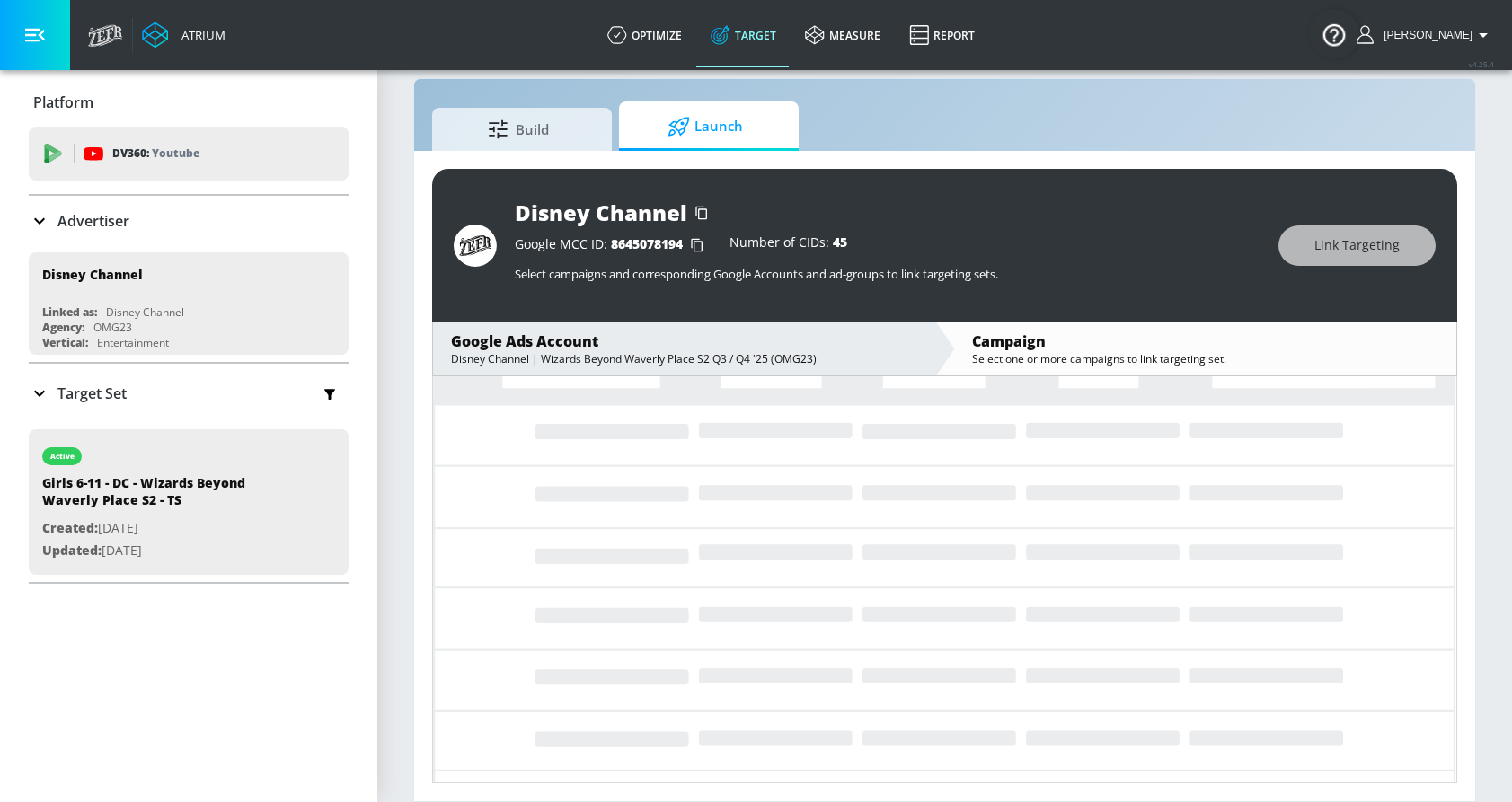
scroll to position [0, 0]
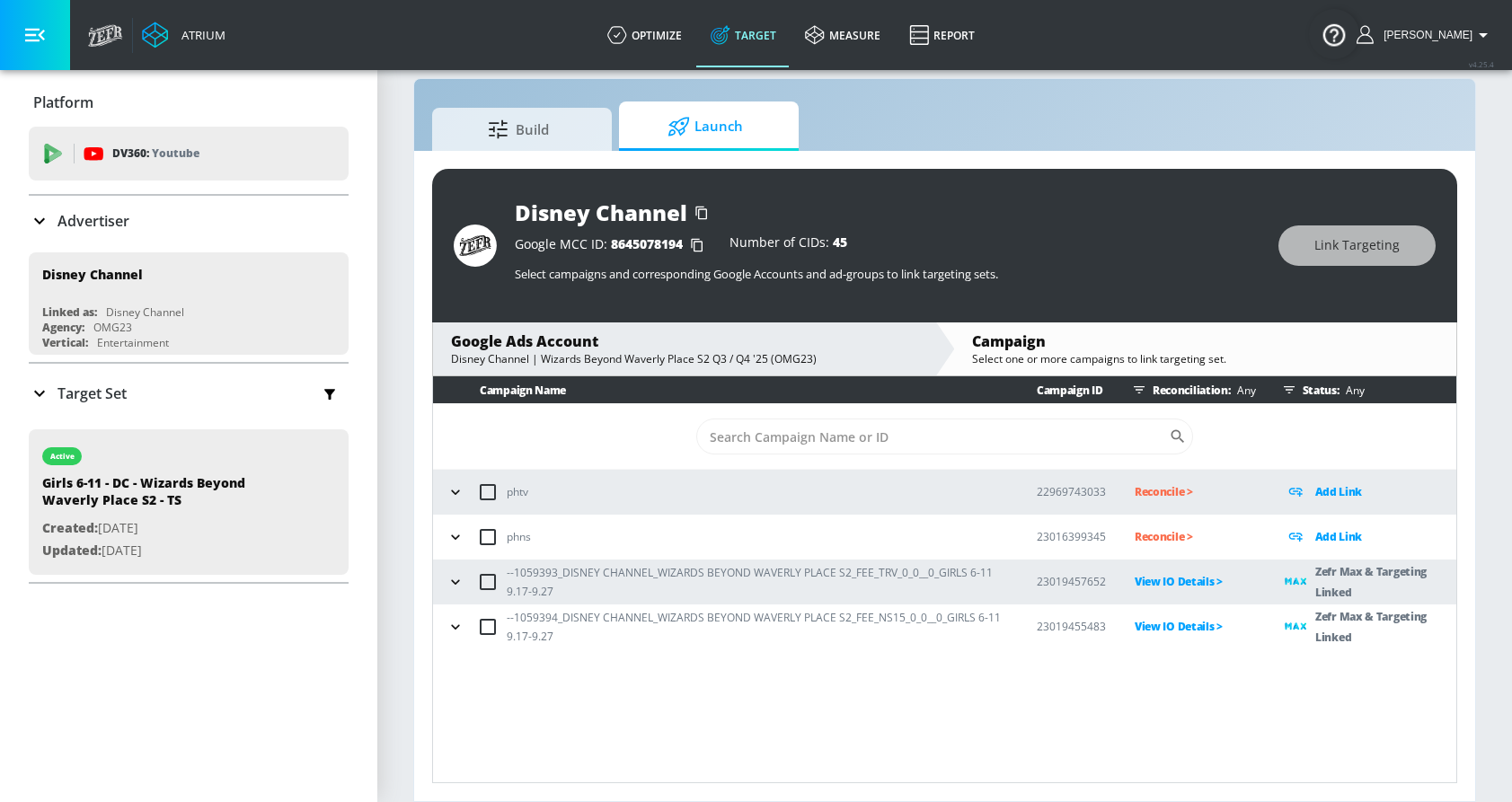
click at [451, 579] on icon "button" at bounding box center [456, 582] width 18 height 18
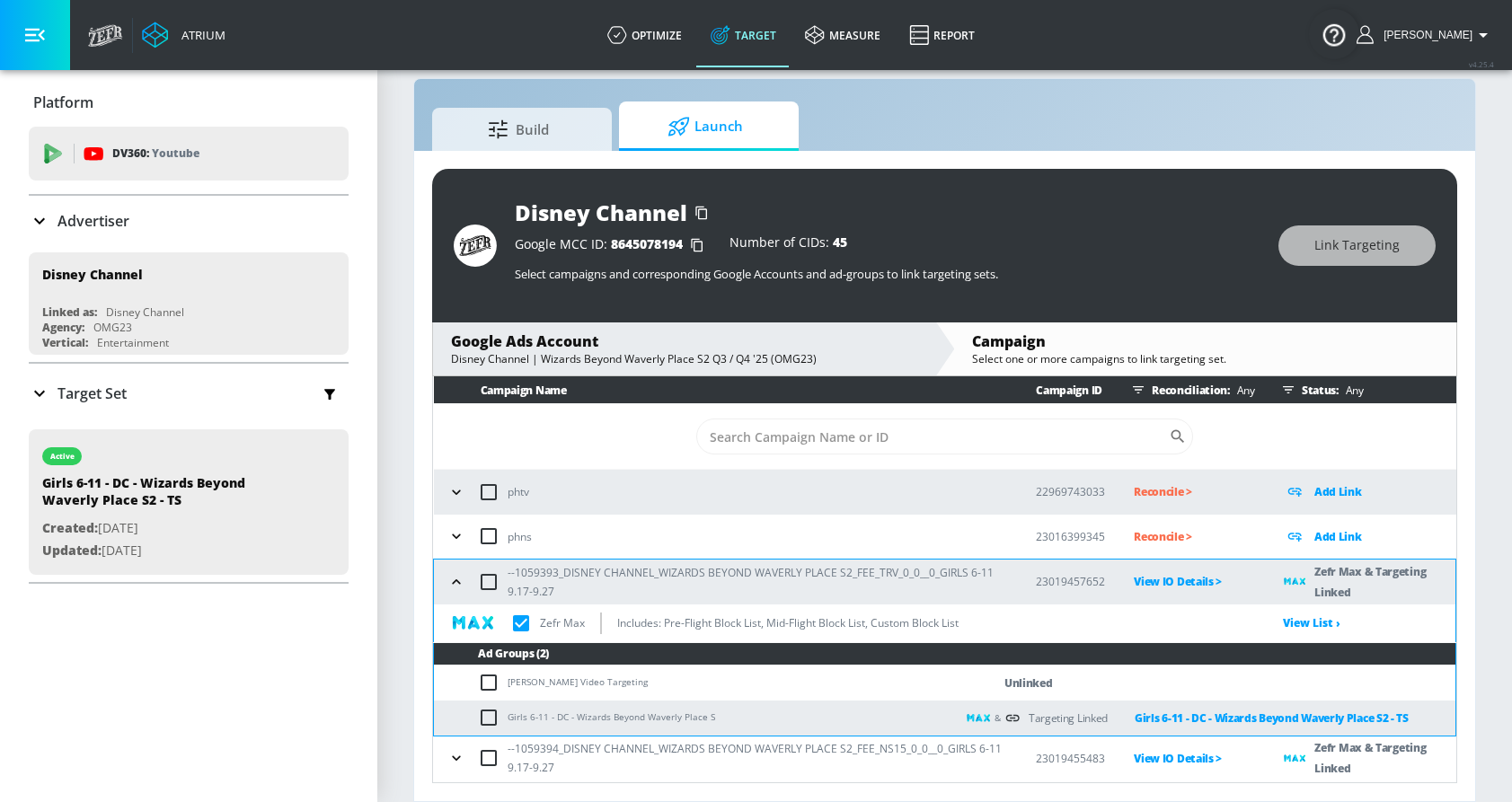
click at [451, 579] on icon "button" at bounding box center [457, 582] width 18 height 18
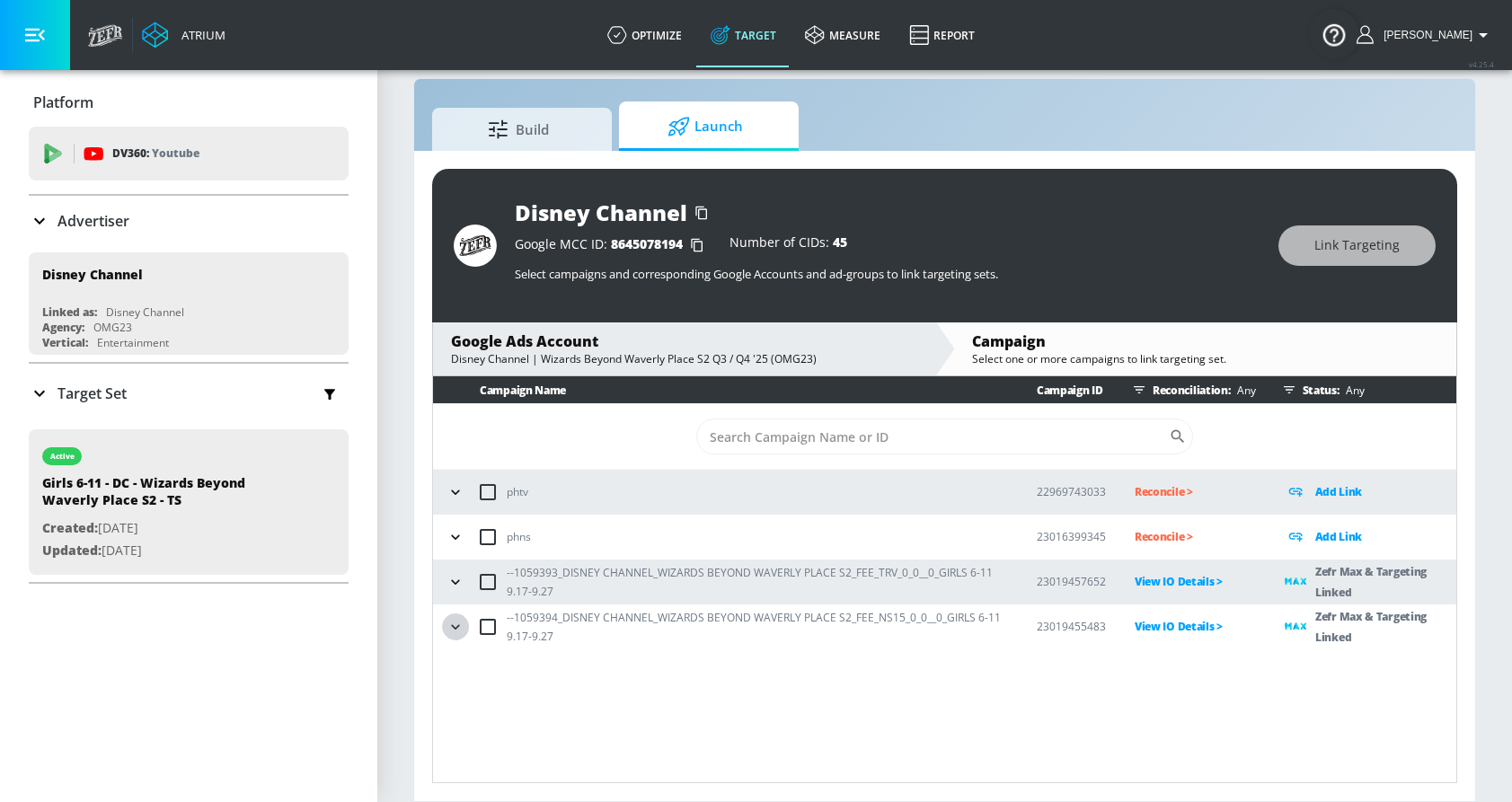
click at [460, 622] on icon "button" at bounding box center [456, 627] width 18 height 18
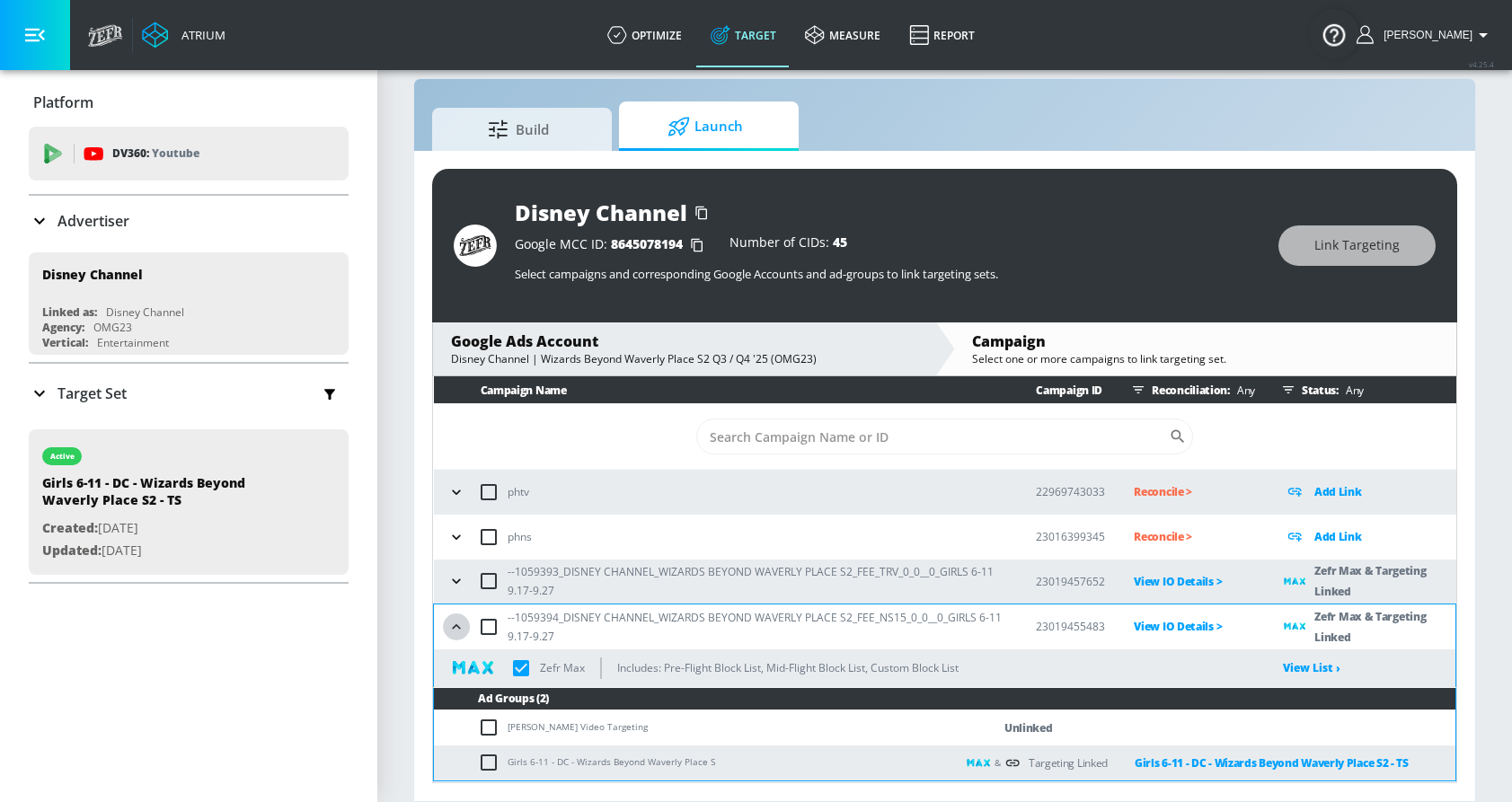
click at [459, 622] on icon "button" at bounding box center [457, 627] width 18 height 18
